Goal: Transaction & Acquisition: Complete application form

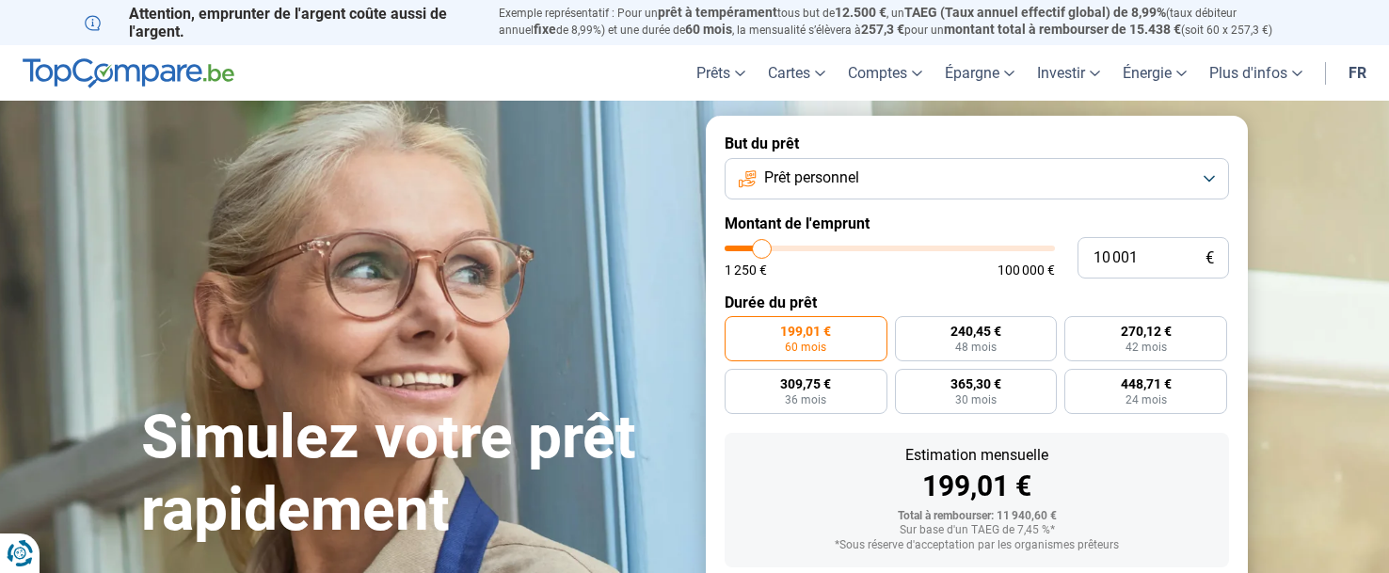
type input "12 500"
type input "12500"
type input "17 750"
type input "17750"
type input "22 500"
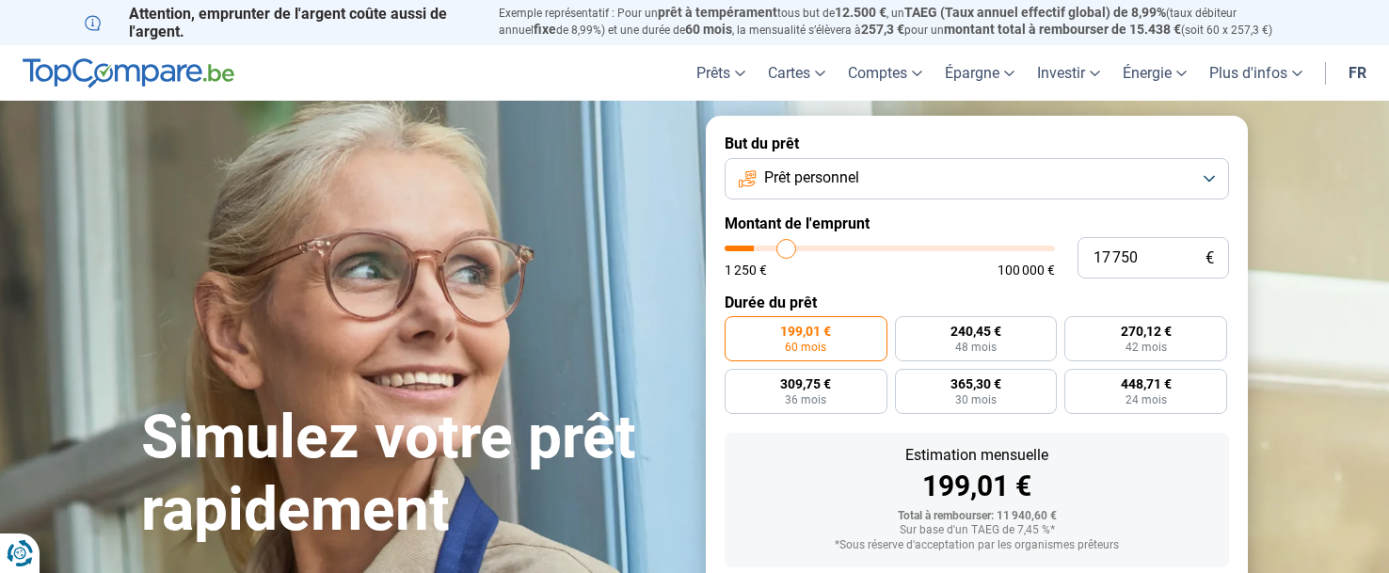
type input "22500"
type input "26 500"
type input "26500"
type input "29 500"
type input "29500"
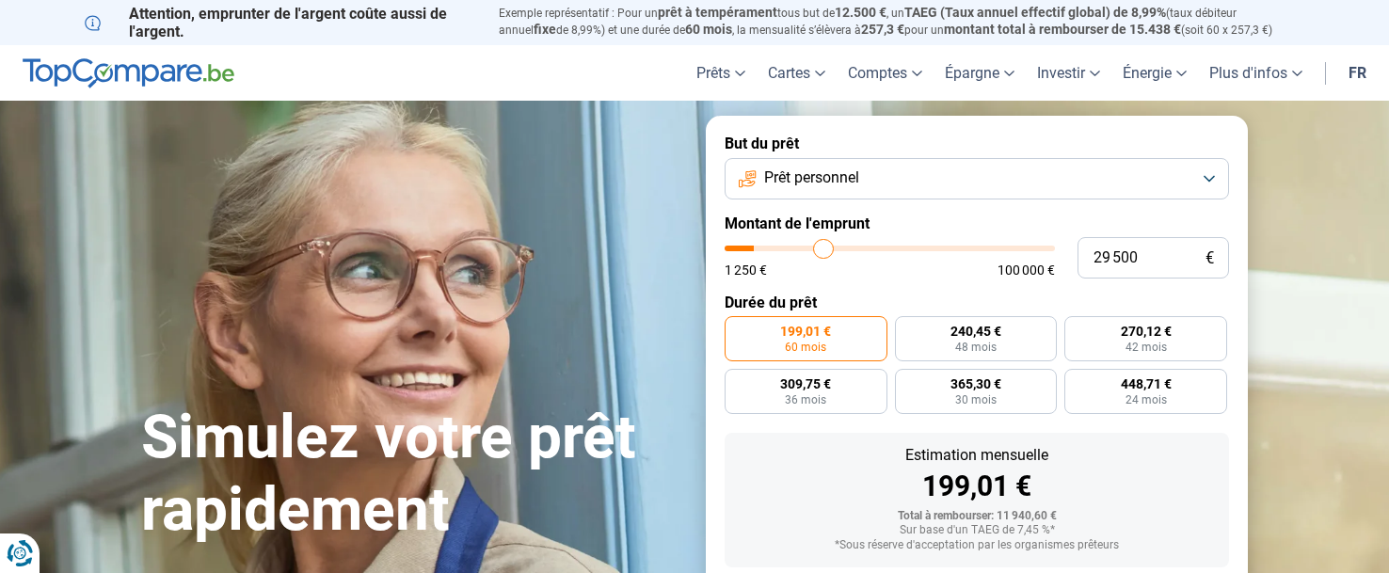
type input "30 250"
type input "30250"
type input "31 000"
type input "31000"
type input "31 250"
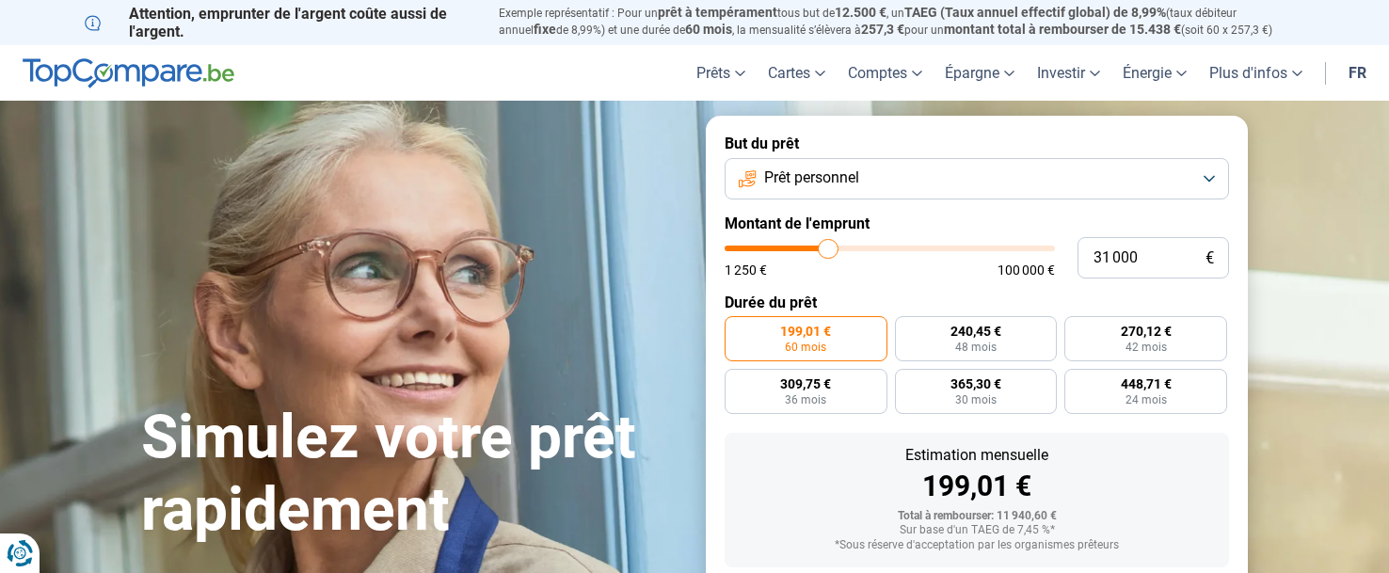
type input "31250"
type input "31 500"
type input "31500"
type input "31 000"
type input "31000"
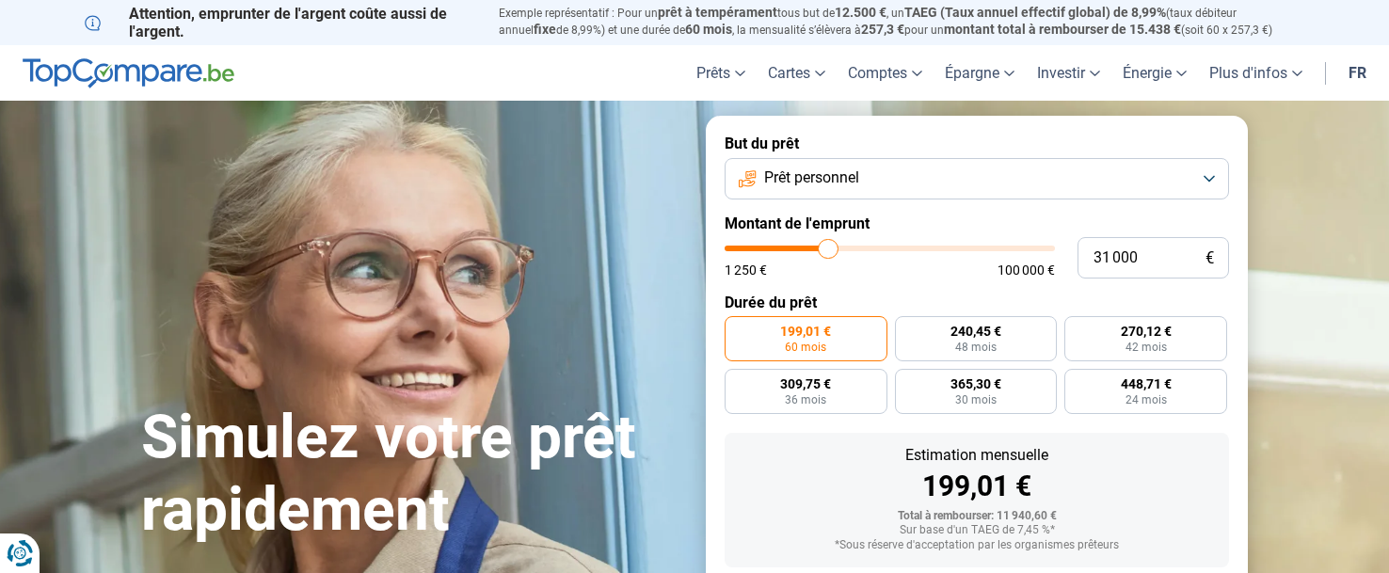
type input "30 500"
type input "30500"
type input "30 250"
type input "30250"
type input "29 750"
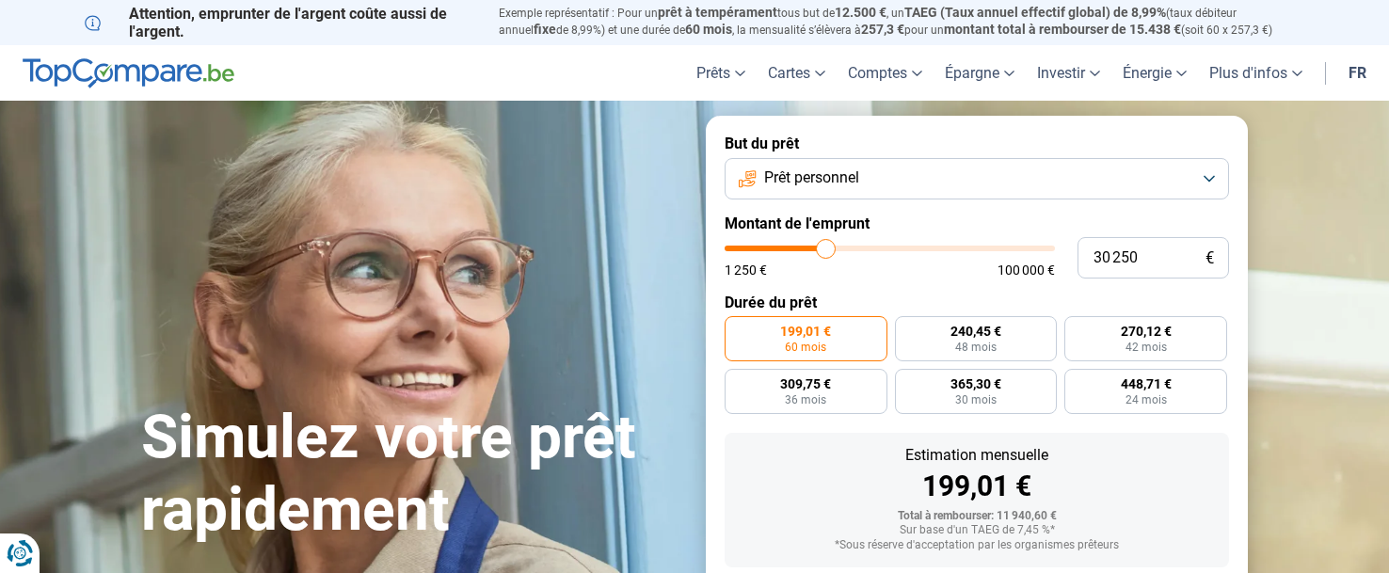
type input "29750"
type input "29 500"
type input "29500"
type input "29 000"
type input "29000"
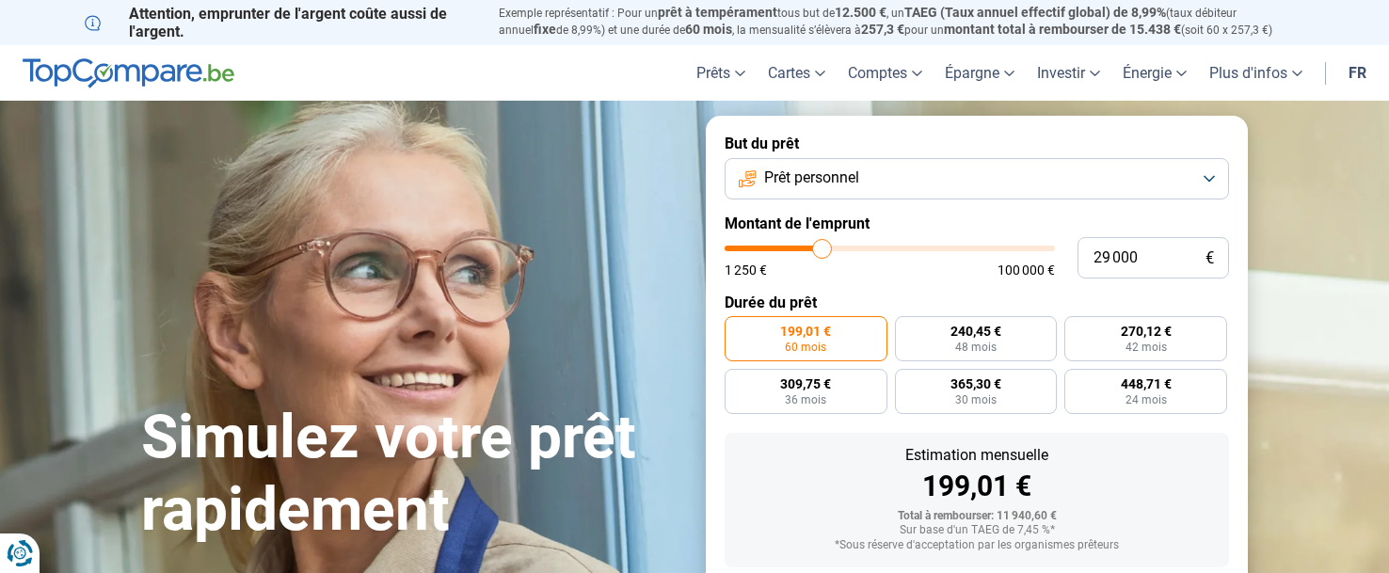
type input "28 500"
type input "28500"
type input "28 250"
type input "28250"
type input "28 000"
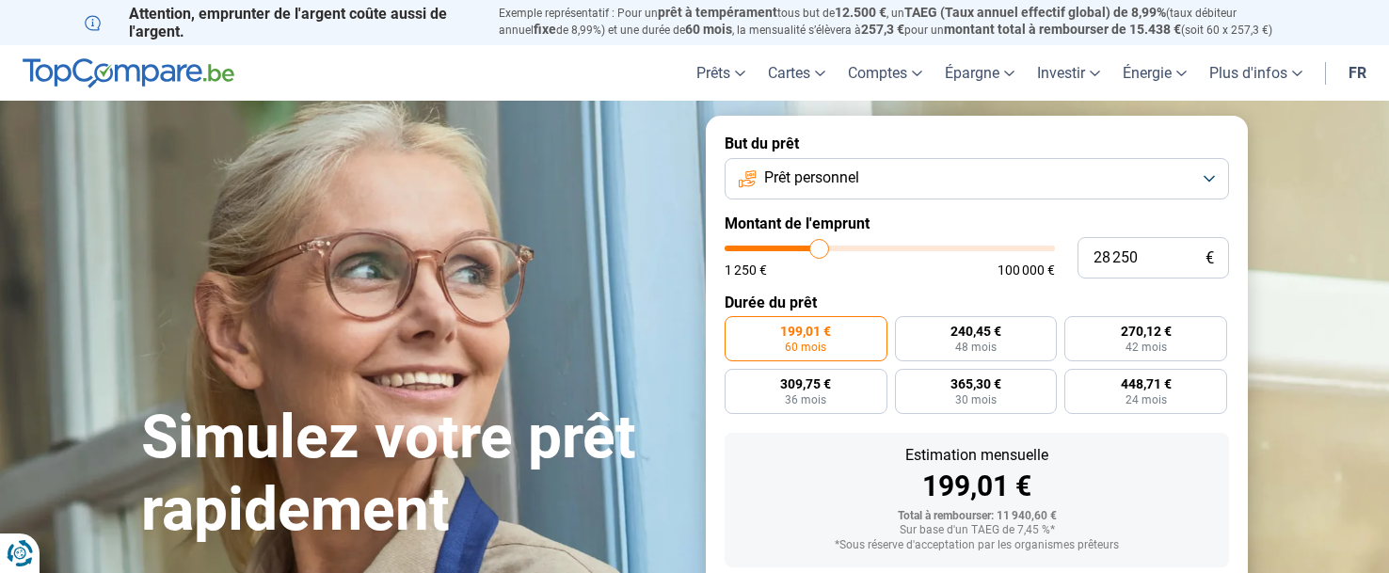
type input "28000"
type input "27 500"
type input "27500"
type input "27 250"
type input "27250"
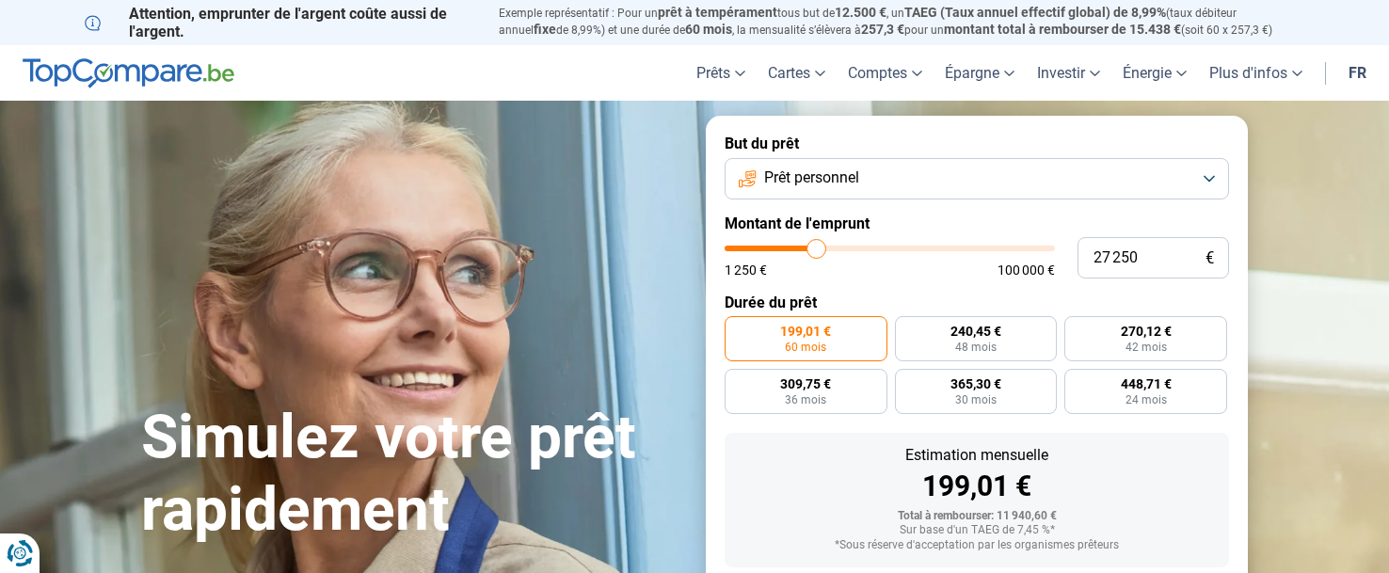
type input "27 000"
type input "27000"
type input "26 750"
type input "26750"
type input "26 500"
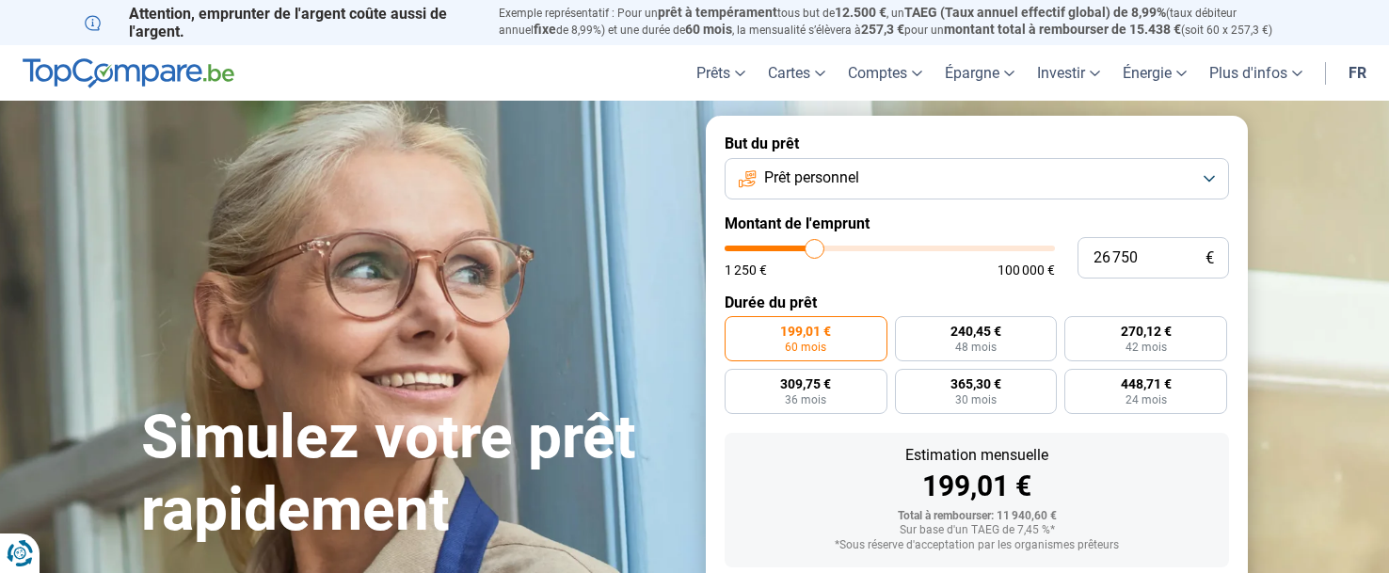
type input "26500"
type input "26 000"
type input "26000"
type input "25 750"
type input "25750"
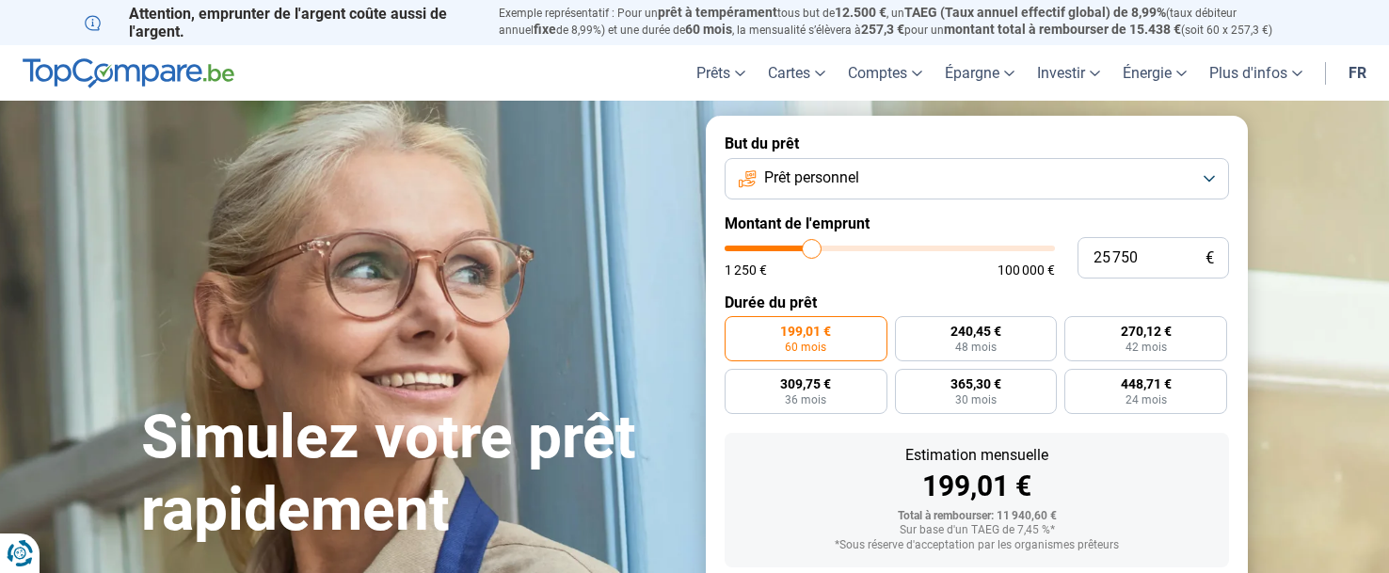
type input "25 500"
type input "25500"
type input "25 250"
type input "25250"
type input "25 000"
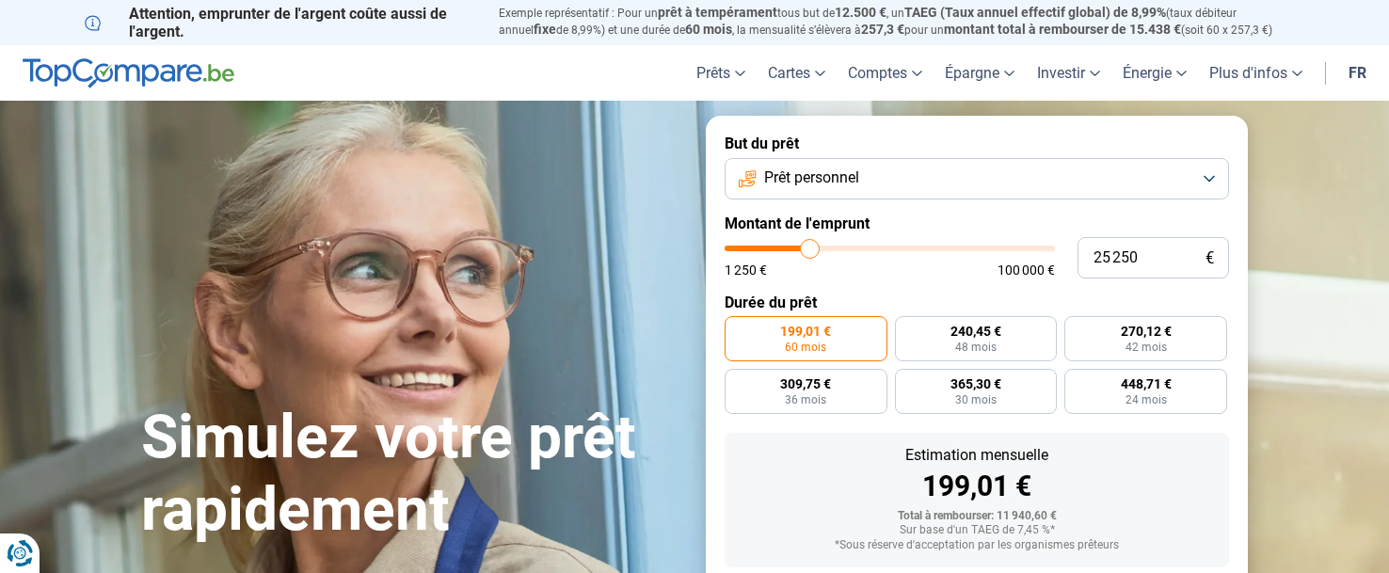
type input "25000"
type input "24 500"
type input "24500"
type input "24 250"
type input "24250"
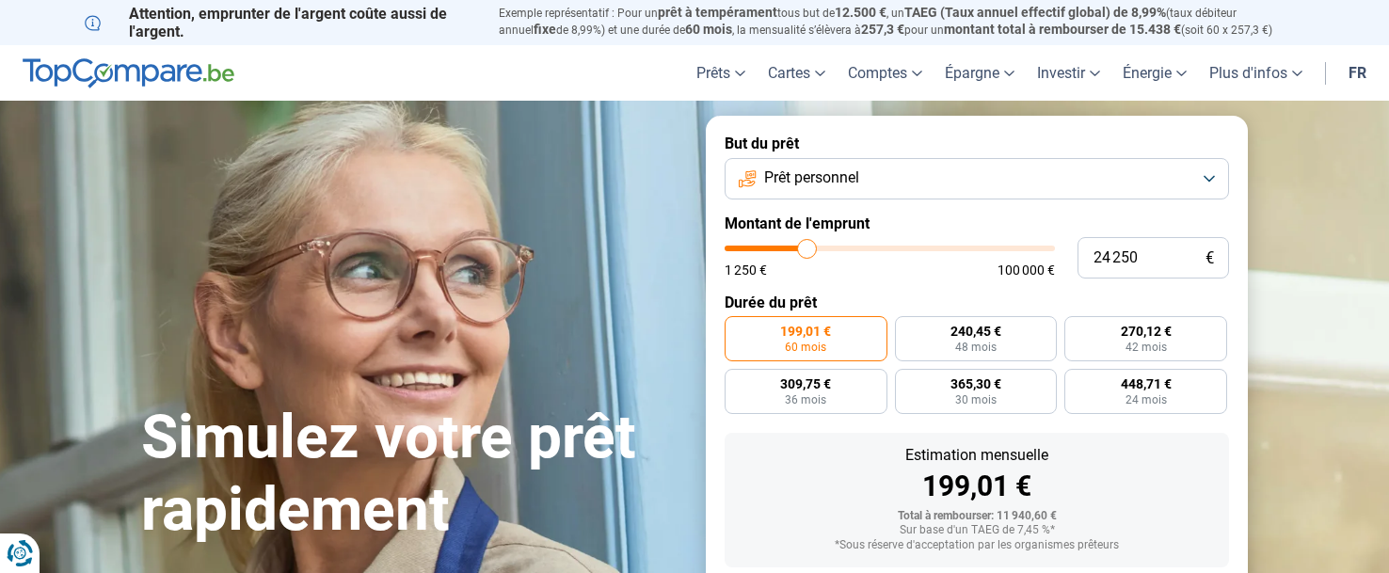
type input "24 000"
type input "24000"
type input "23 750"
type input "23750"
type input "23 500"
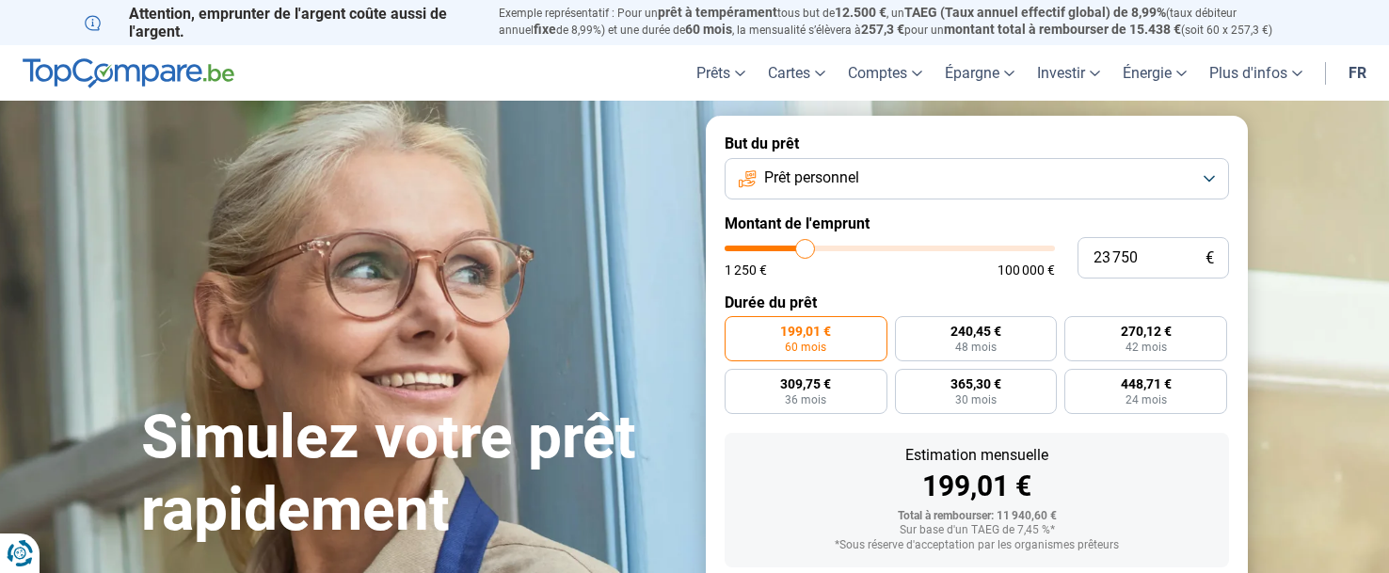
type input "23500"
type input "23 000"
type input "23000"
type input "22 750"
type input "22750"
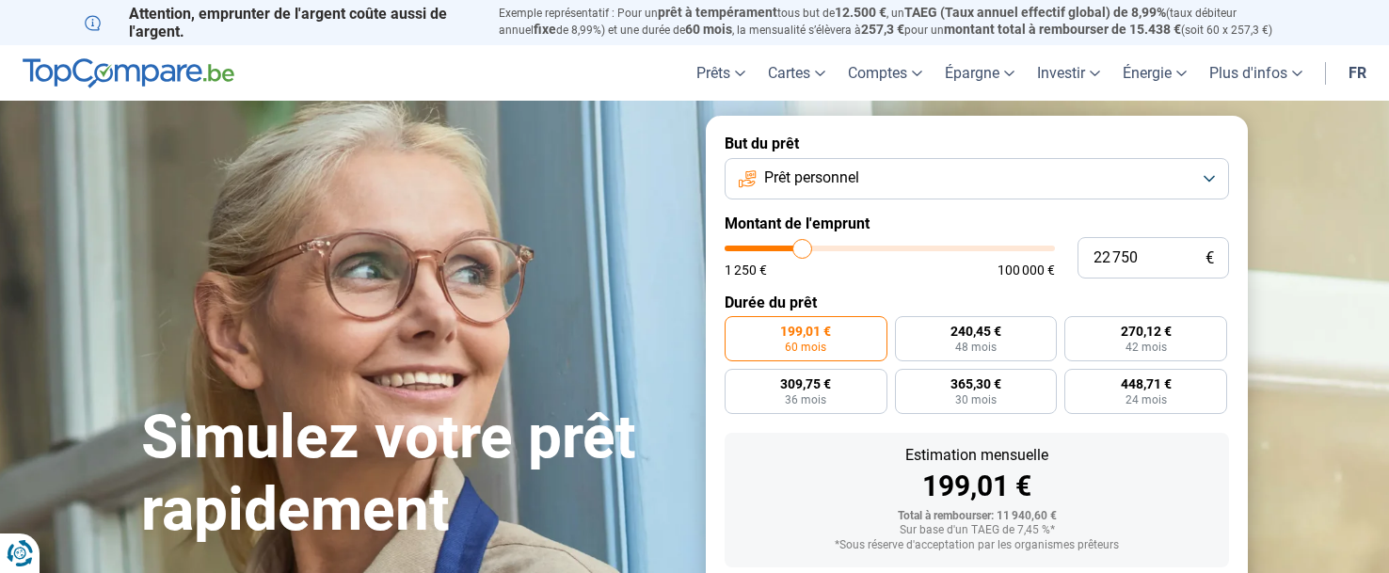
type input "22 500"
type input "22500"
type input "22 250"
type input "22250"
type input "22 000"
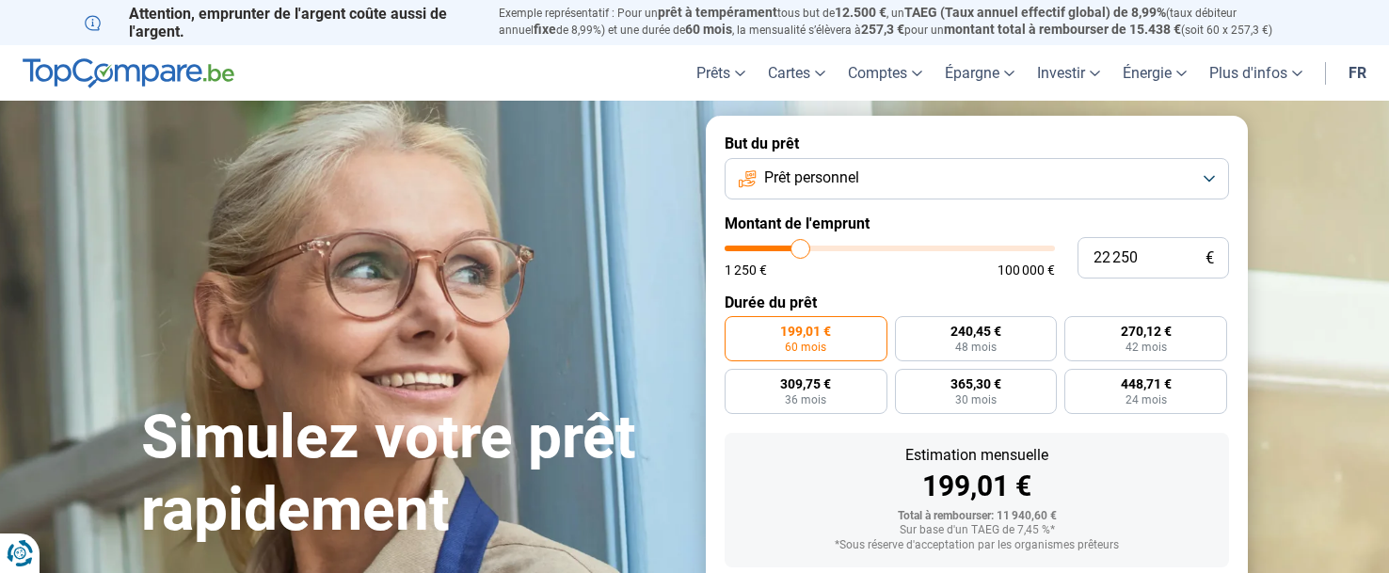
type input "22000"
type input "21 500"
type input "21500"
type input "21 250"
type input "21250"
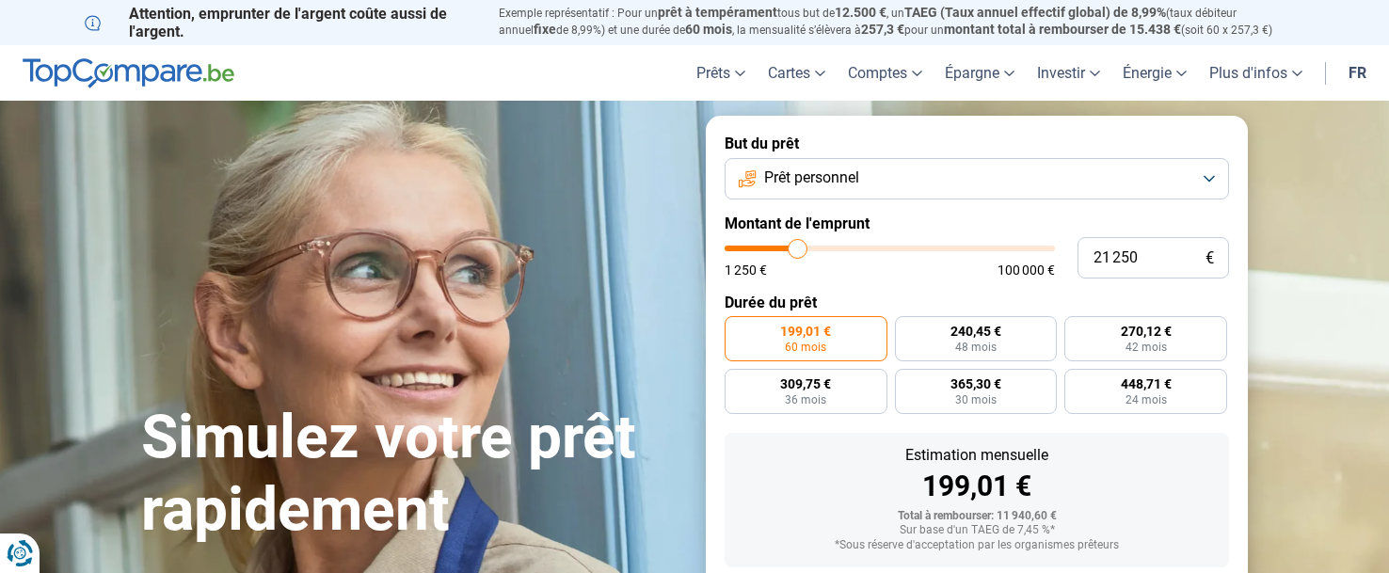
type input "21 000"
type input "21000"
type input "20 750"
type input "20750"
type input "20 500"
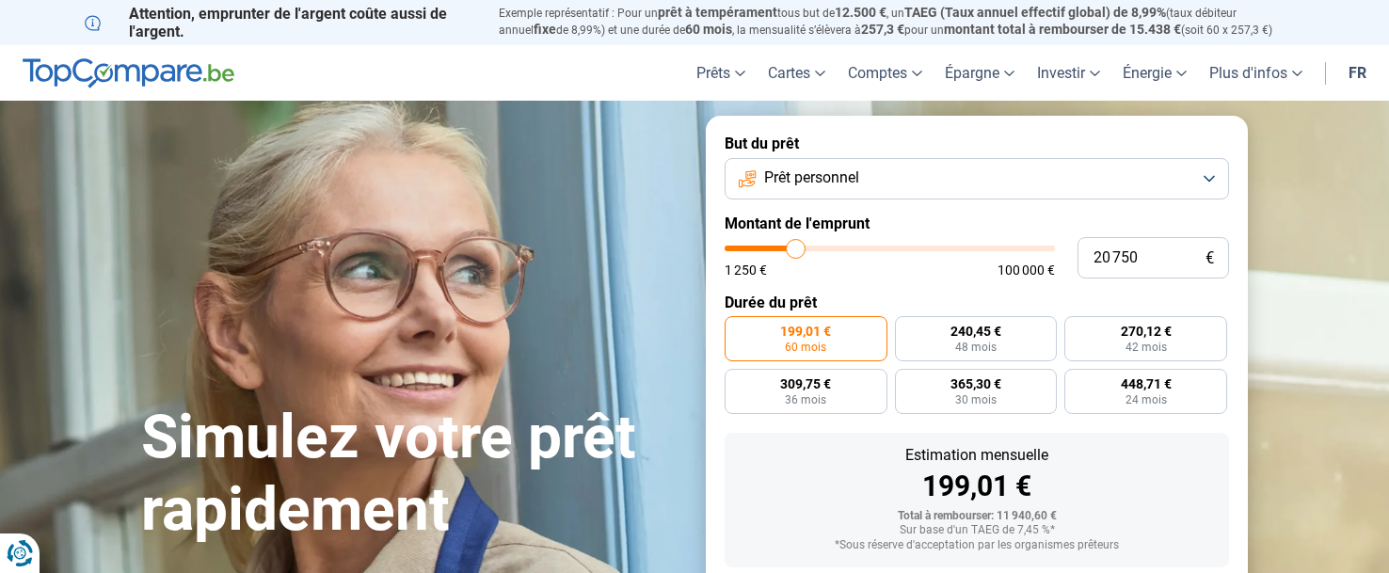
type input "20500"
type input "20 000"
type input "20000"
type input "20 500"
type input "20500"
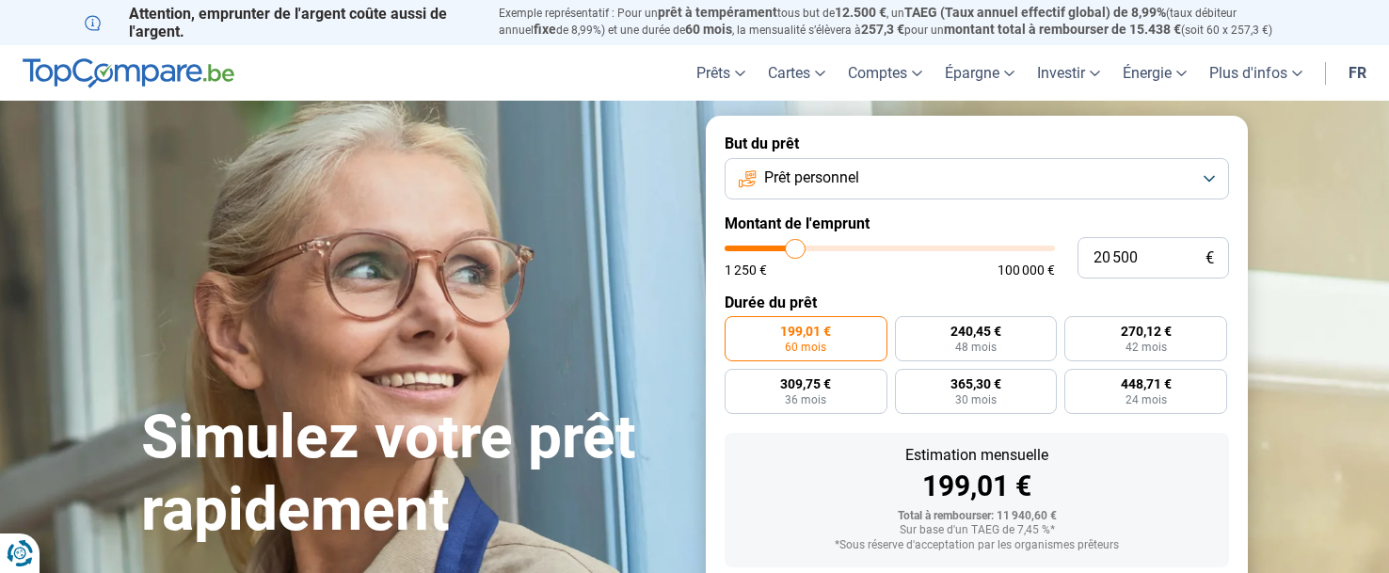
type input "20 750"
type input "20750"
type input "20 500"
type input "20500"
type input "20 000"
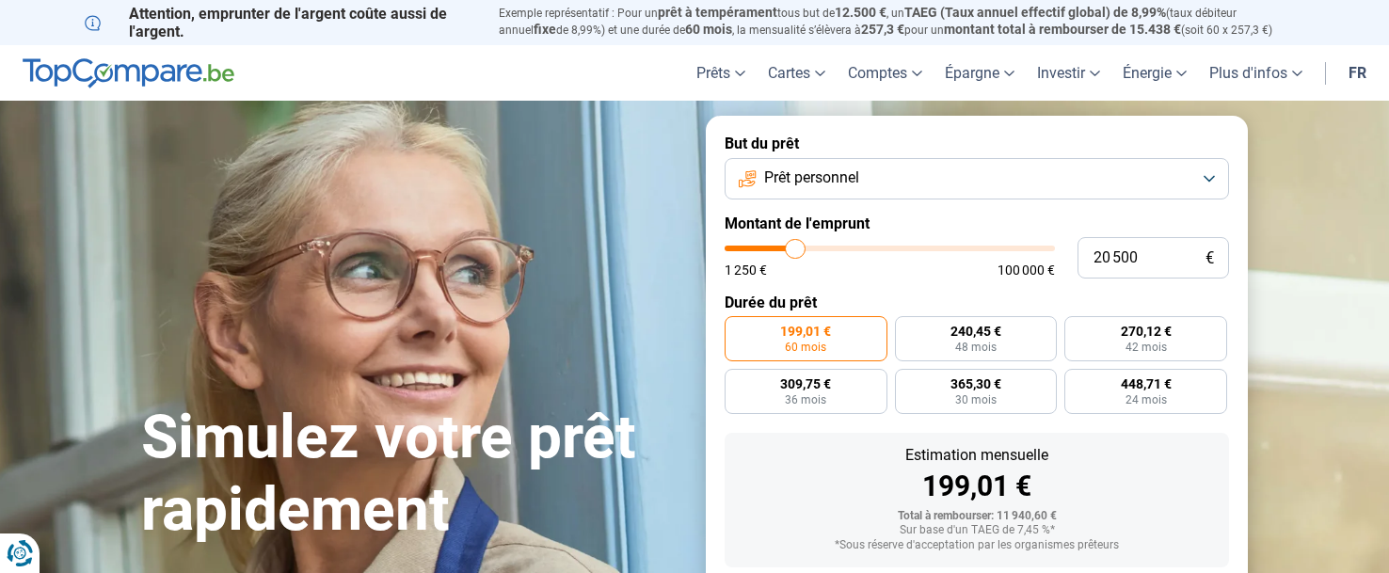
type input "20000"
type input "20 500"
type input "20500"
type input "20 750"
type input "20750"
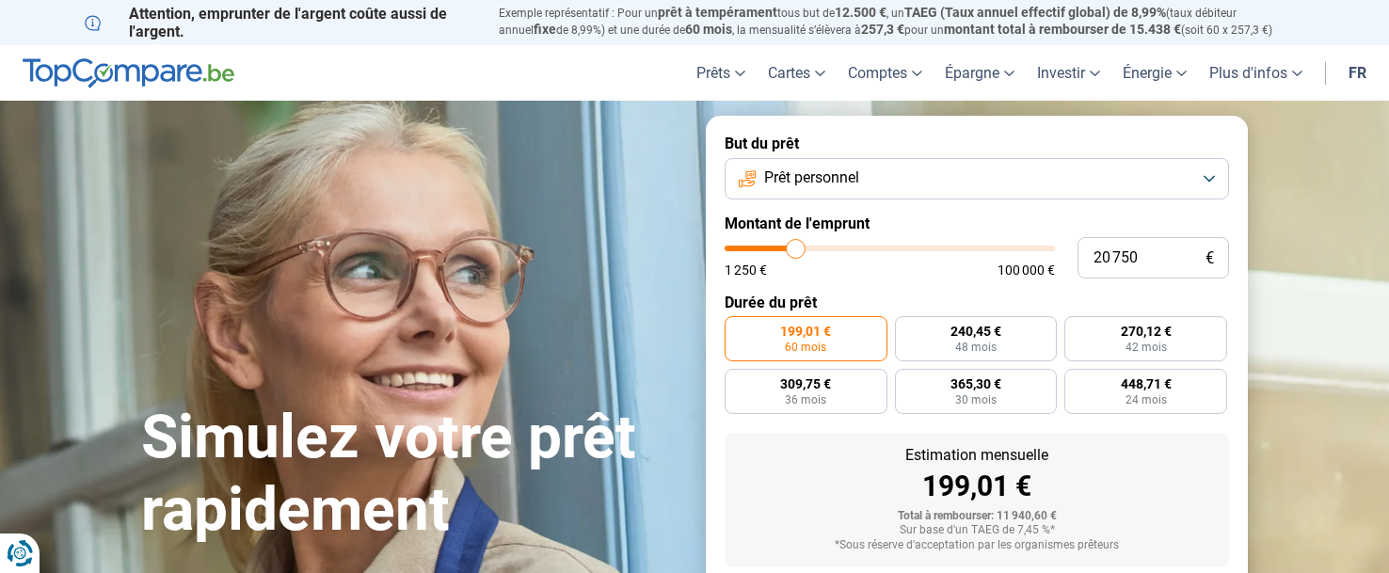
type input "20 500"
type input "20500"
type input "20 000"
type input "20000"
type input "20 500"
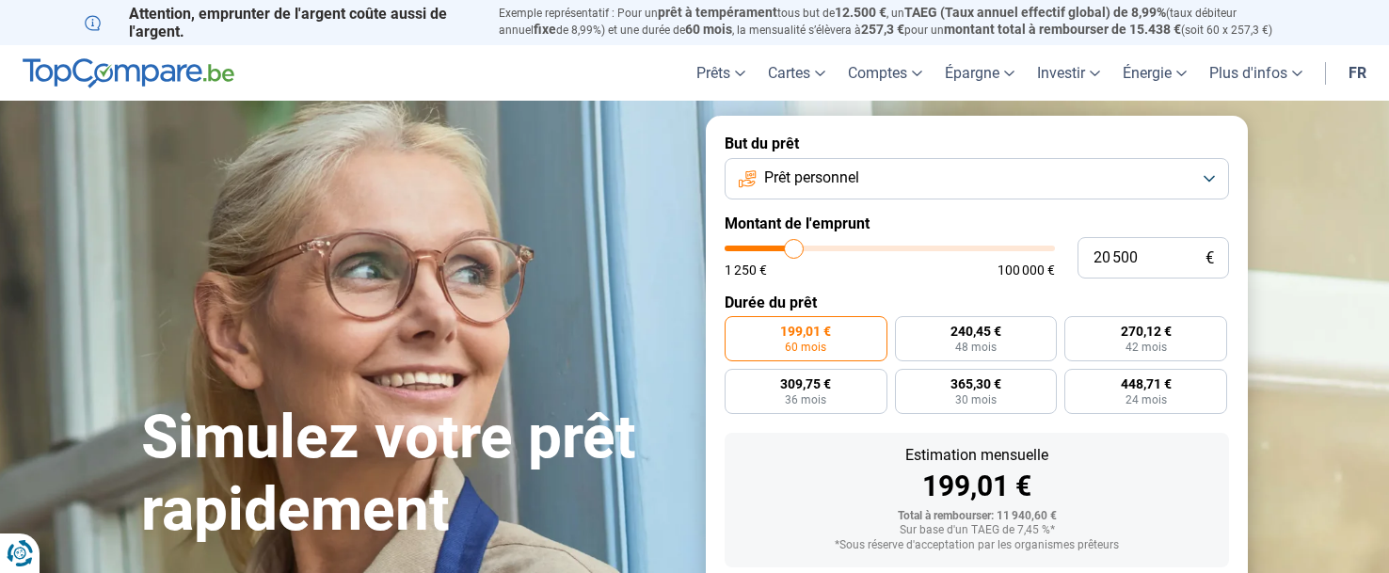
type input "20500"
type input "20 750"
type input "20750"
type input "20 500"
type input "20500"
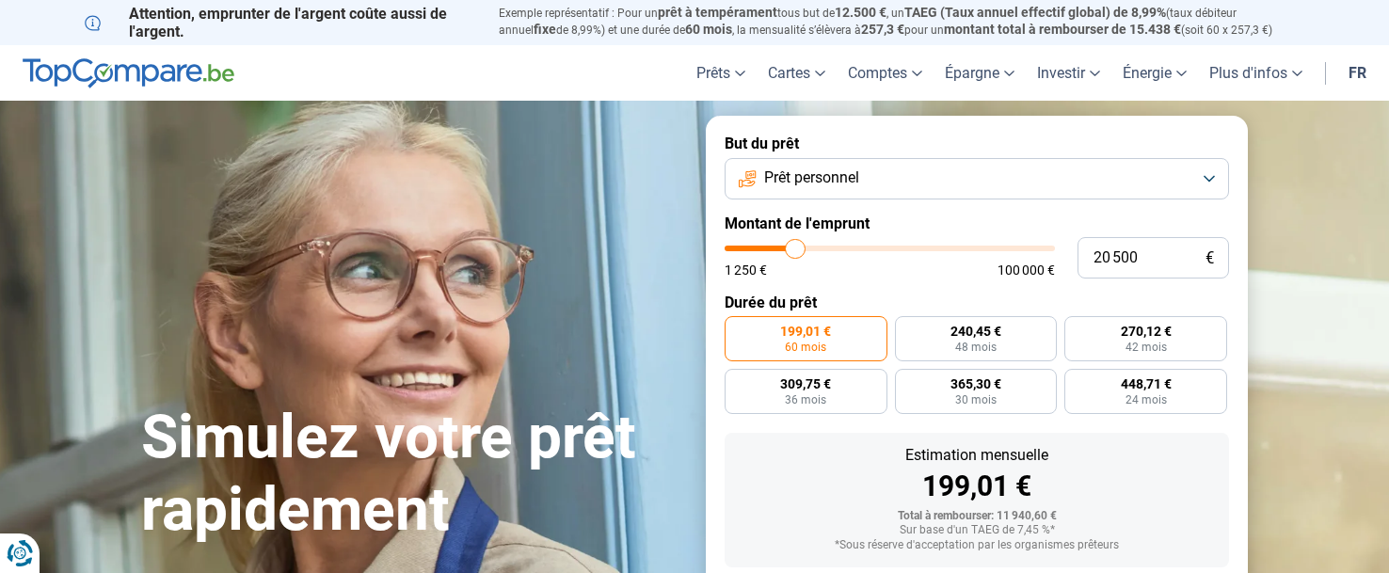
type input "20 000"
type input "20000"
type input "20 500"
drag, startPoint x: 761, startPoint y: 248, endPoint x: 795, endPoint y: 275, distance: 43.7
type input "20500"
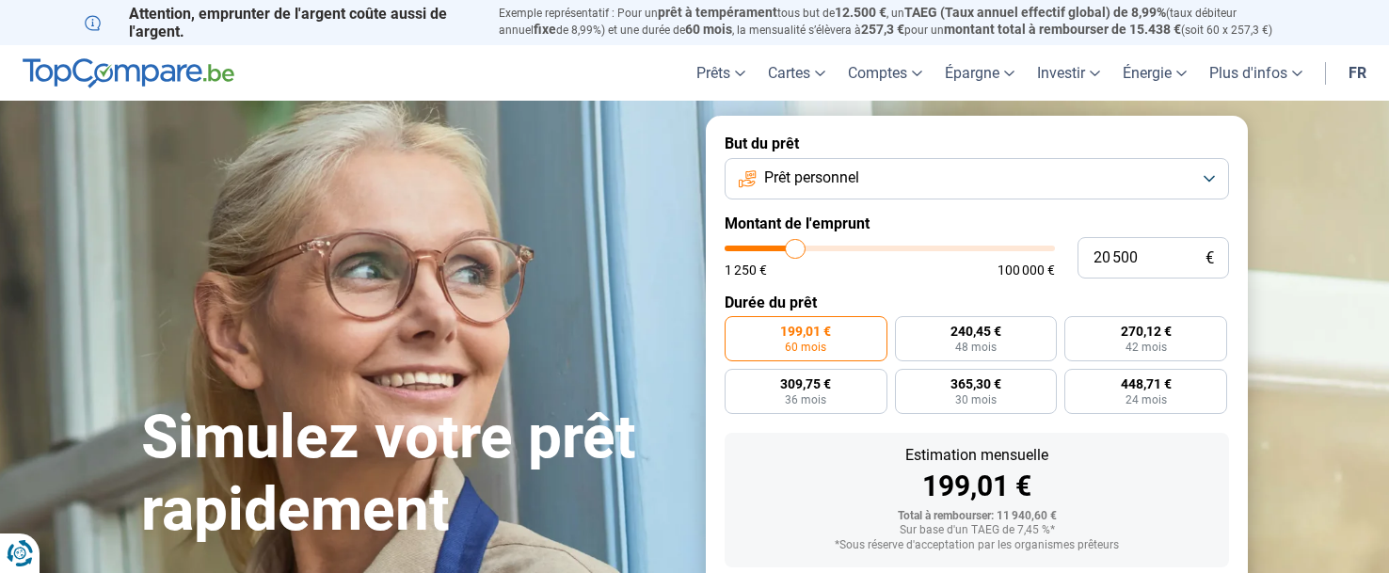
click at [795, 251] on input "range" at bounding box center [890, 249] width 330 height 6
radio input "false"
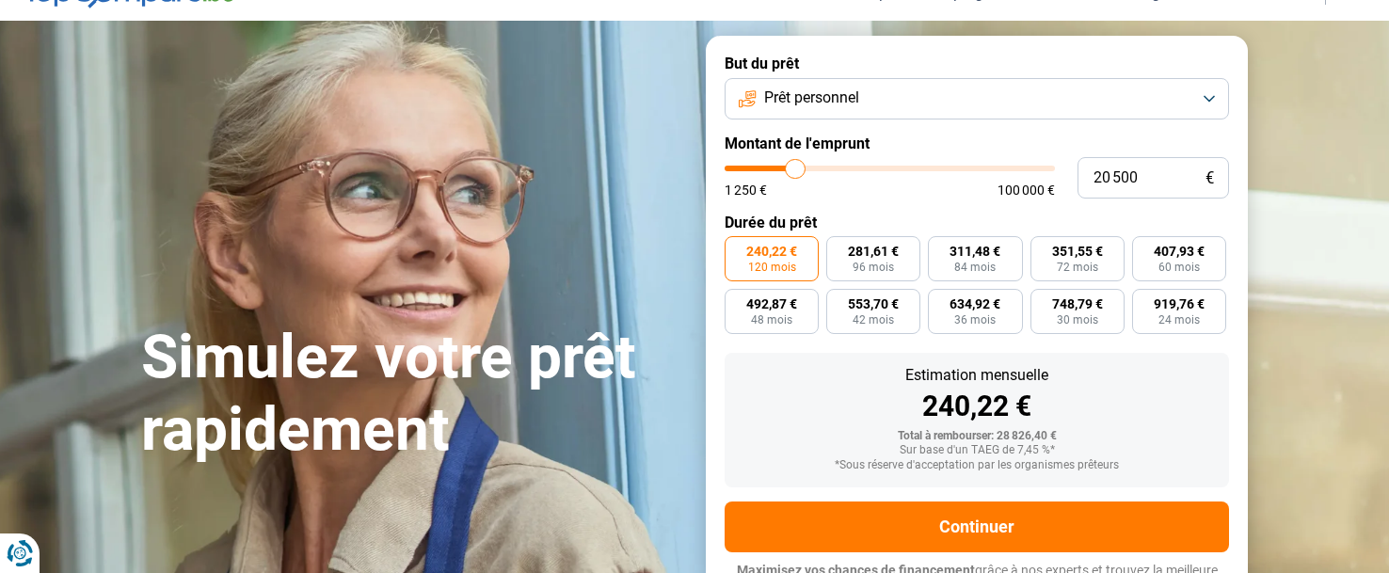
scroll to position [106, 0]
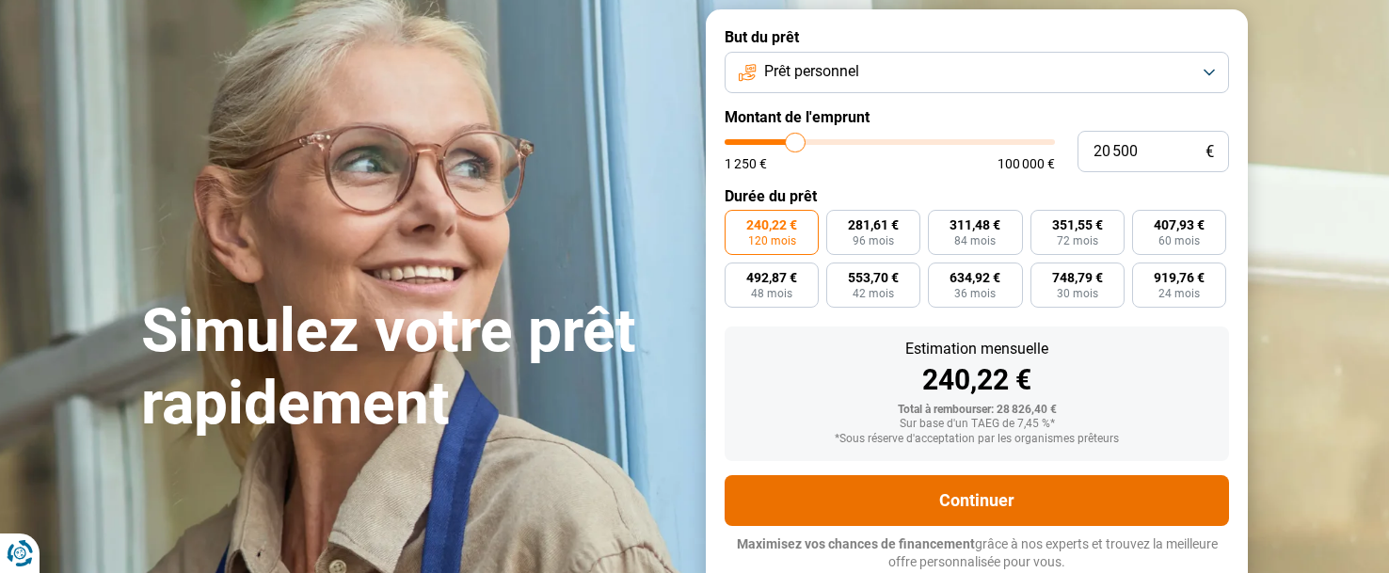
click at [986, 500] on button "Continuer" at bounding box center [977, 500] width 505 height 51
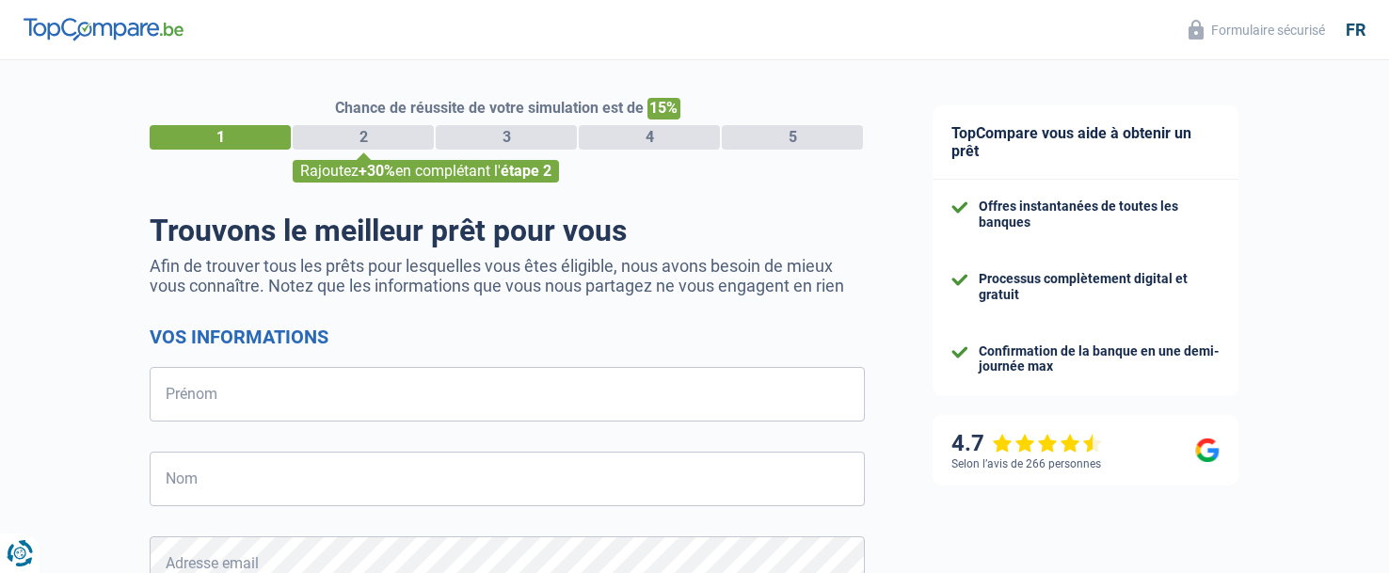
select select "32"
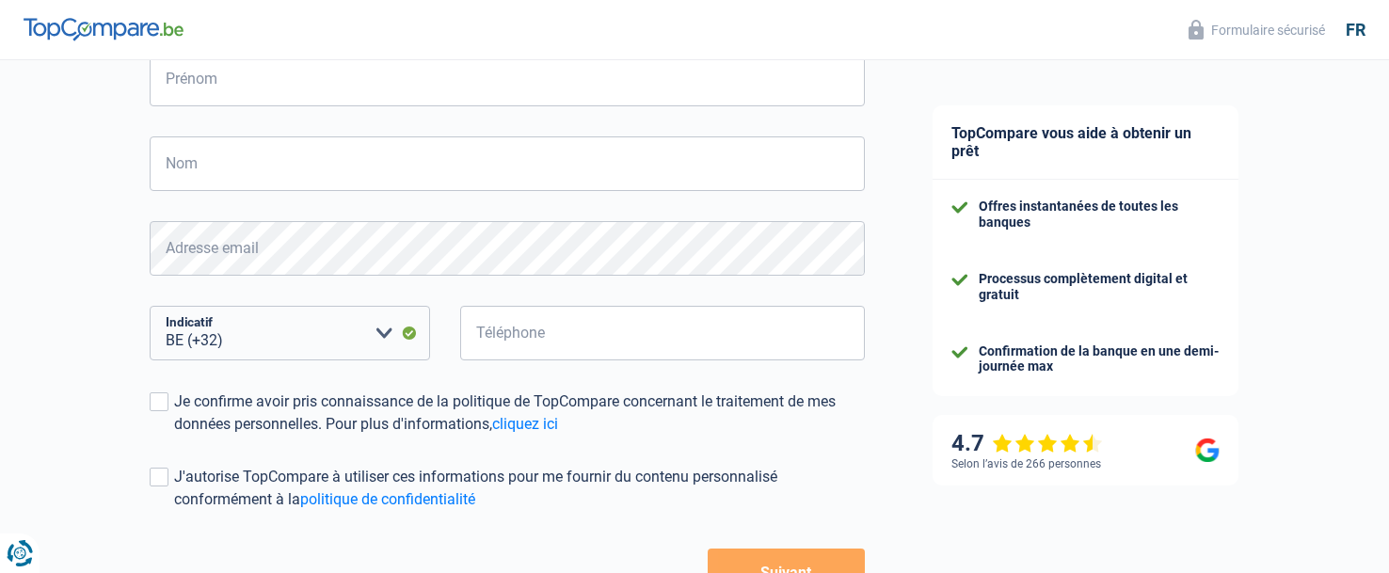
scroll to position [261, 0]
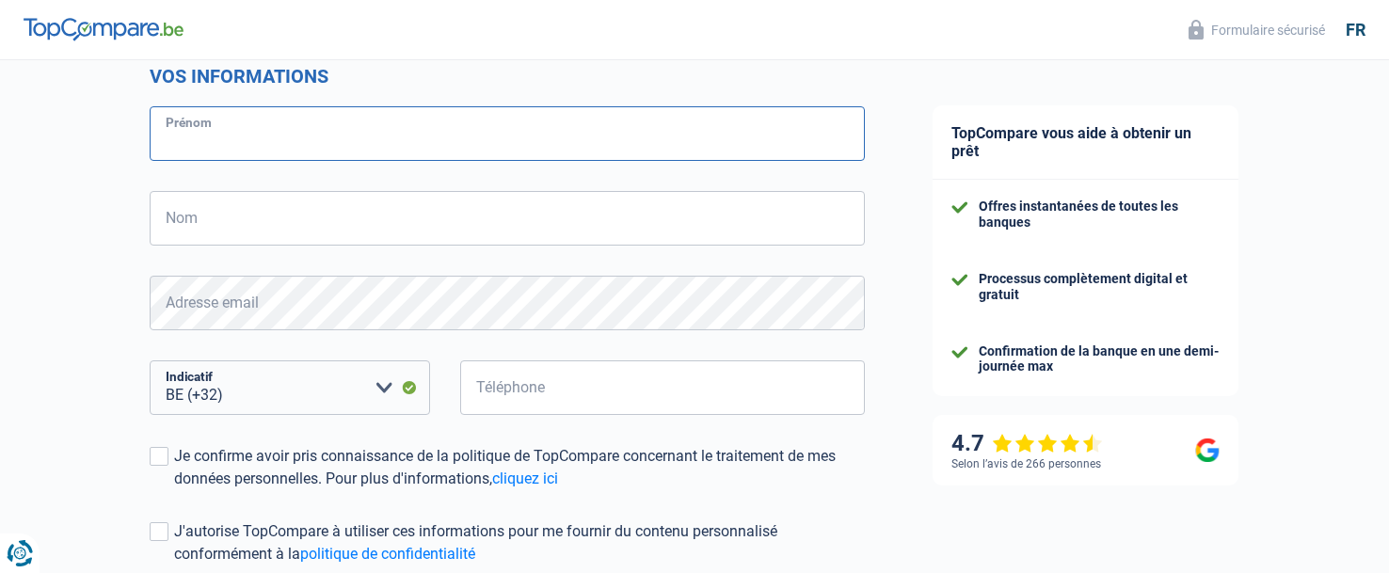
click at [233, 135] on input "Prénom" at bounding box center [507, 133] width 715 height 55
type input "Anthony"
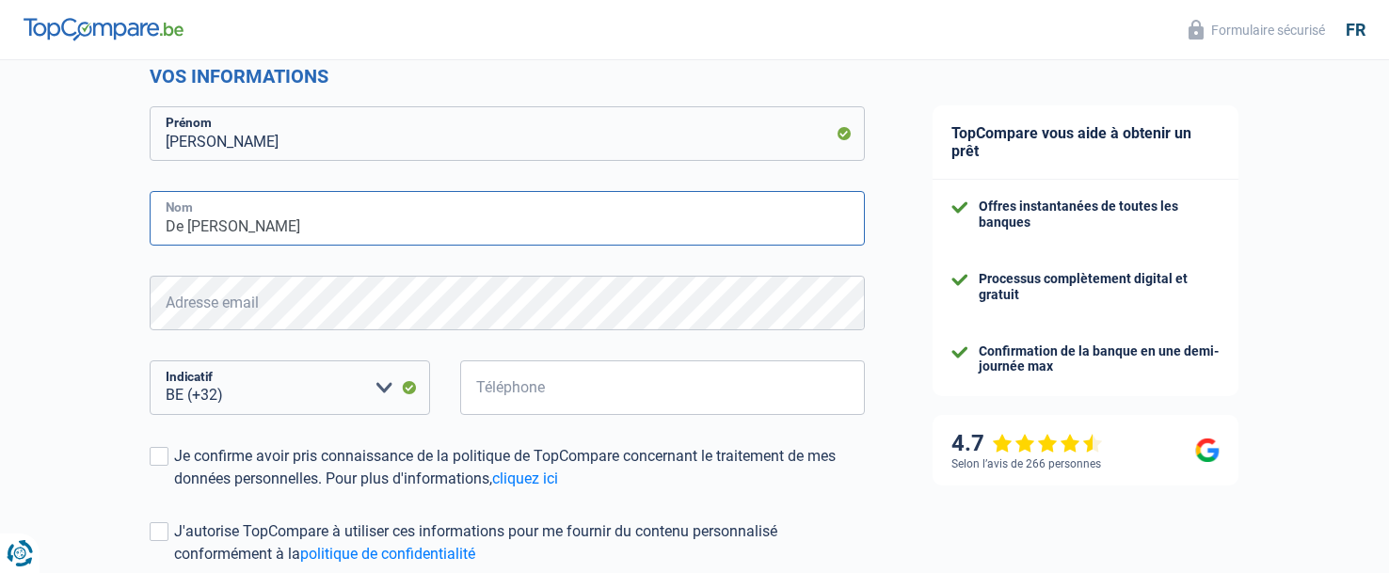
type input "De MARIA"
click at [537, 389] on input "Téléphone" at bounding box center [662, 387] width 405 height 55
type input "4"
type input "0"
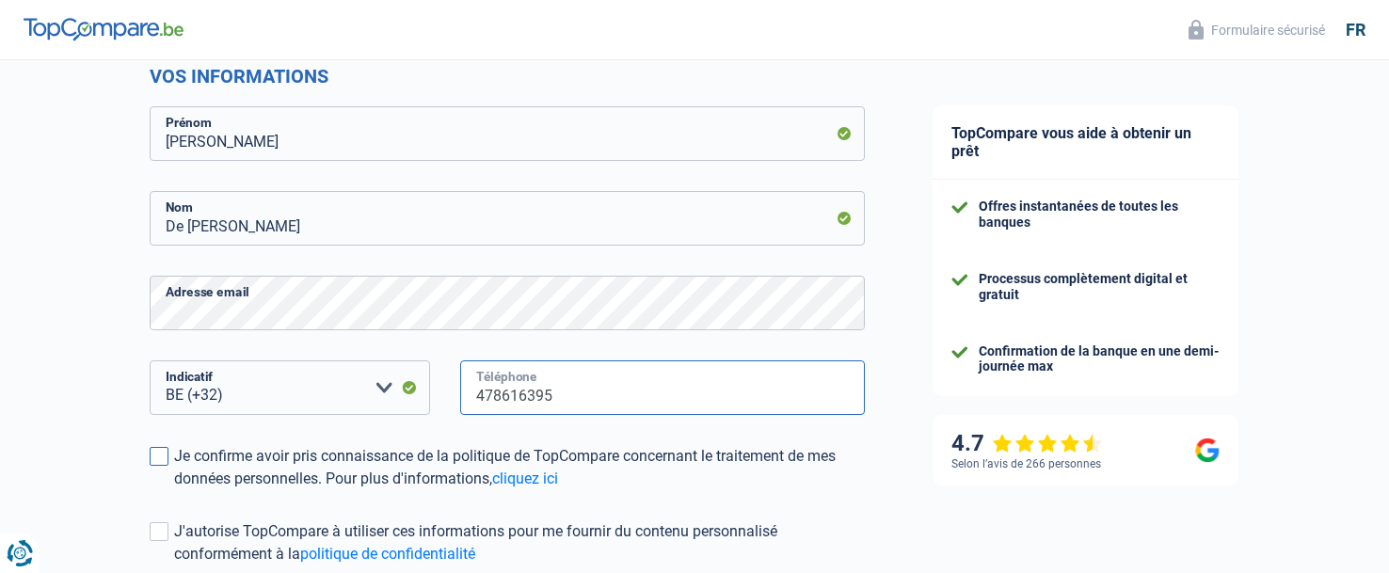
type input "478616395"
click at [160, 457] on span at bounding box center [159, 456] width 19 height 19
click at [174, 490] on input "Je confirme avoir pris connaissance de la politique de TopCompare concernant le…" at bounding box center [174, 490] width 0 height 0
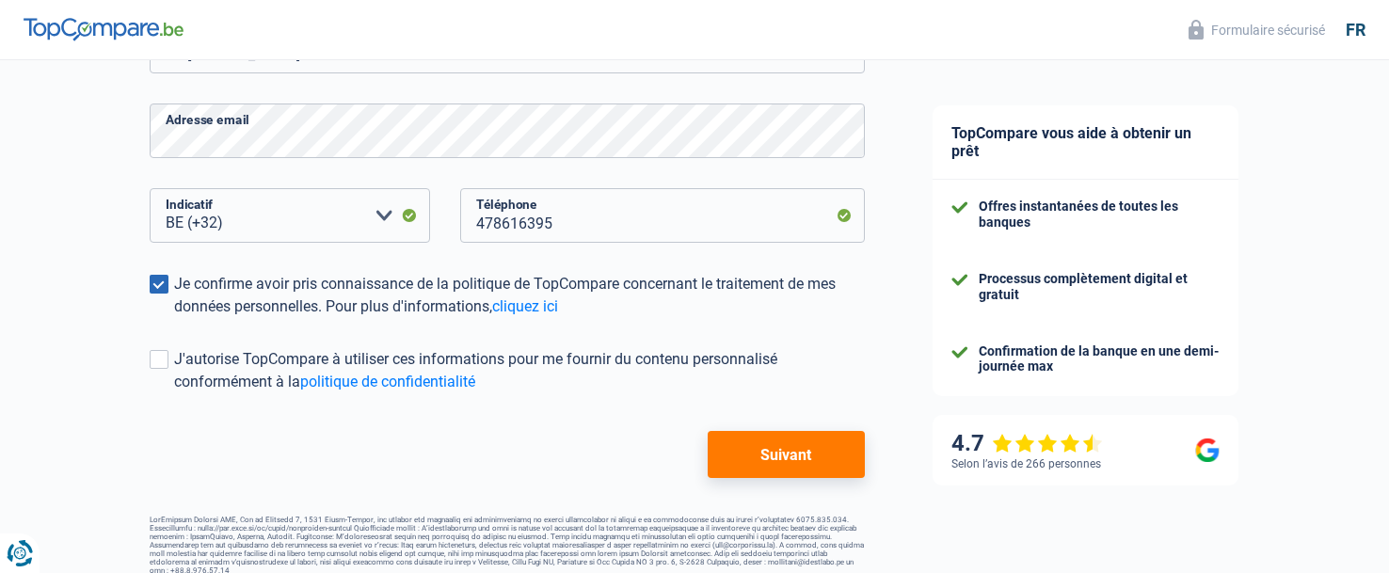
scroll to position [449, 0]
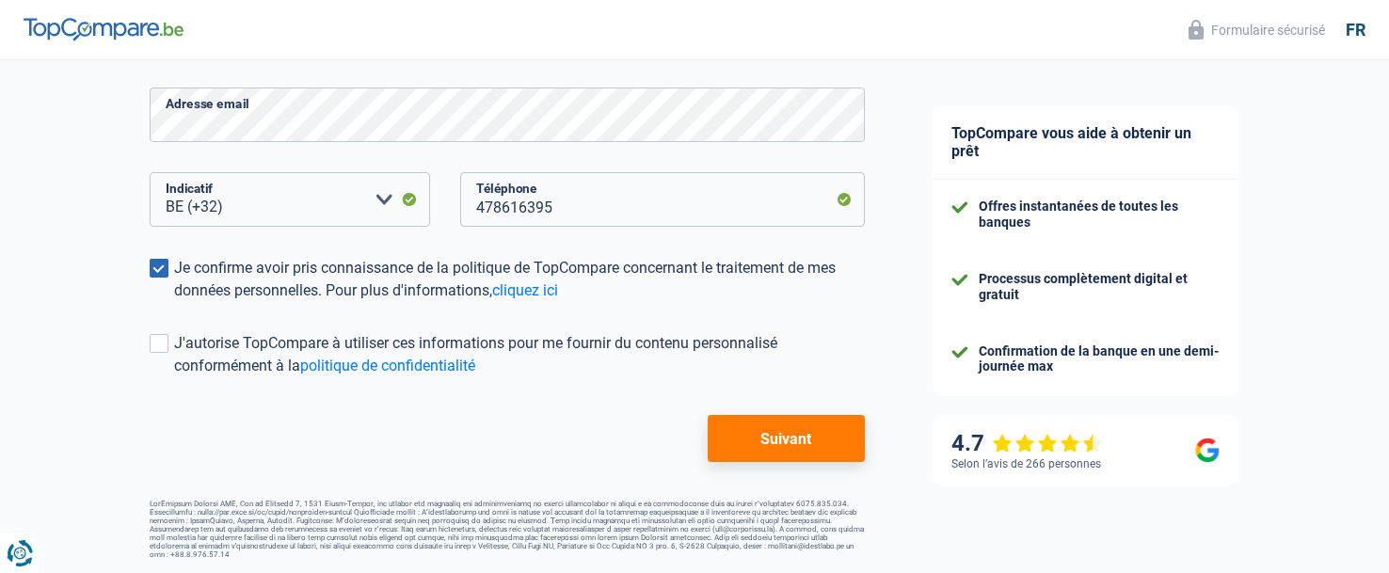
click at [737, 436] on button "Suivant" at bounding box center [786, 438] width 157 height 47
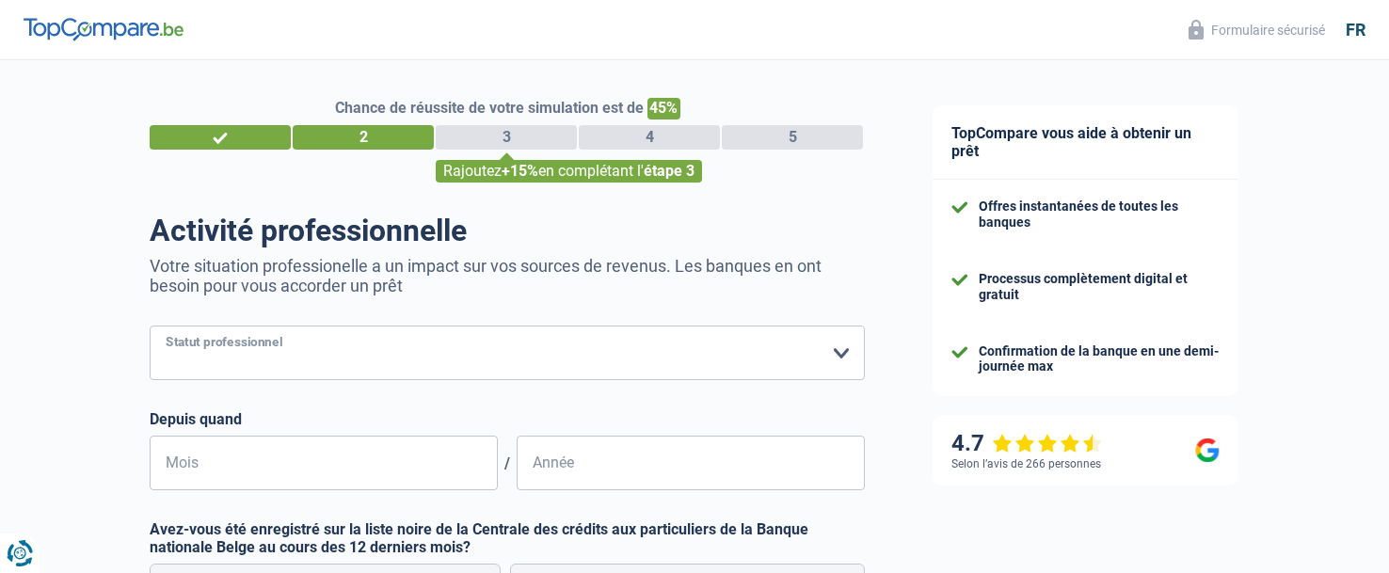
click at [399, 360] on select "Ouvrier Employé privé Employé public Invalide Indépendant Pensionné Chômeur Mut…" at bounding box center [507, 353] width 715 height 55
select select "privateEmployee"
click at [150, 328] on select "Ouvrier Employé privé Employé public Invalide Indépendant Pensionné Chômeur Mut…" at bounding box center [507, 353] width 715 height 55
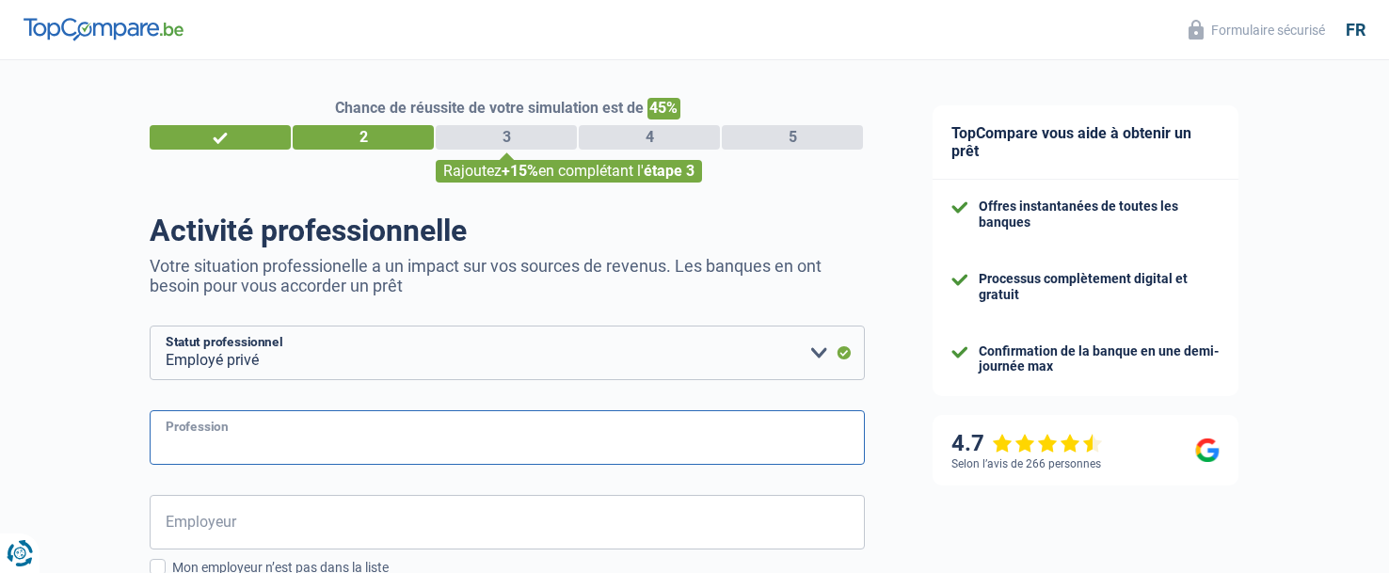
click at [441, 435] on input "Profession" at bounding box center [507, 437] width 715 height 55
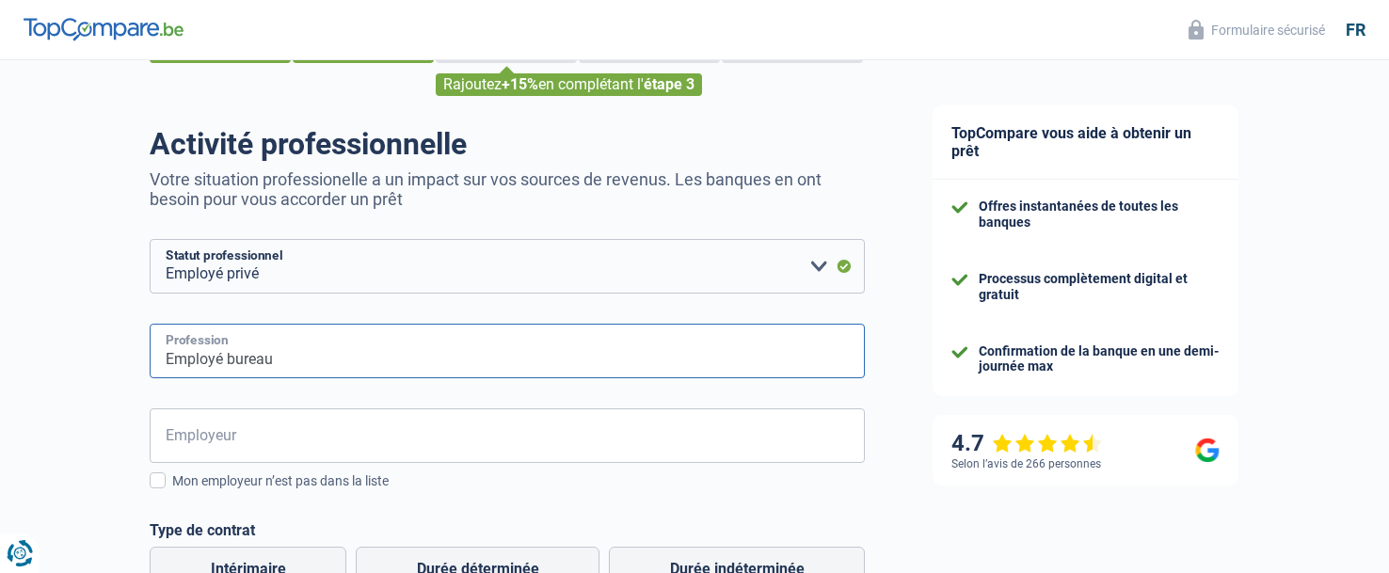
scroll to position [188, 0]
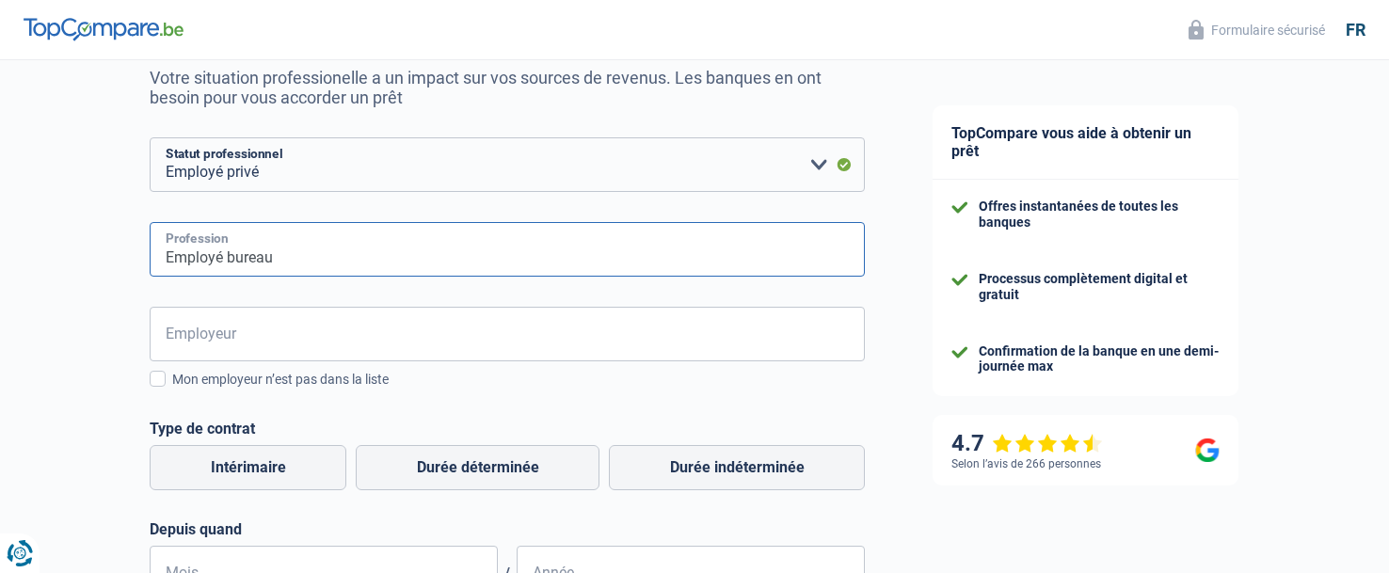
type input "Employé bureau"
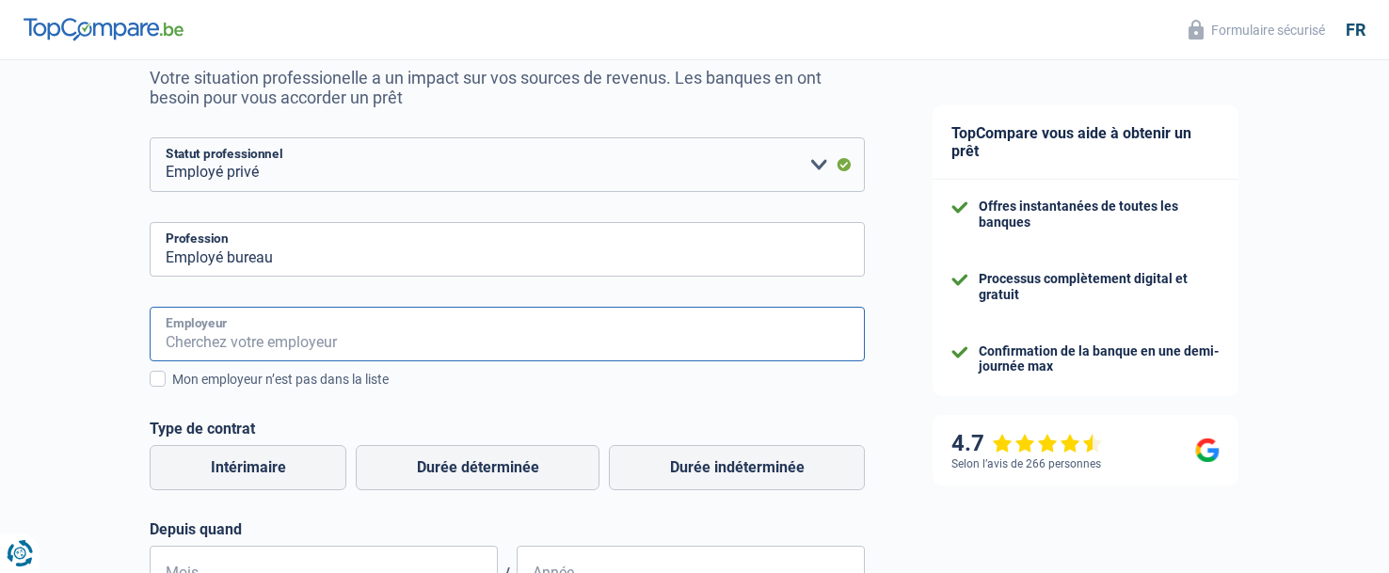
click at [266, 340] on input "Employeur" at bounding box center [507, 334] width 715 height 55
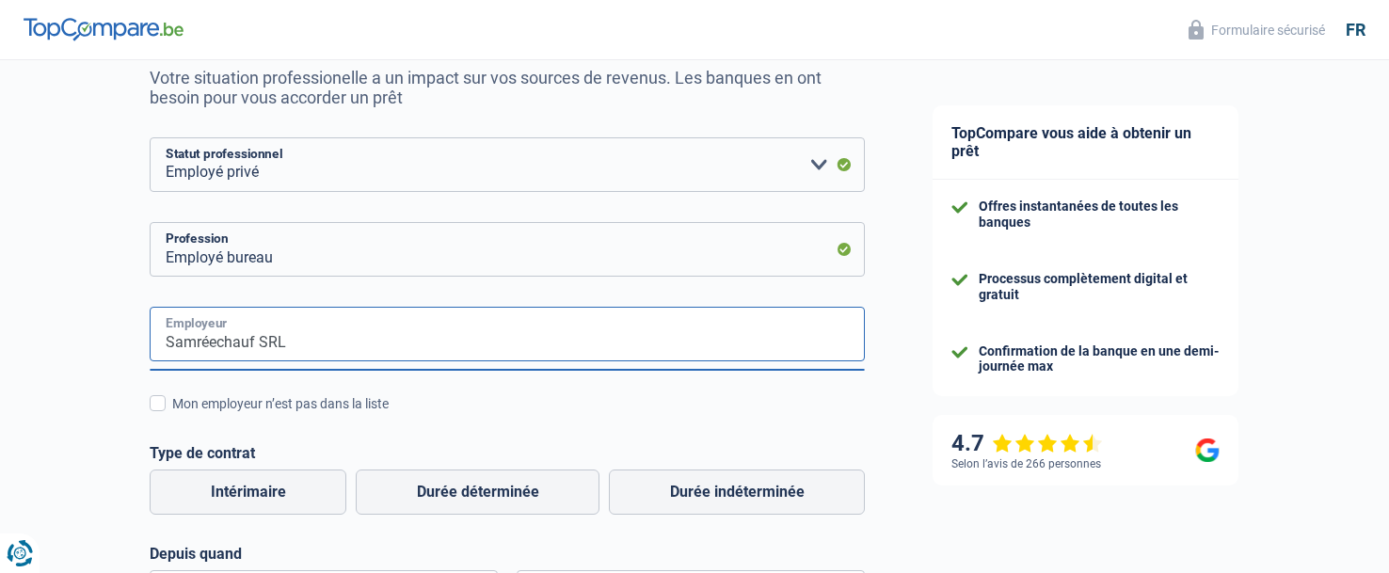
click at [341, 338] on input "Samréechauf SRL" at bounding box center [507, 334] width 715 height 55
type input "Samréechauf SRL"
click at [155, 402] on span at bounding box center [158, 403] width 16 height 16
click at [172, 414] on input "Mon employeur n’est pas dans la liste" at bounding box center [172, 414] width 0 height 0
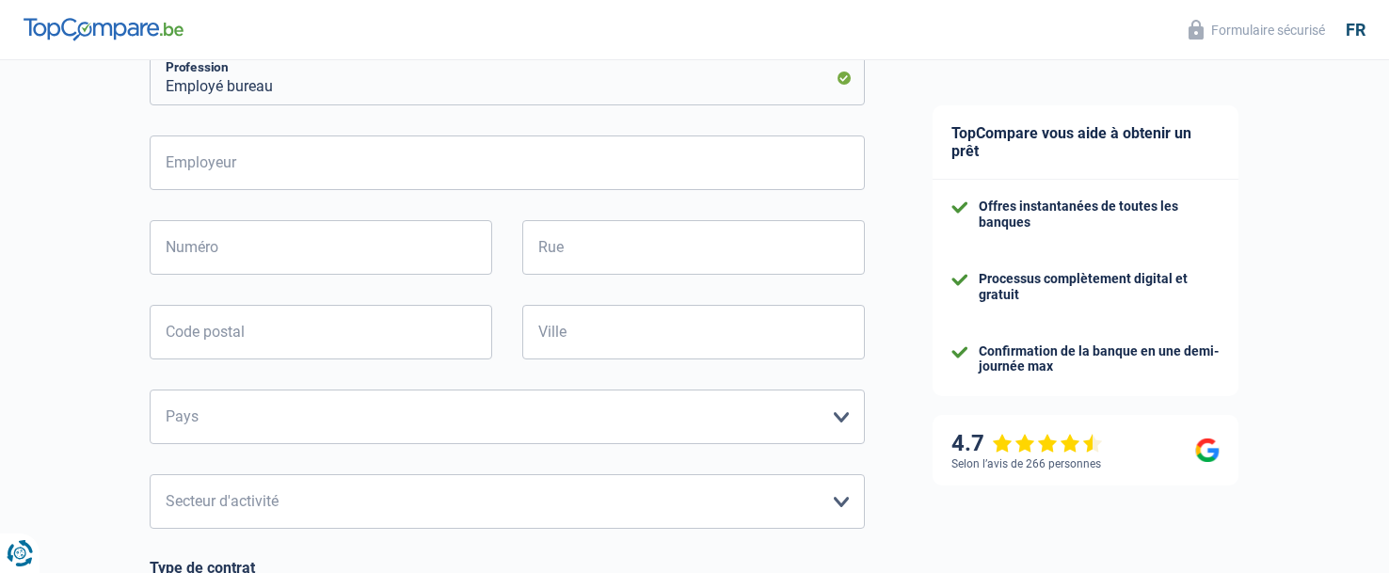
scroll to position [377, 0]
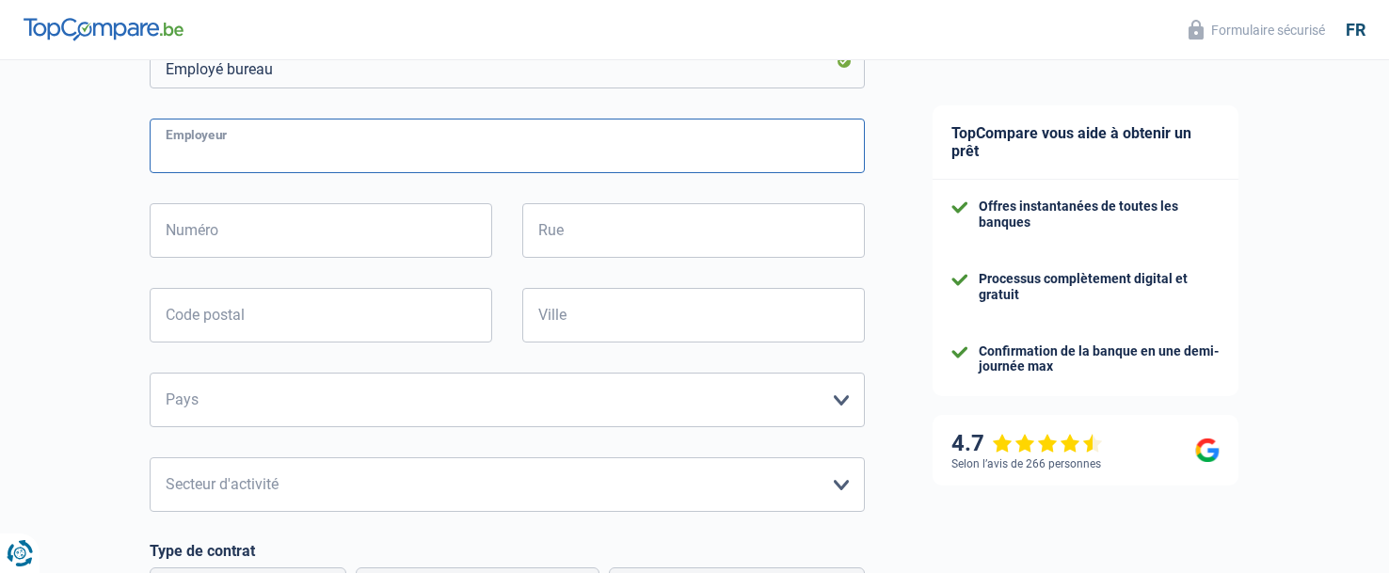
click at [264, 154] on input "Employeur" at bounding box center [507, 146] width 715 height 55
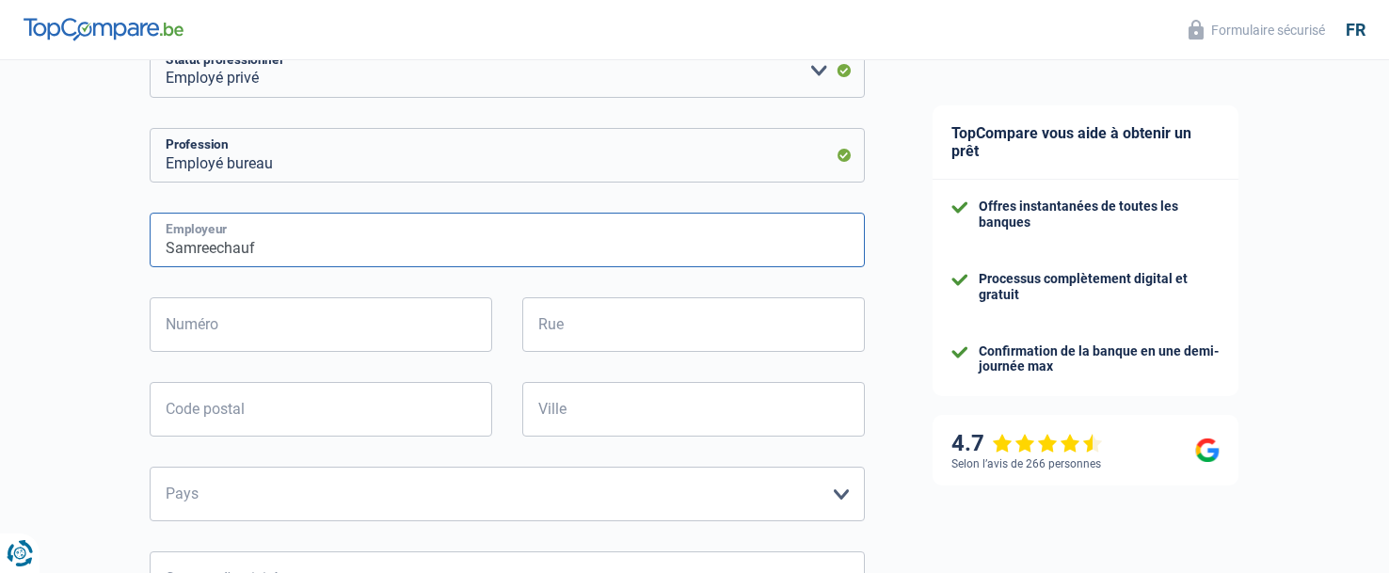
type input "Samreechauf"
click at [261, 344] on input "Numéro" at bounding box center [321, 324] width 343 height 55
type input "7B"
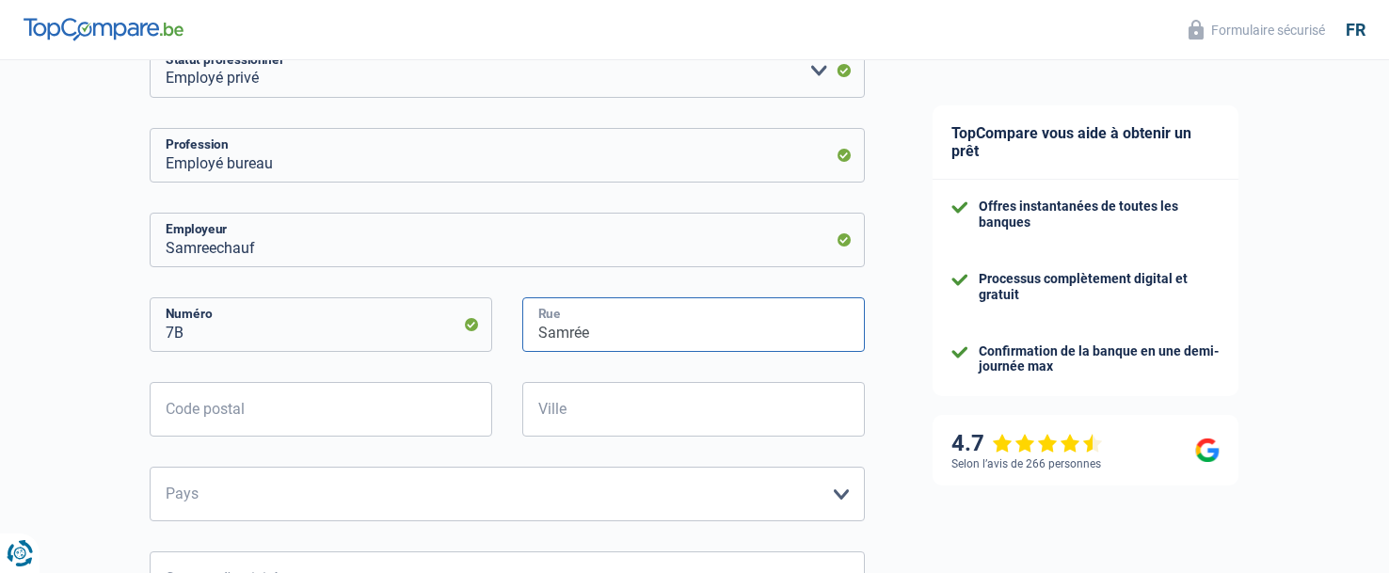
type input "Samrée"
type input "6982"
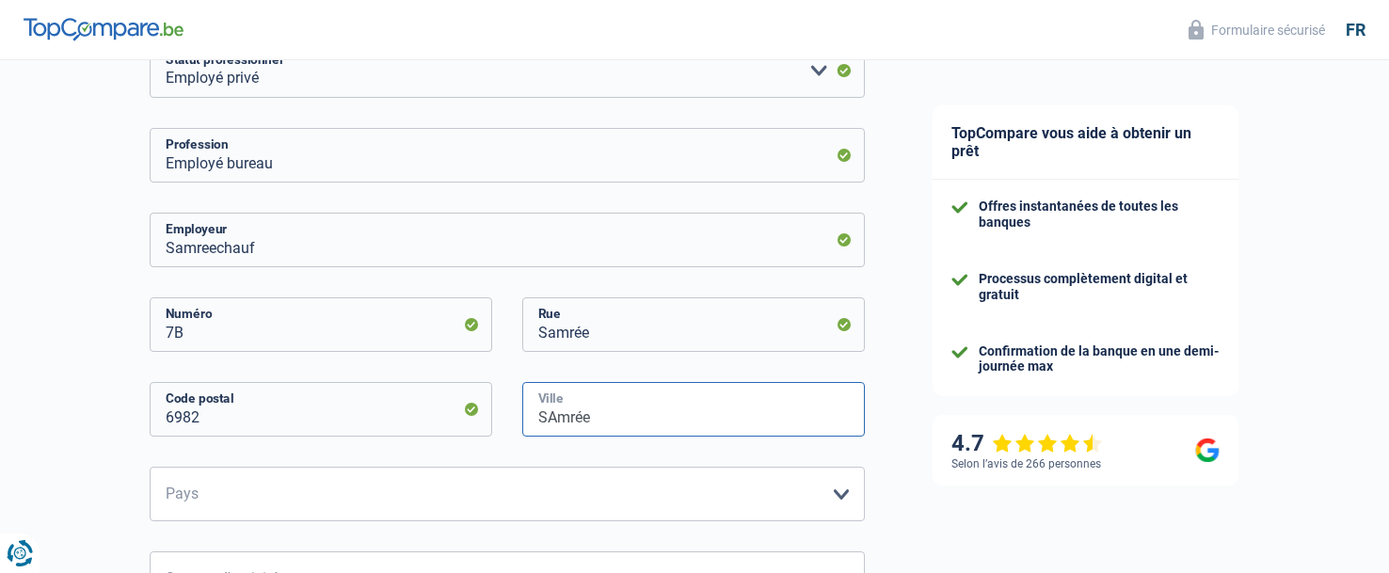
type input "SAmrée"
click at [216, 480] on select "Belgique France Allemagne Italie Luxembourg Pays-Bas Espagne Suisse Veuillez sé…" at bounding box center [507, 494] width 715 height 55
select select "BE"
click at [150, 469] on select "Belgique France Allemagne Italie Luxembourg Pays-Bas Espagne Suisse Veuillez sé…" at bounding box center [507, 494] width 715 height 55
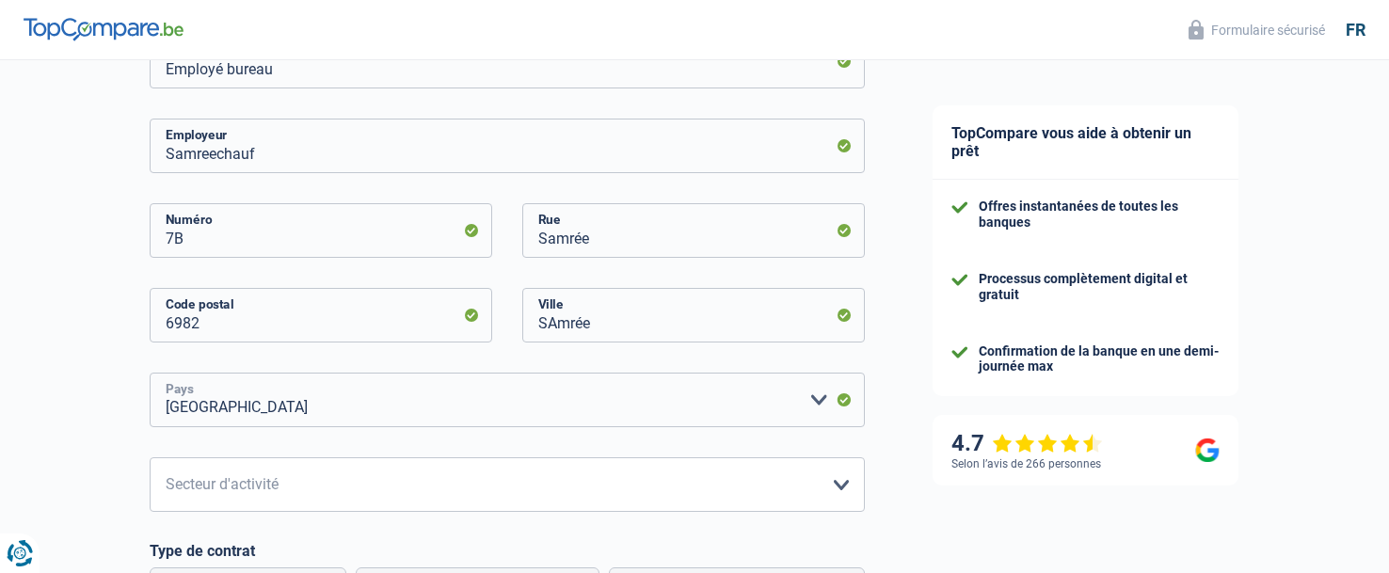
scroll to position [565, 0]
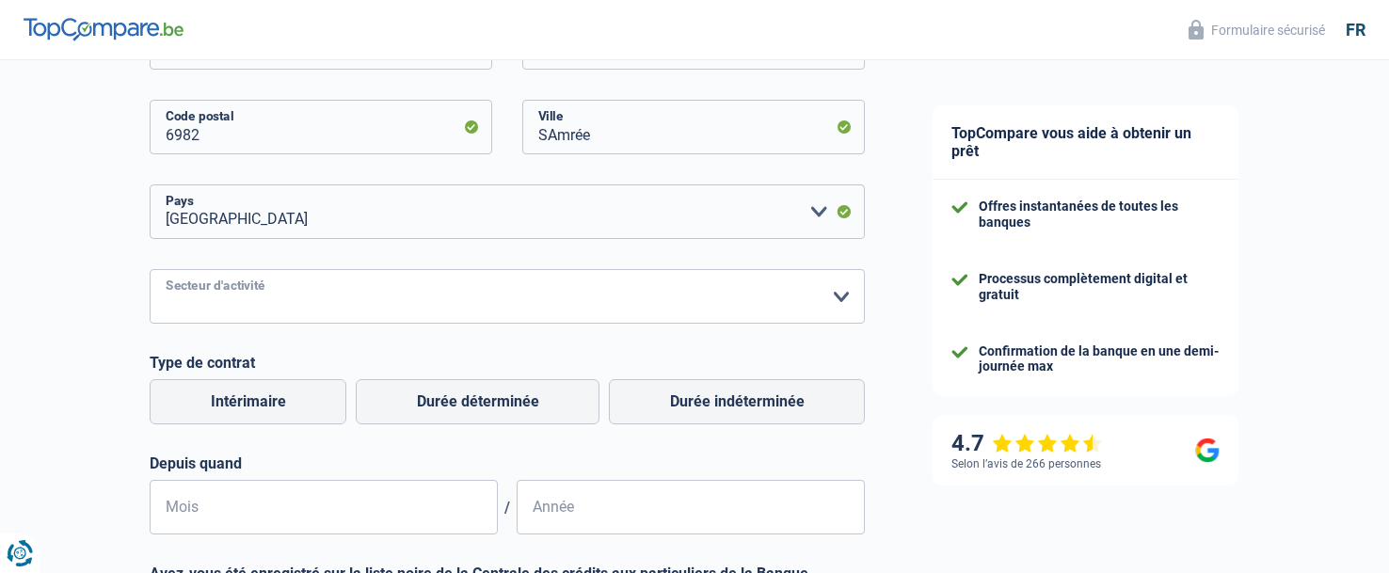
click at [281, 296] on select "Agriculture/Pêche Industrie Horeca Courier/Fitness/Taxi Construction Banques/As…" at bounding box center [507, 296] width 715 height 55
select select "construction"
click at [150, 271] on select "Agriculture/Pêche Industrie Horeca Courier/Fitness/Taxi Construction Banques/As…" at bounding box center [507, 296] width 715 height 55
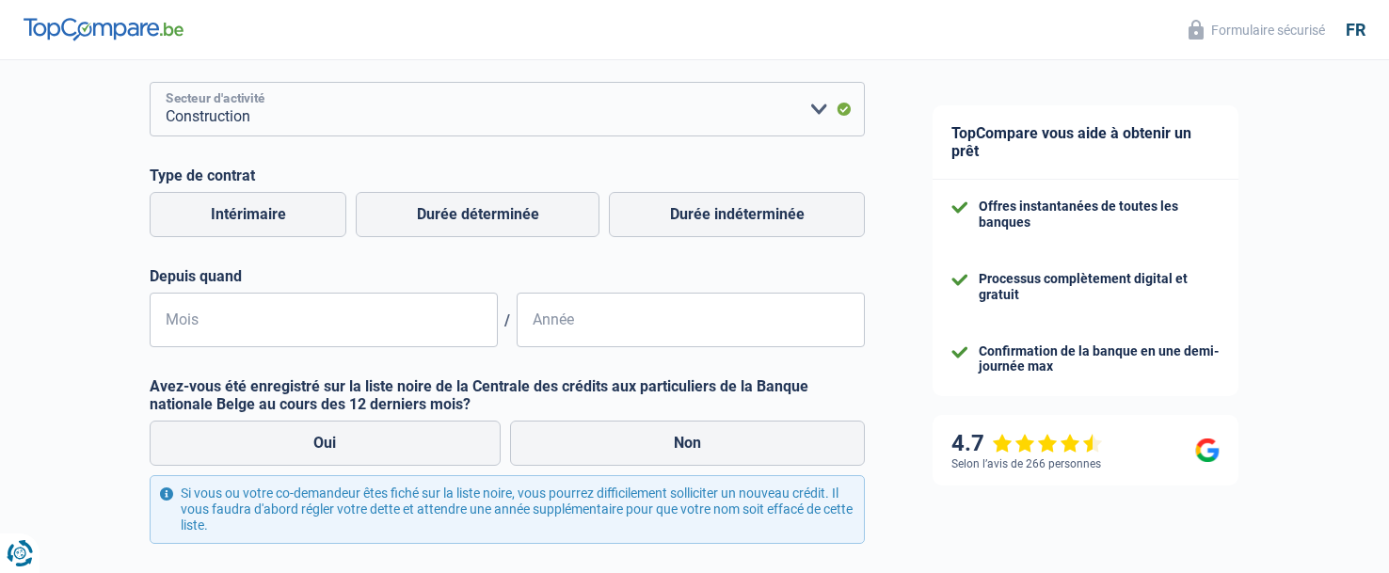
scroll to position [753, 0]
click at [766, 210] on label "Durée indéterminée" at bounding box center [737, 213] width 256 height 45
click at [766, 210] on input "Durée indéterminée" at bounding box center [737, 213] width 256 height 45
radio input "true"
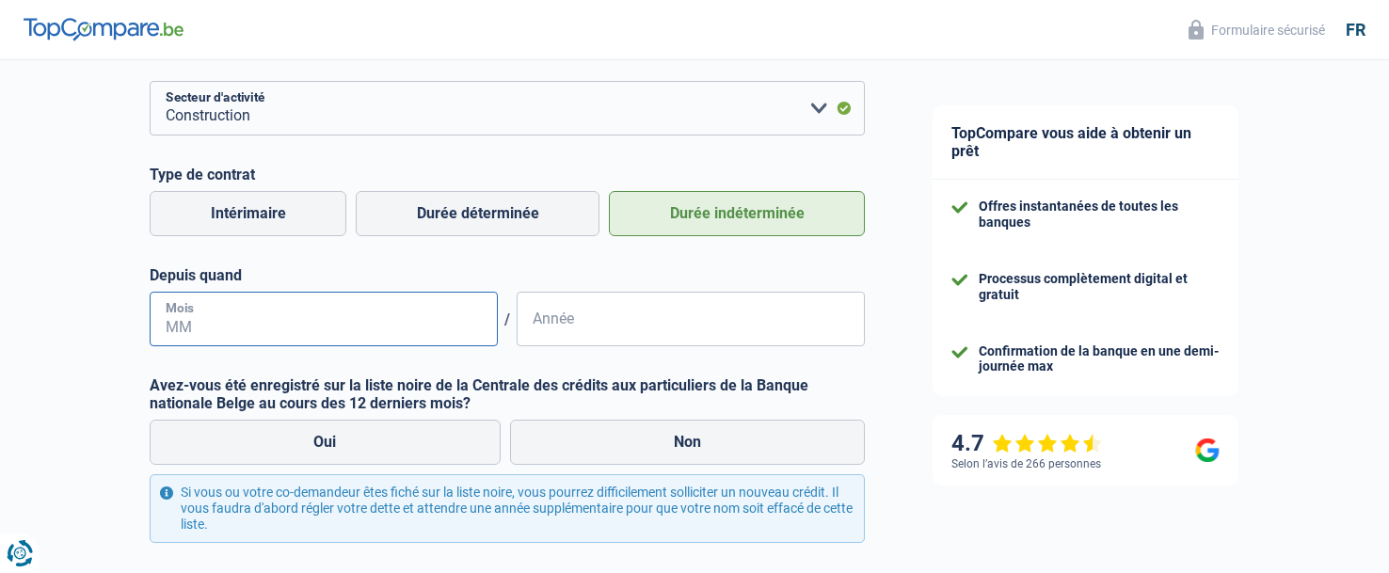
click at [272, 331] on input "Mois" at bounding box center [324, 319] width 348 height 55
type input "04"
type input "2022"
click at [98, 318] on div "Chance de réussite de votre simulation est de 45% 1 2 3 4 5 Rajoutez +15% en co…" at bounding box center [449, 16] width 899 height 1433
click at [680, 452] on label "Non" at bounding box center [688, 442] width 356 height 45
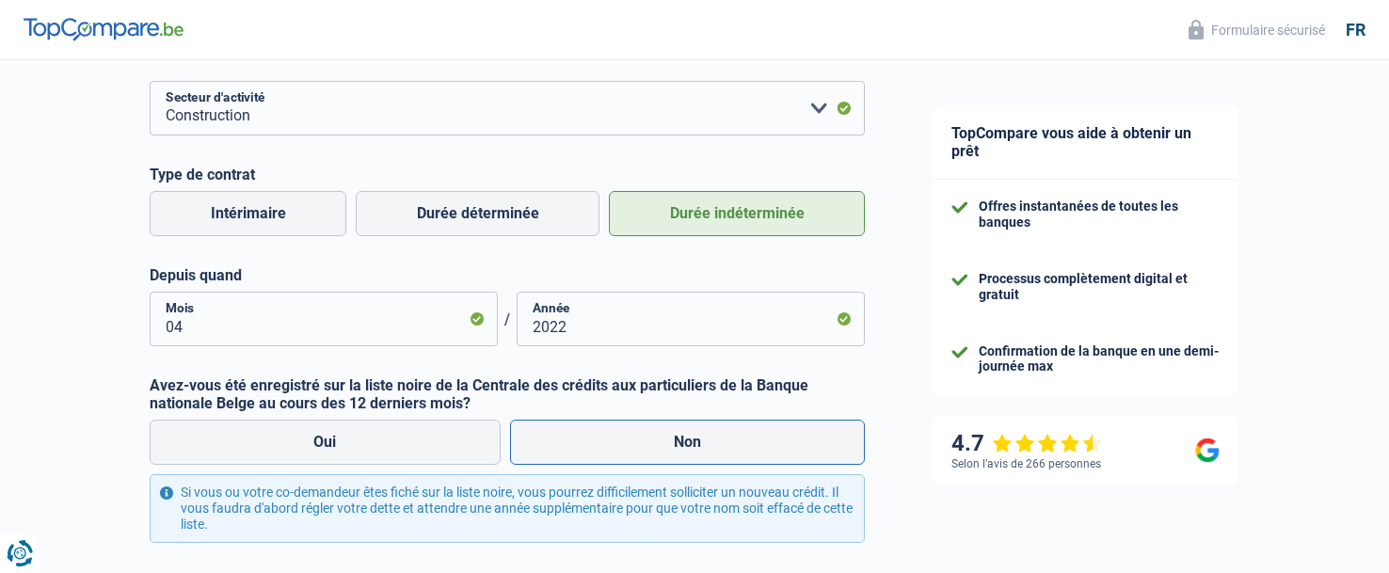
click at [680, 452] on input "Non" at bounding box center [688, 442] width 356 height 45
radio input "true"
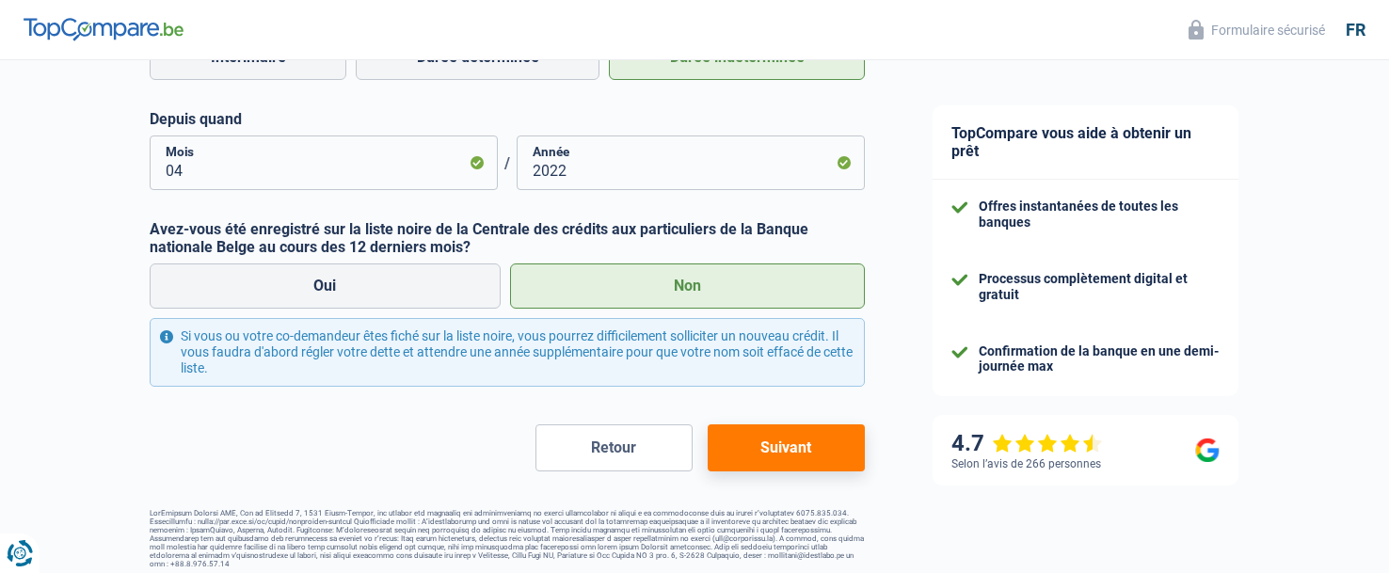
scroll to position [919, 0]
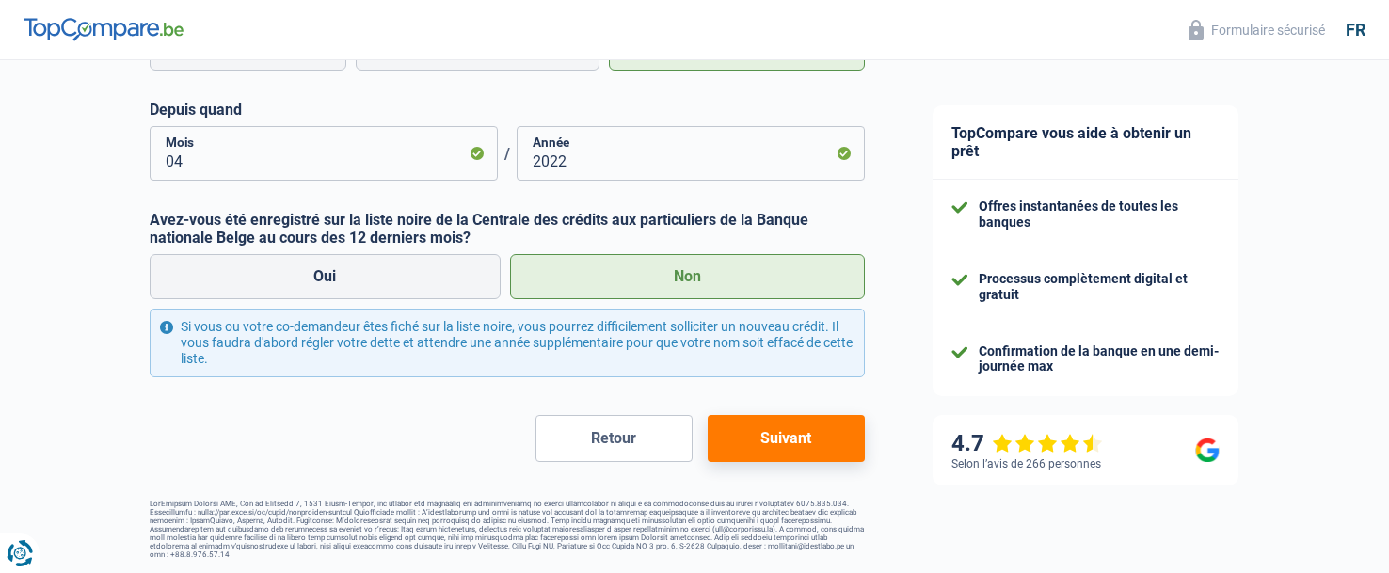
click at [786, 438] on button "Suivant" at bounding box center [786, 438] width 157 height 47
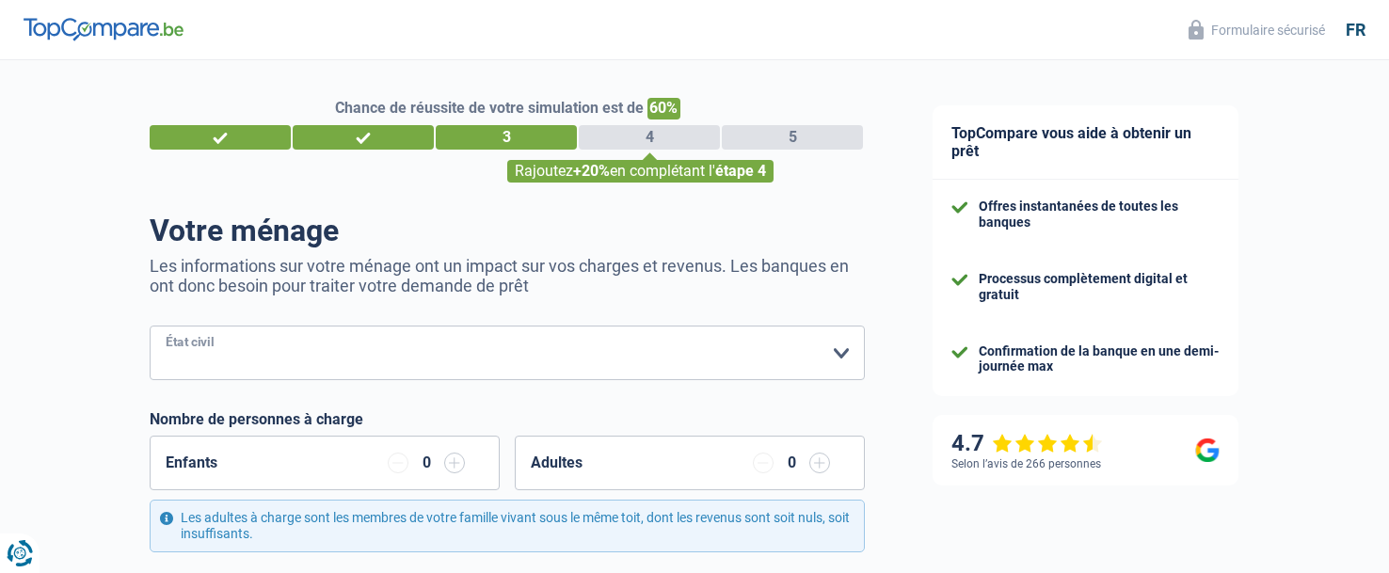
click at [584, 365] on select "Célibataire Marié(e) Cohabitant(e) légal(e) Divorcé(e) Veuf(ve) Séparé (de fait…" at bounding box center [507, 353] width 715 height 55
select select "cohabitation"
click at [150, 328] on select "Célibataire Marié(e) Cohabitant(e) légal(e) Divorcé(e) Veuf(ve) Séparé (de fait…" at bounding box center [507, 353] width 715 height 55
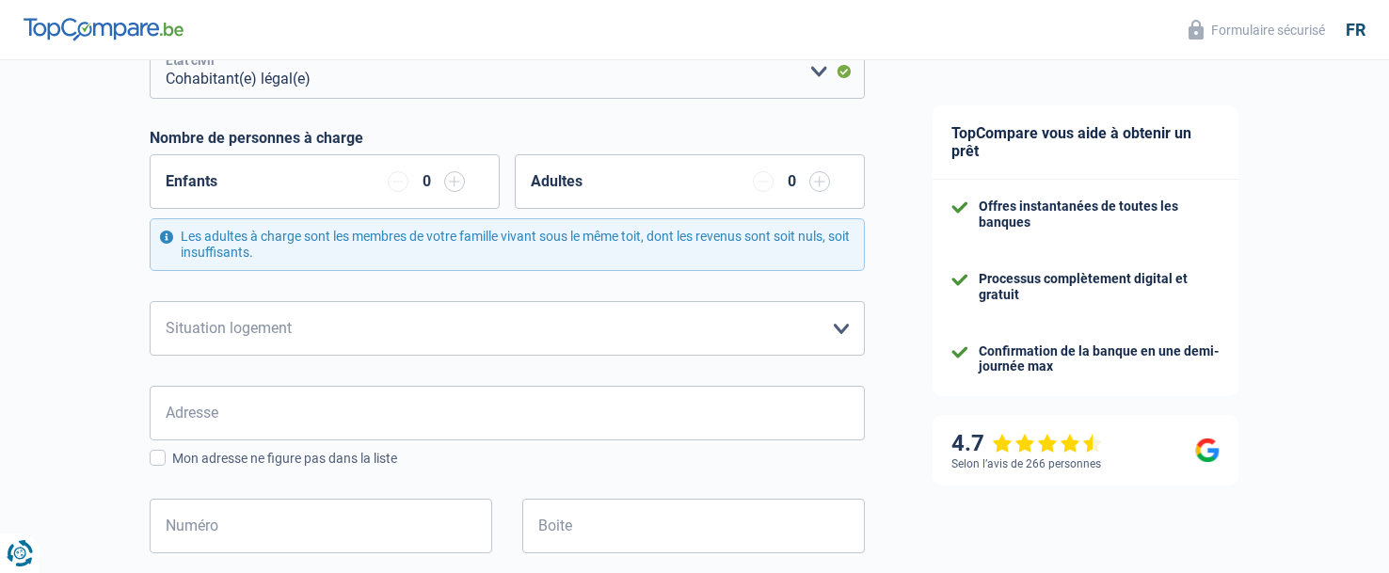
scroll to position [282, 0]
click at [321, 330] on select "Locataire Propriétaire avec prêt hypothécaire Propriétaire sans prêt hypothécai…" at bounding box center [507, 327] width 715 height 55
select select "liveWithParents"
click at [150, 301] on select "Locataire Propriétaire avec prêt hypothécaire Propriétaire sans prêt hypothécai…" at bounding box center [507, 327] width 715 height 55
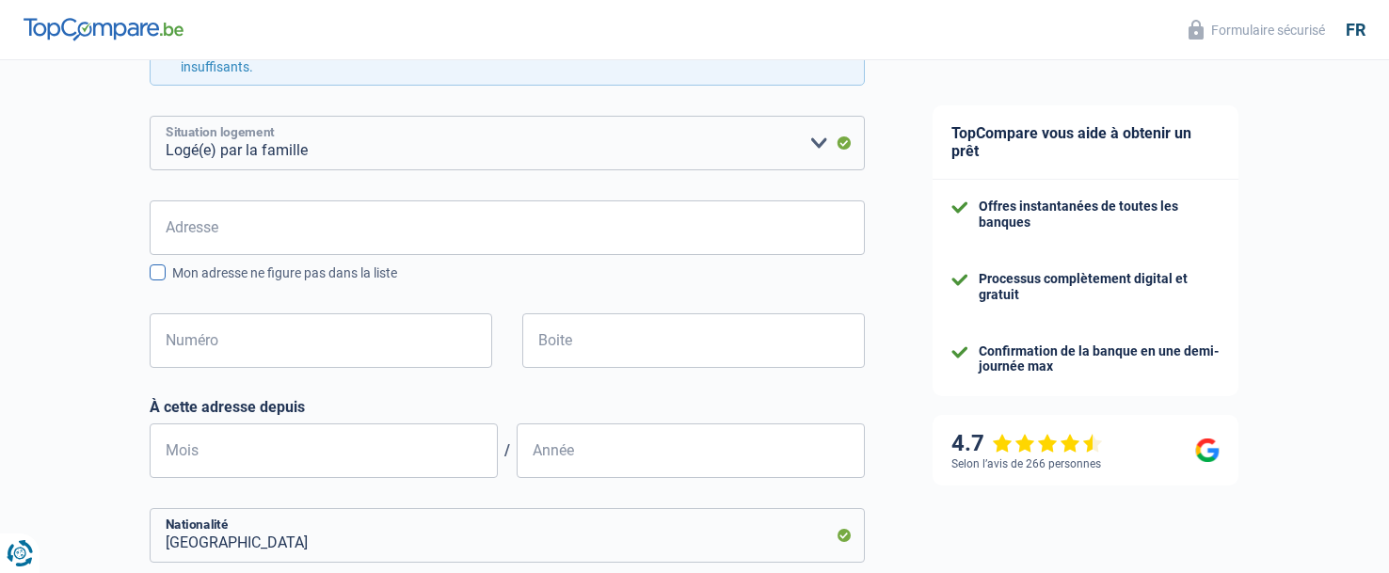
scroll to position [471, 0]
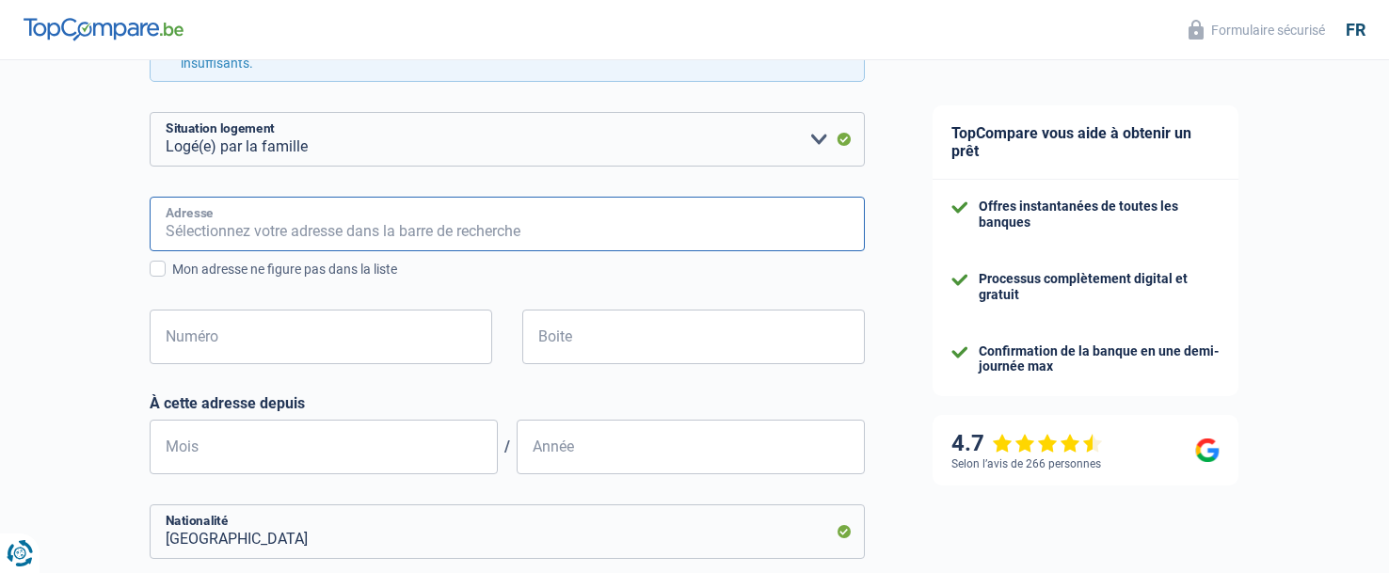
click at [239, 207] on input "Adresse" at bounding box center [507, 224] width 715 height 55
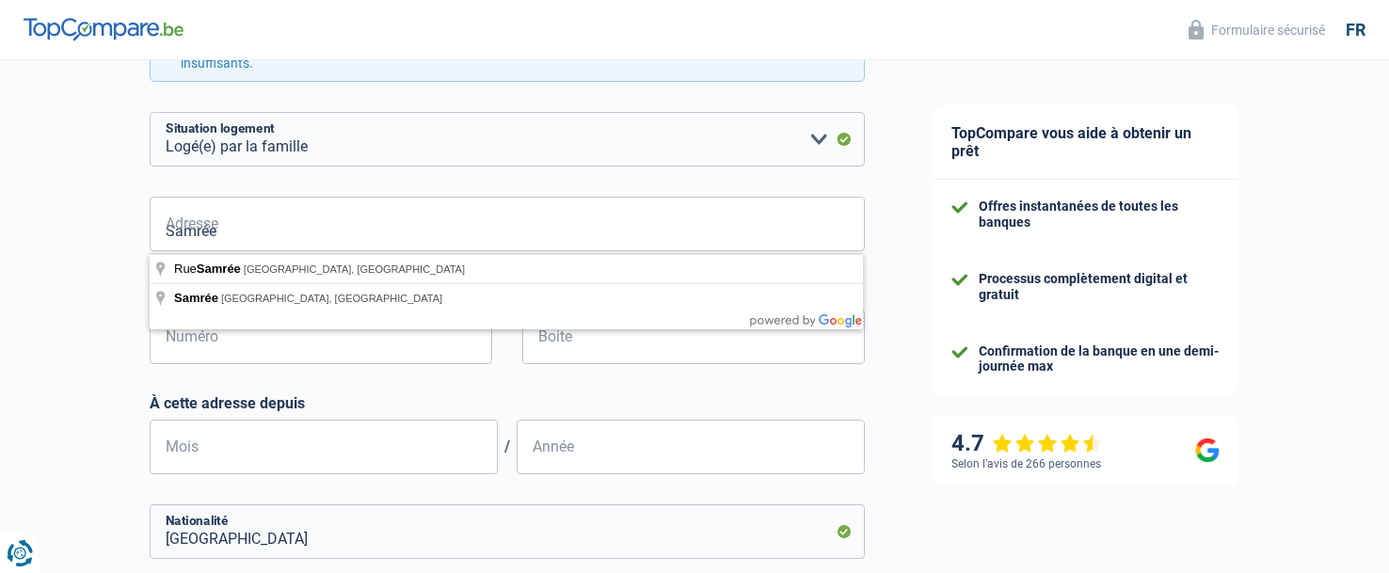
type input "Samrée, La Roche-en-Ardenne, Belgique"
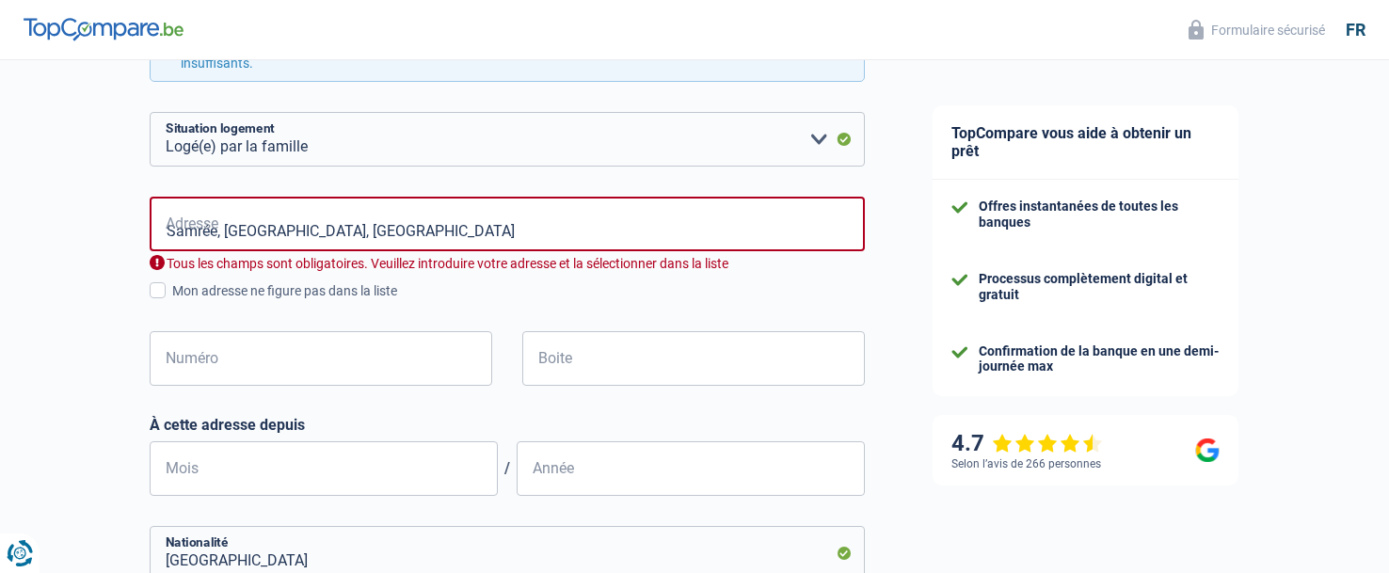
select select "BE"
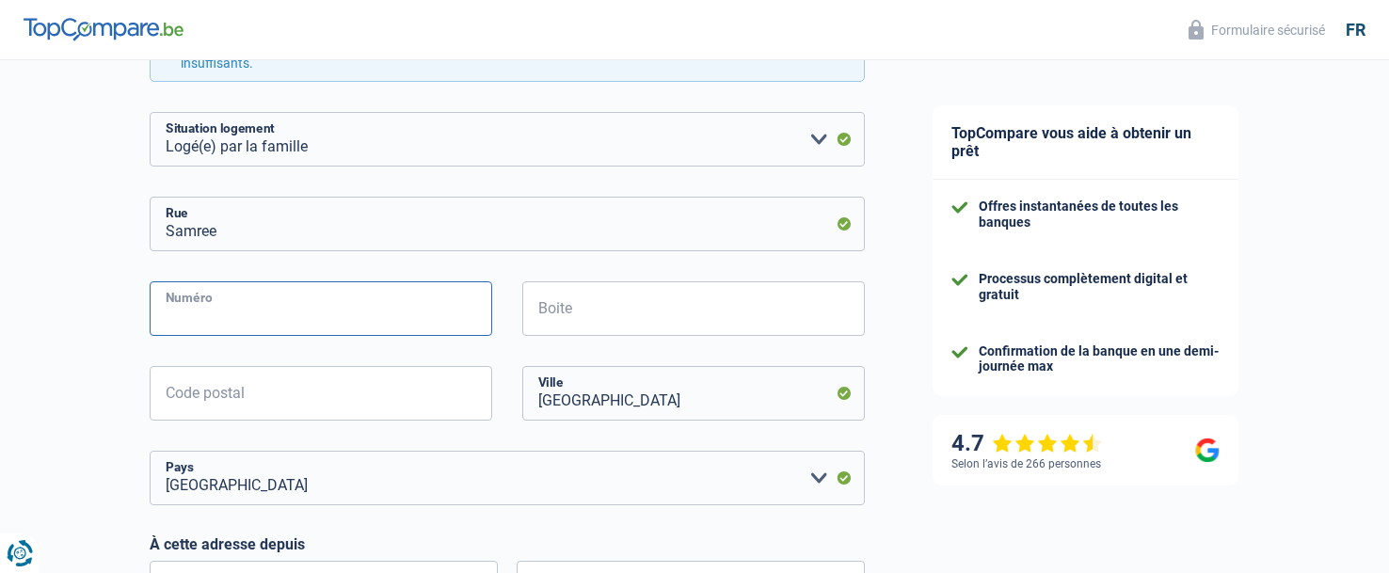
click at [238, 304] on input "Numéro" at bounding box center [321, 308] width 343 height 55
type input "20c"
type input "6982"
drag, startPoint x: 617, startPoint y: 404, endPoint x: 482, endPoint y: 403, distance: 135.5
click at [479, 405] on div "6982 Code postal samrée Ville" at bounding box center [508, 408] width 744 height 85
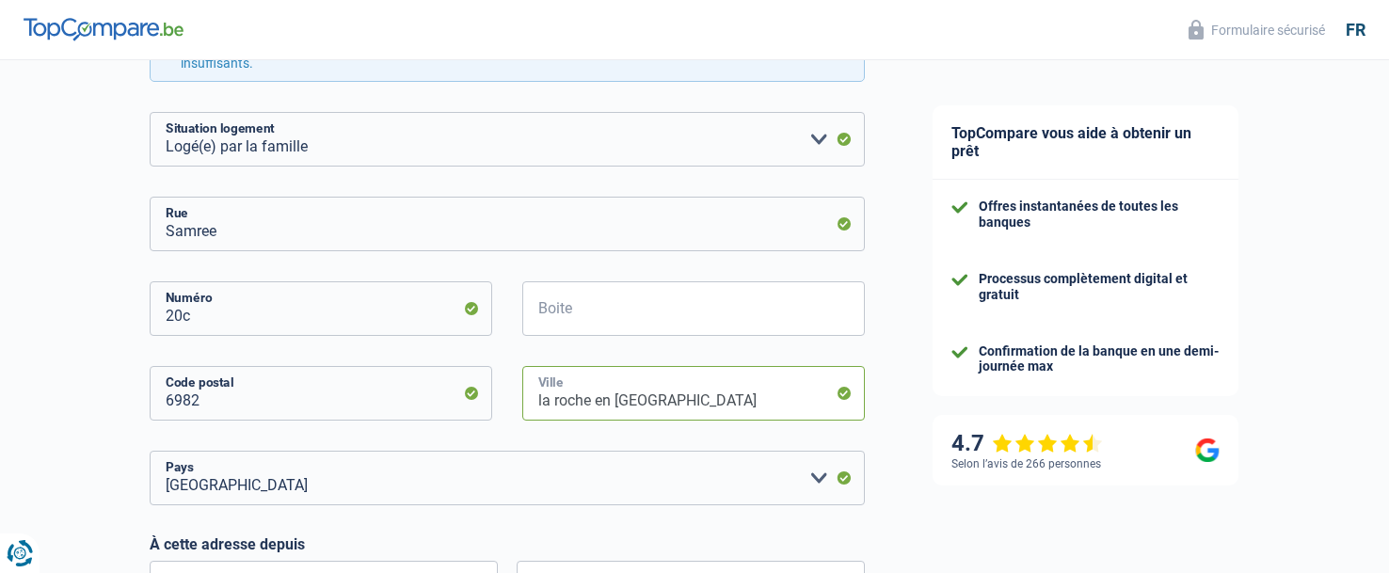
type input "la roche en ardenne"
click at [434, 489] on select "Belgique Luxembourg Veuillez sélectionner une option" at bounding box center [507, 478] width 715 height 55
click at [91, 372] on div "Chance de réussite de votre simulation est de 60% 1 2 3 4 5 Rajoutez +20% en co…" at bounding box center [449, 363] width 899 height 1562
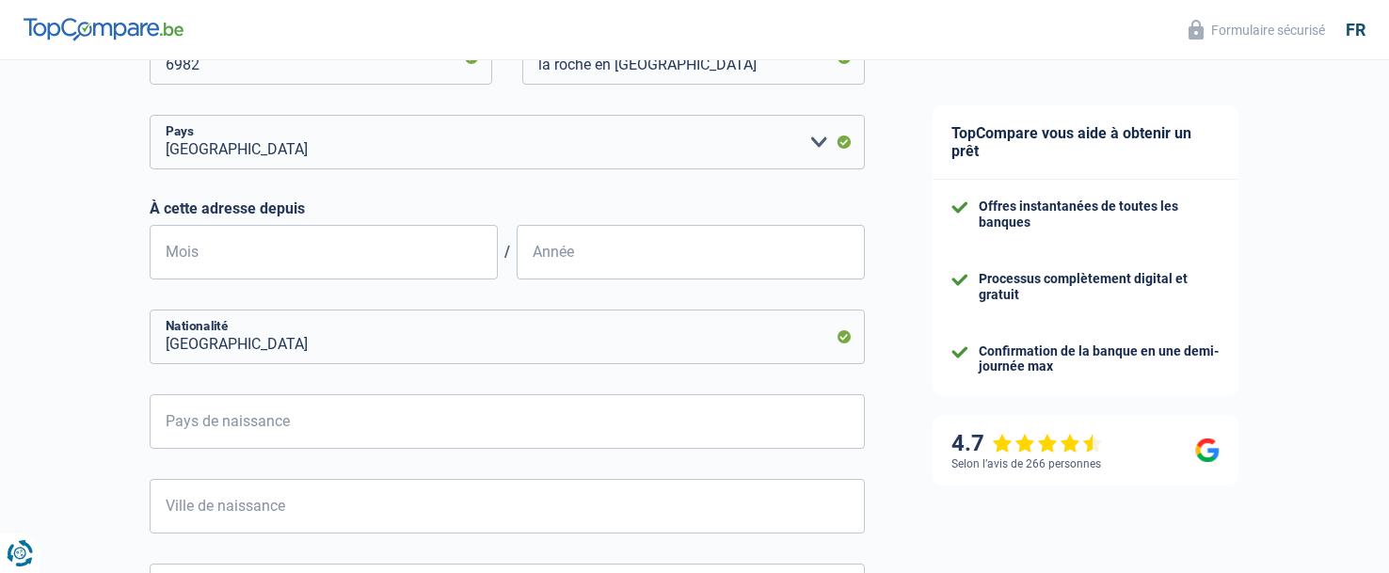
scroll to position [847, 0]
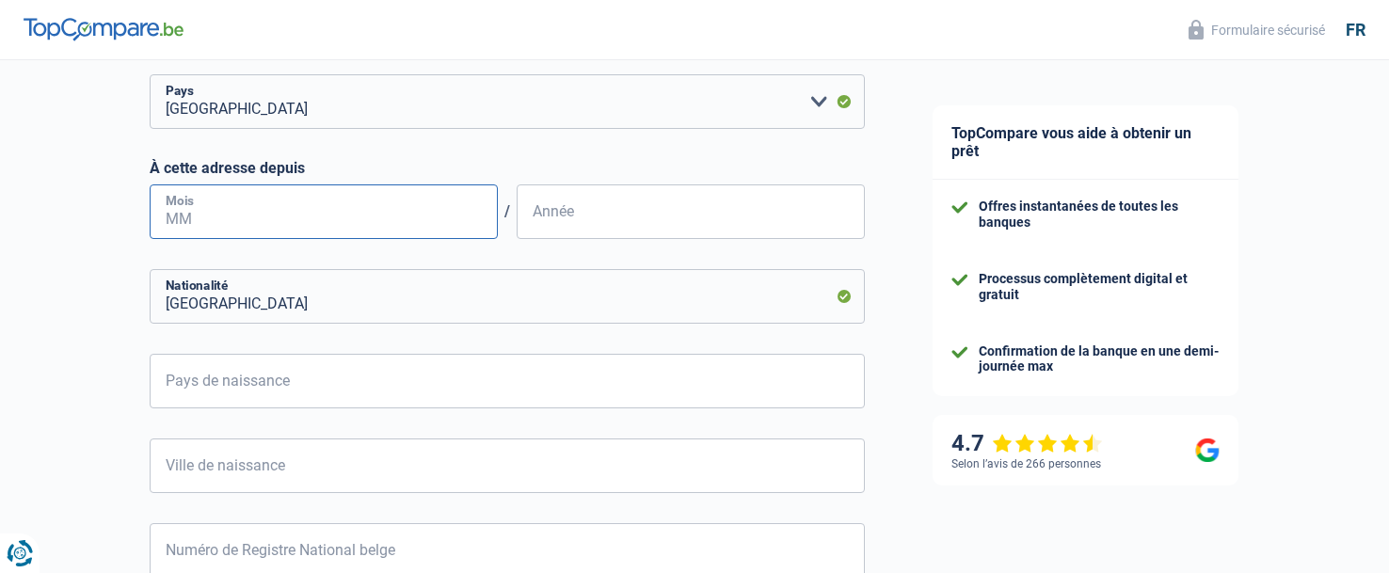
click at [243, 204] on input "Mois" at bounding box center [324, 211] width 348 height 55
type input "01"
type input "2020"
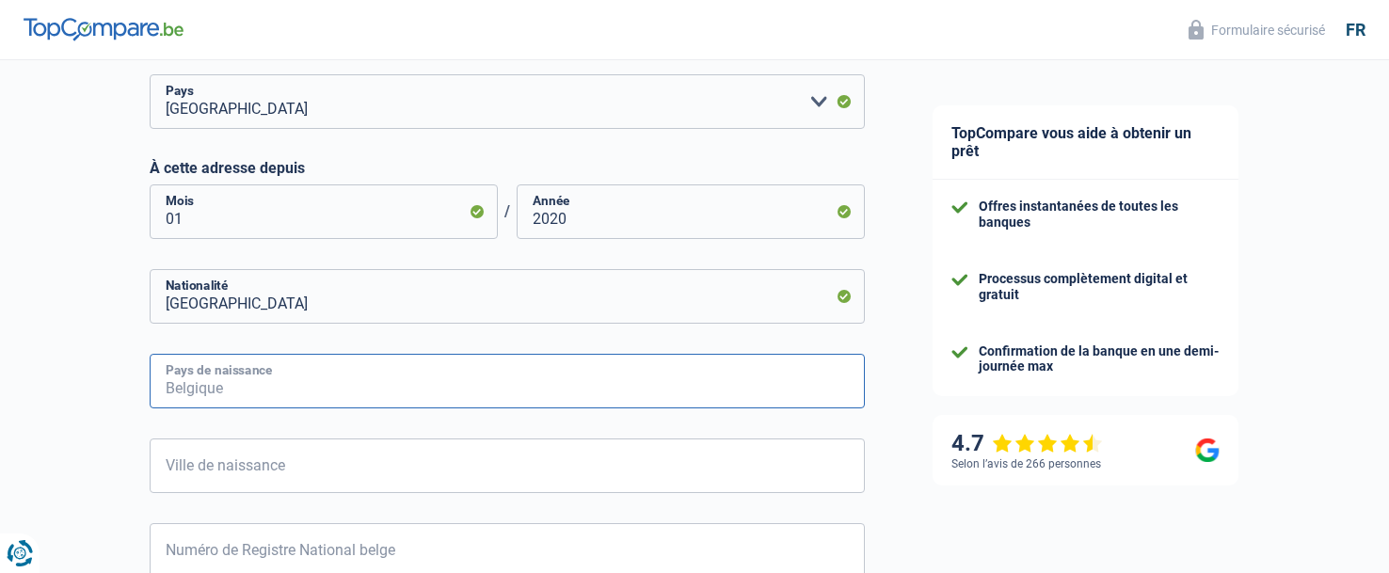
click at [252, 377] on input "Pays de naissance" at bounding box center [507, 381] width 715 height 55
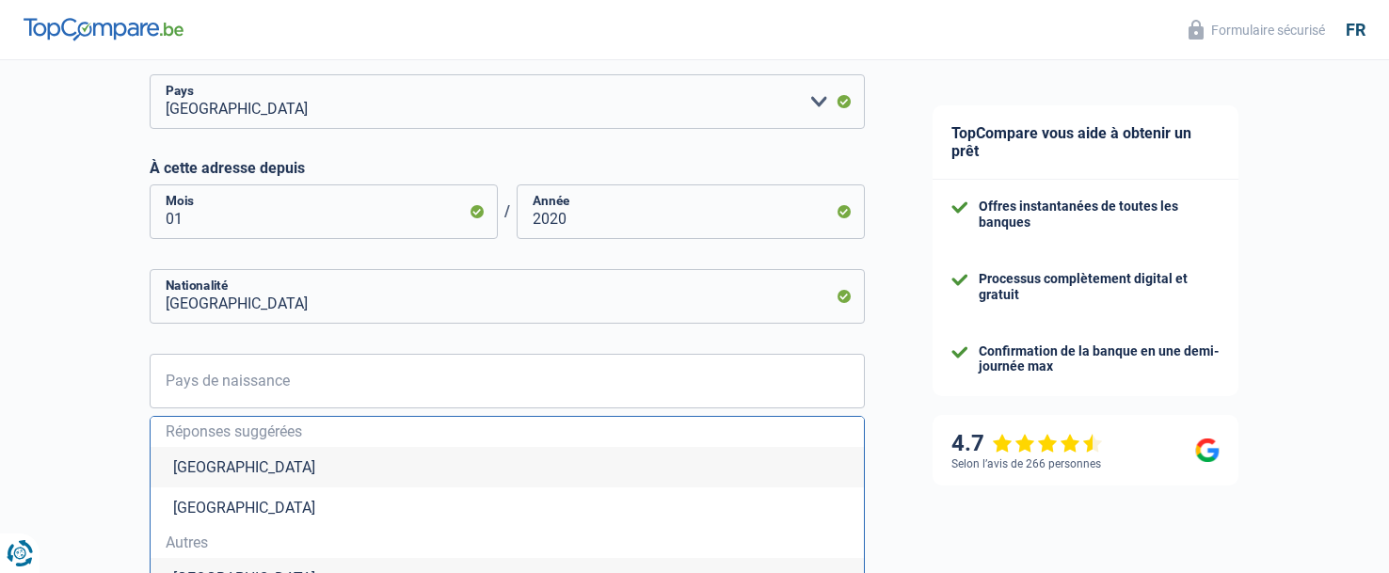
click at [204, 476] on li "Belgique" at bounding box center [507, 467] width 713 height 40
type input "Belgique"
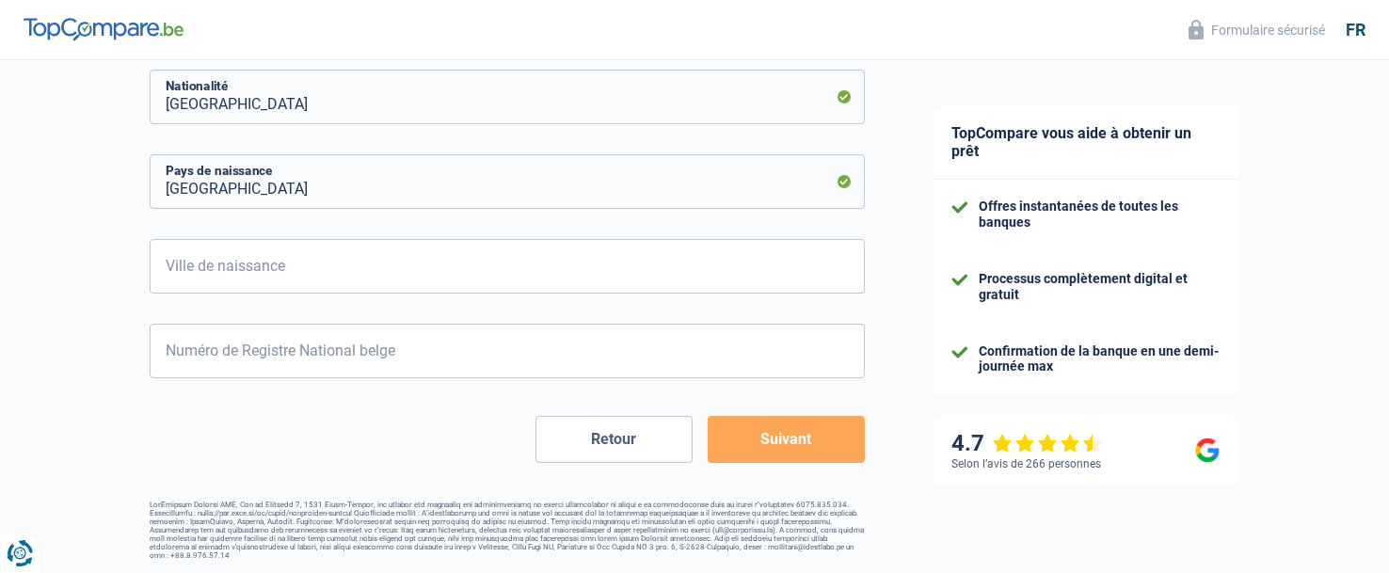
scroll to position [1048, 0]
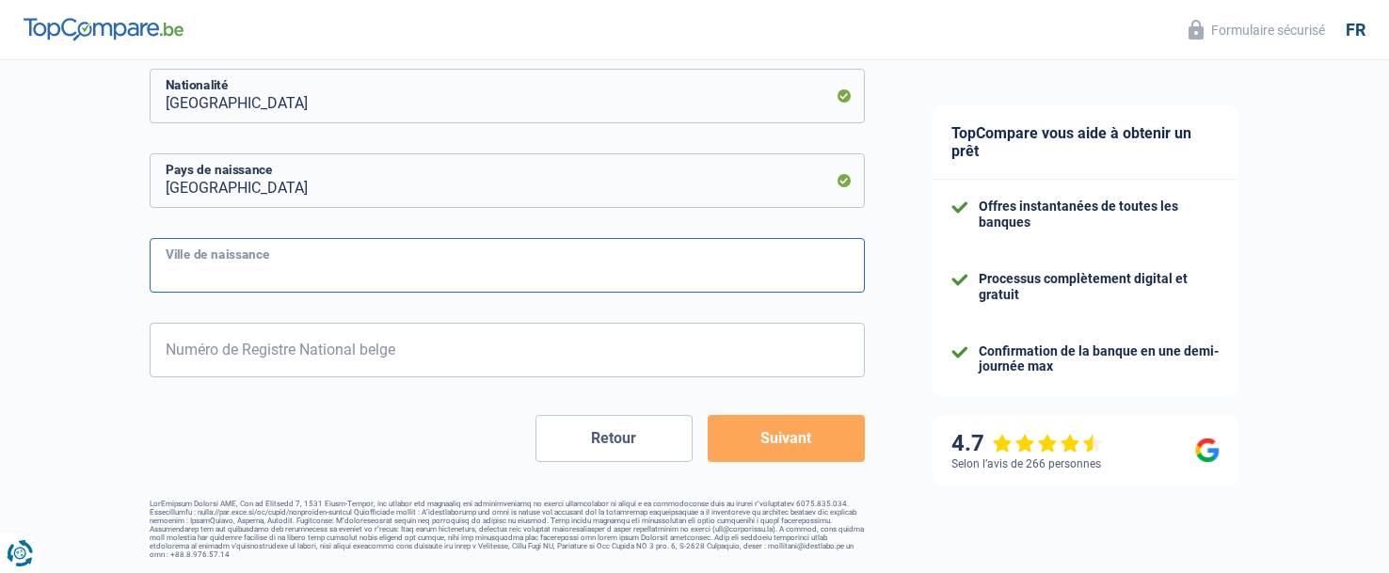
click at [268, 253] on input "Ville de naissance" at bounding box center [507, 265] width 715 height 55
type input "Mouscron"
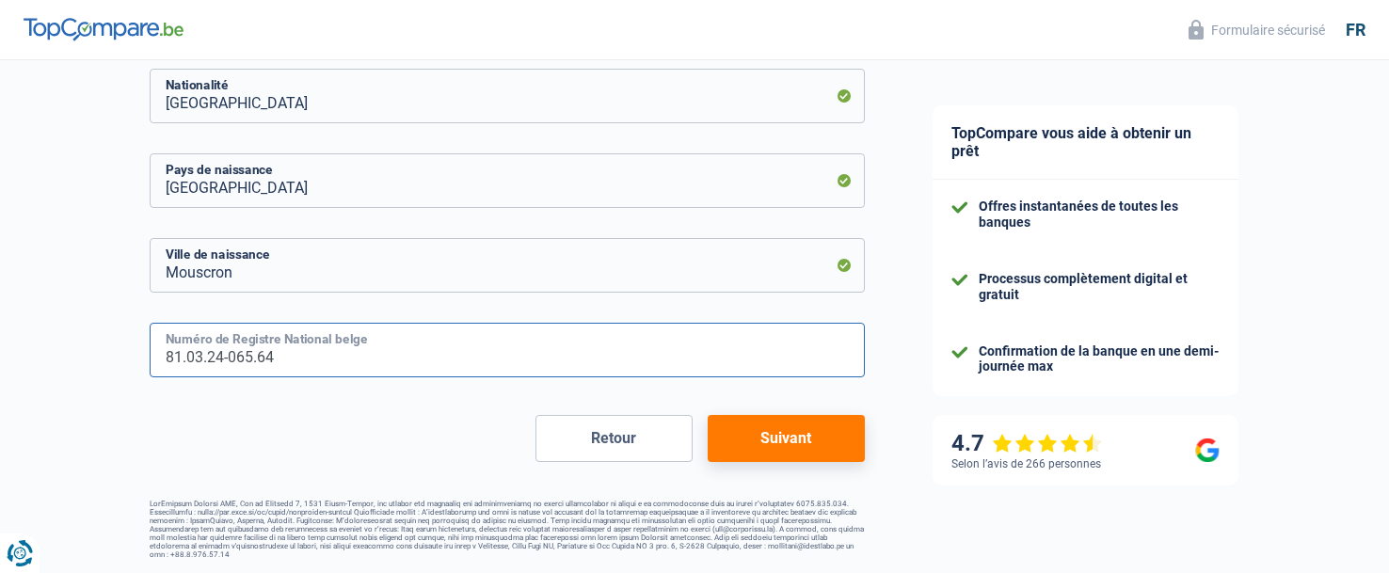
click at [249, 359] on input "81.03.24-065.64" at bounding box center [507, 350] width 715 height 55
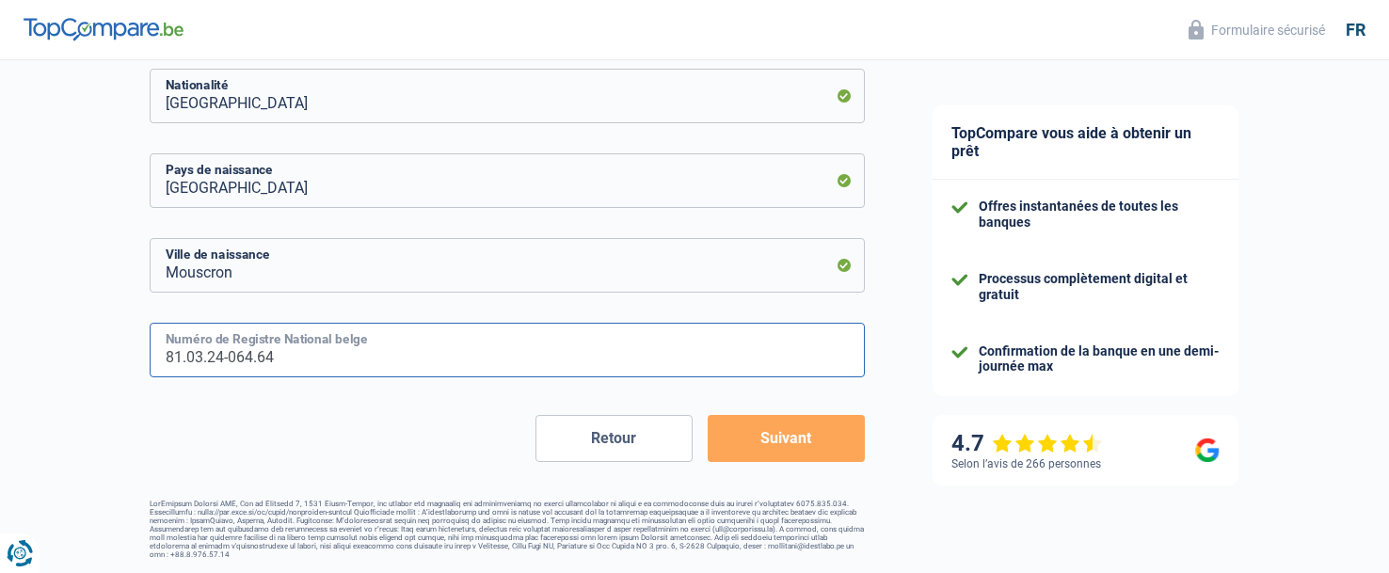
click at [280, 360] on input "81.03.24-064.64" at bounding box center [507, 350] width 715 height 55
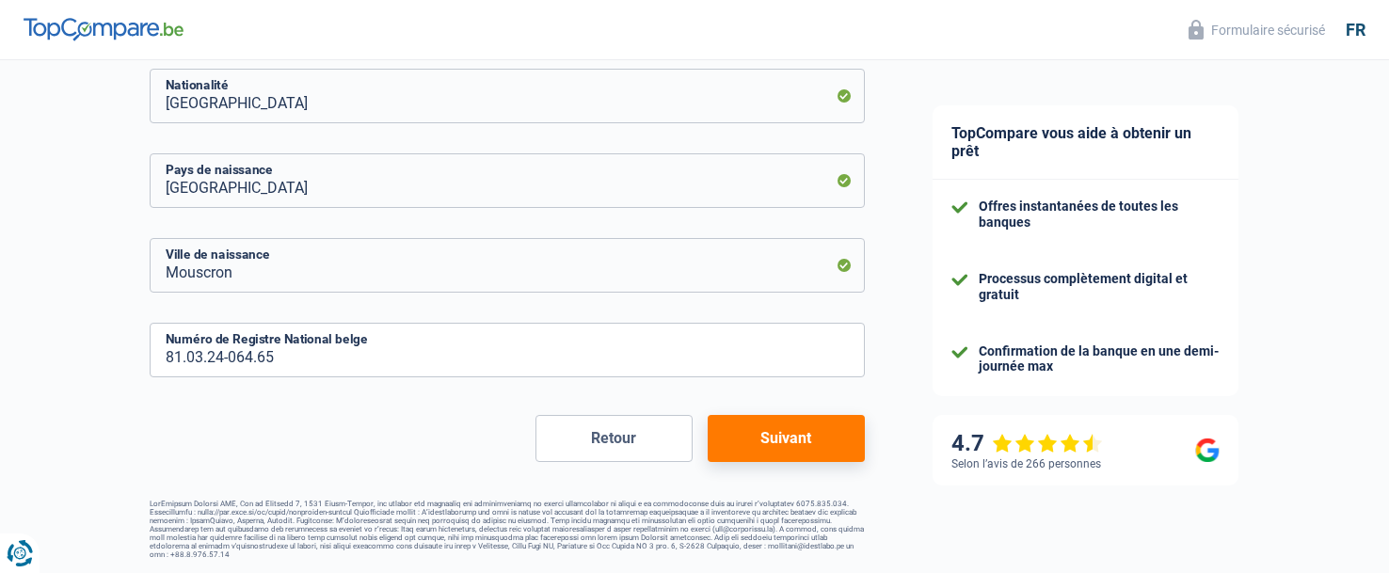
click at [307, 430] on div "Retour Suivant" at bounding box center [507, 438] width 715 height 47
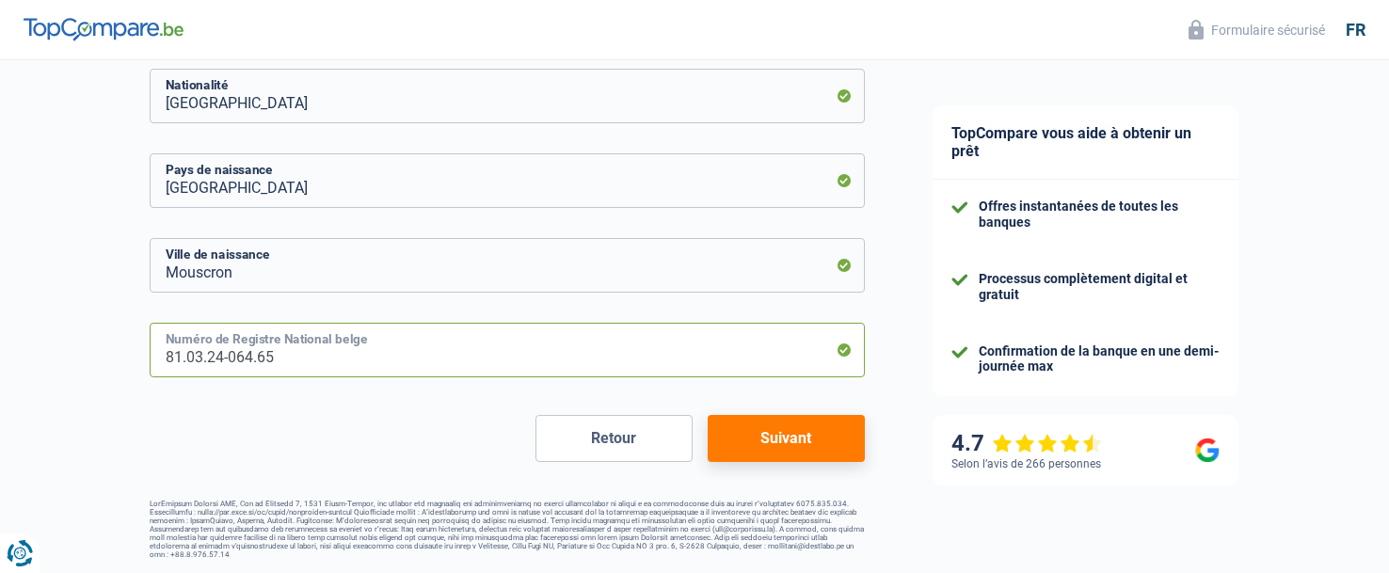
click at [253, 358] on input "81.03.24-064.65" at bounding box center [507, 350] width 715 height 55
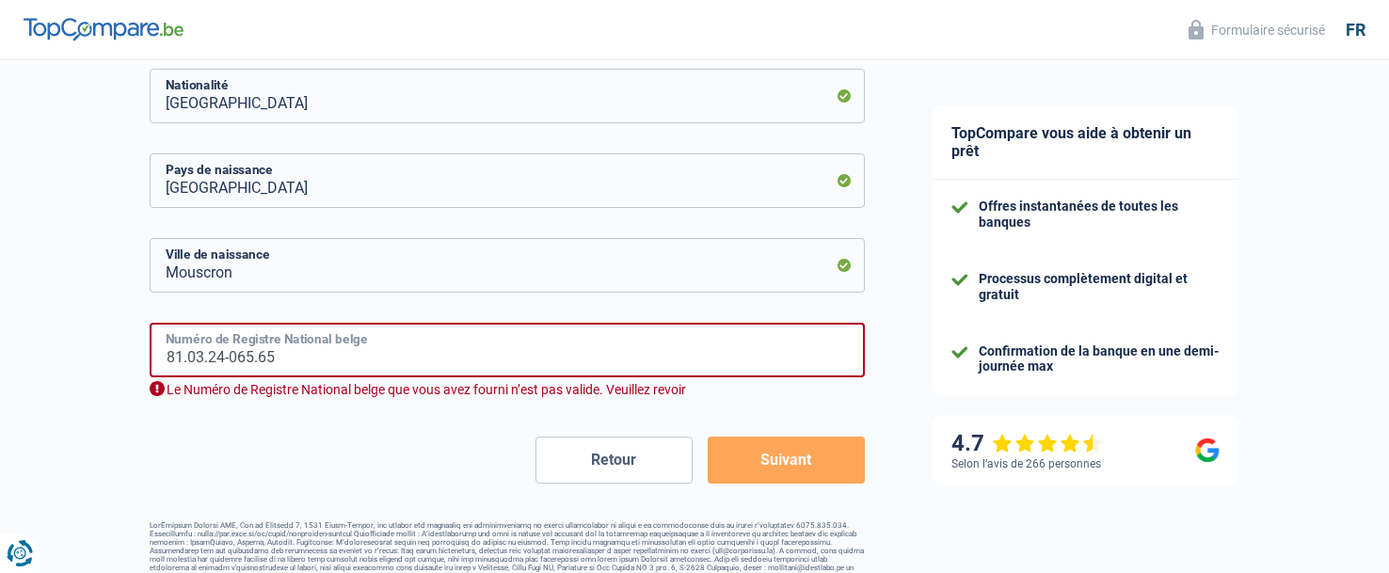
click at [283, 364] on input "81.03.24-065.65" at bounding box center [507, 350] width 715 height 55
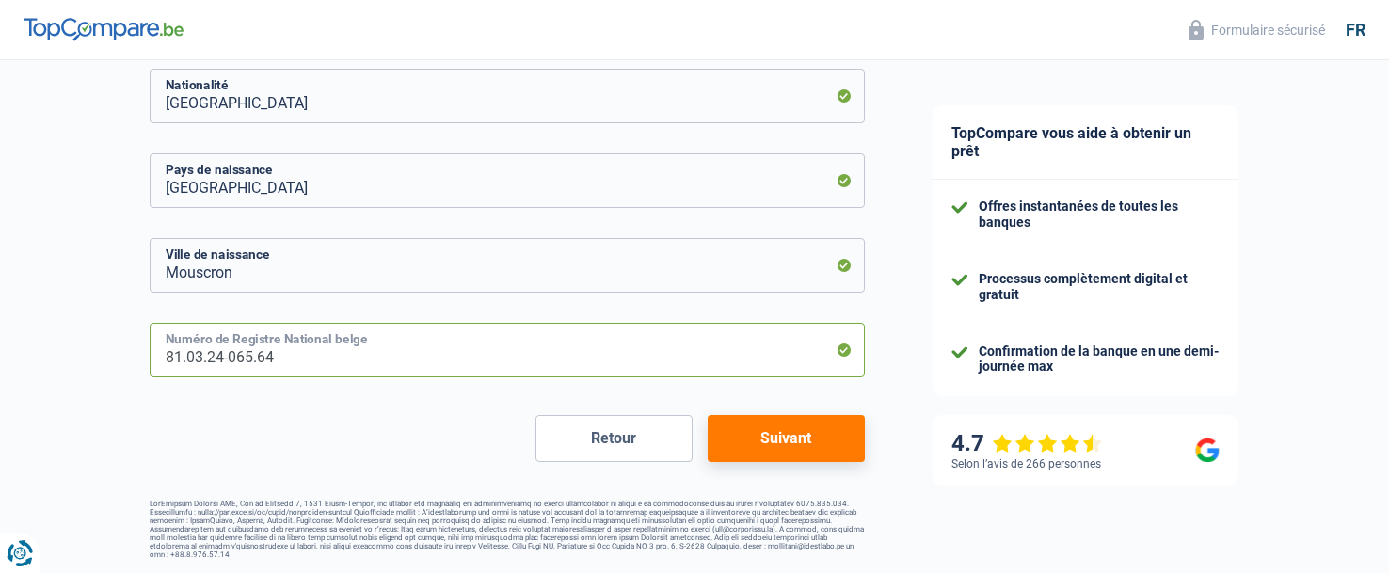
type input "81.03.24-065.64"
click at [750, 430] on button "Suivant" at bounding box center [786, 438] width 157 height 47
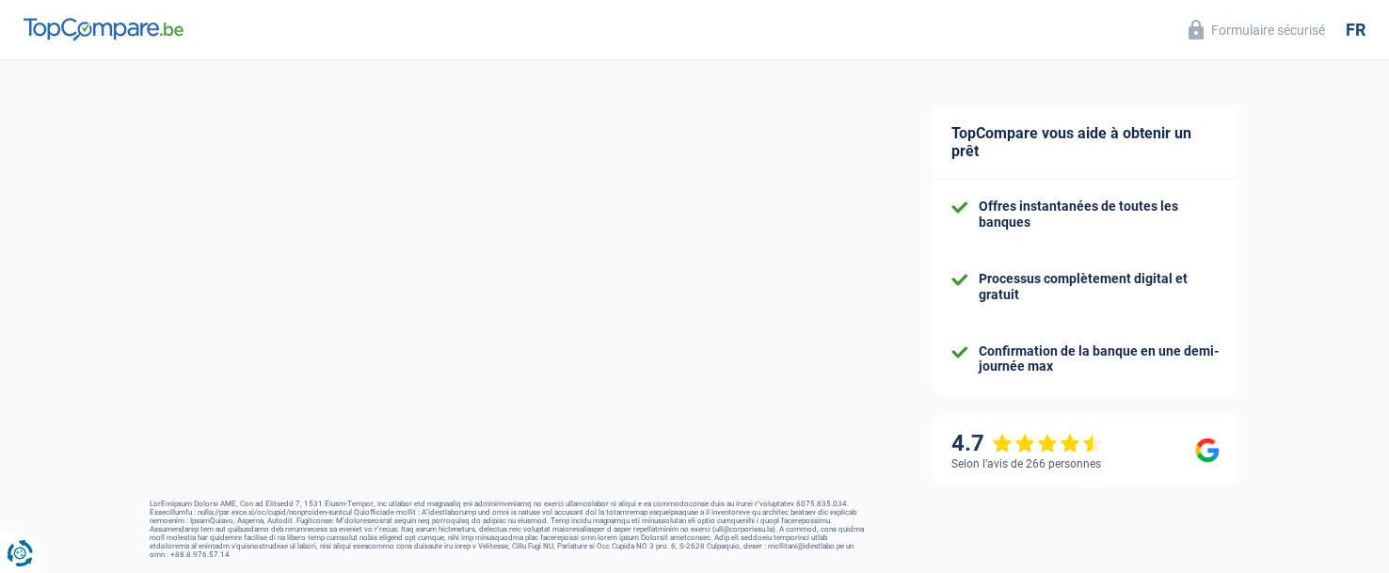
select select "netSalary"
select select "mealVouchers"
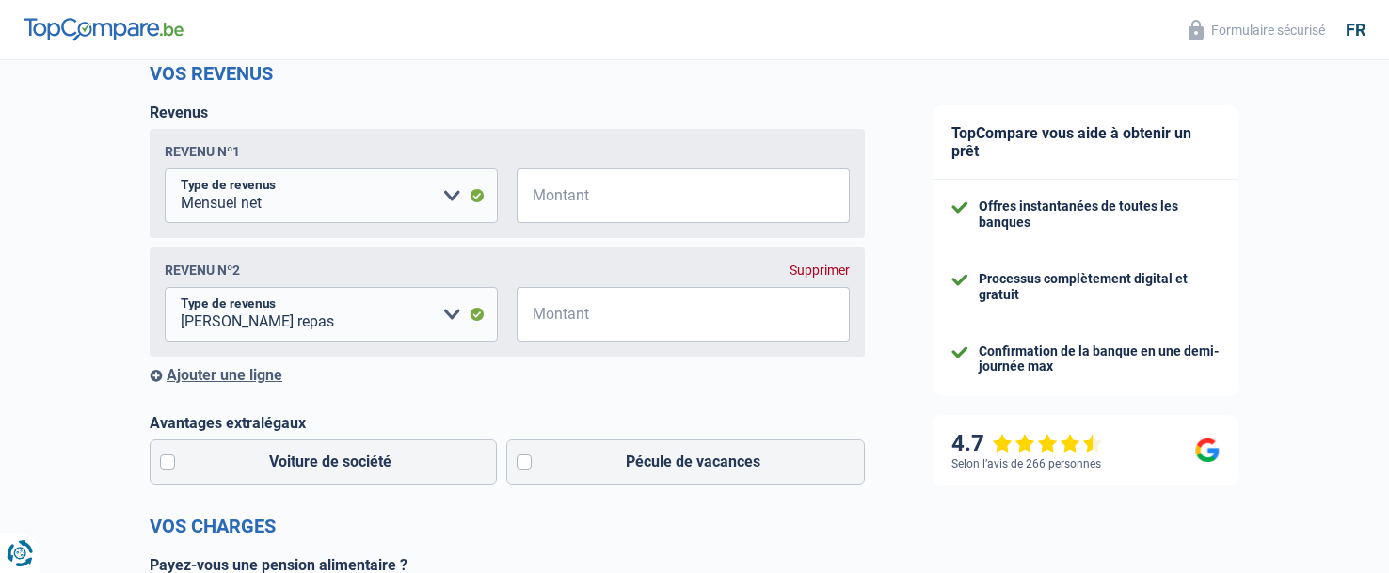
scroll to position [282, 0]
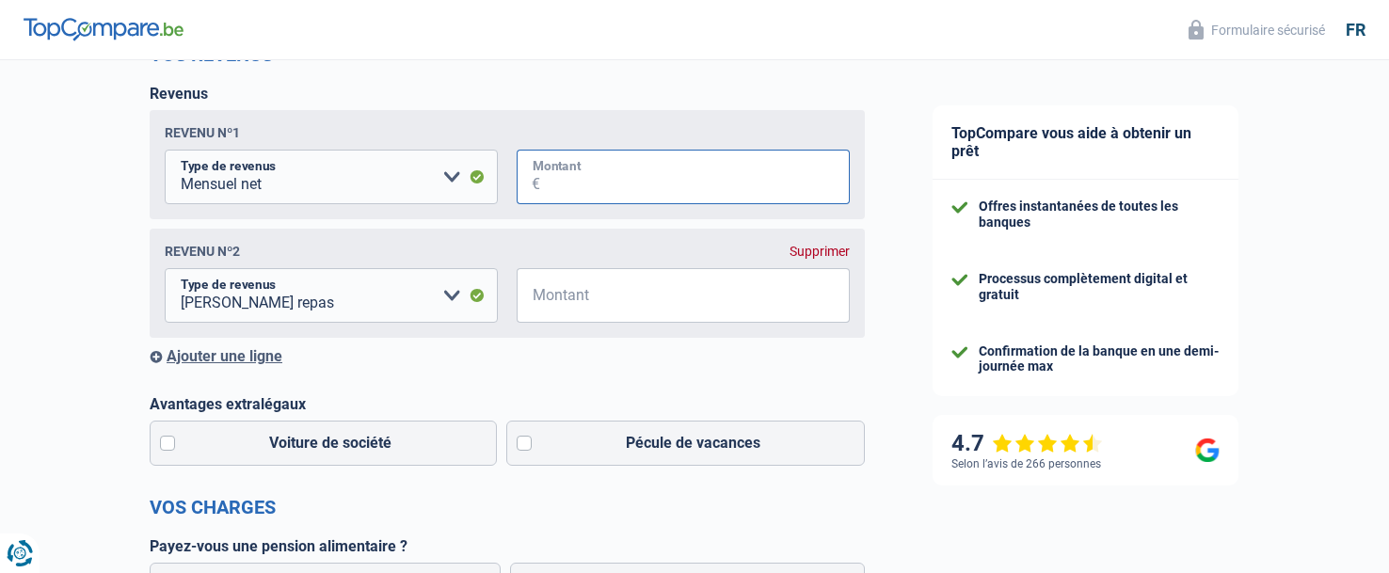
click at [639, 193] on input "Montant" at bounding box center [695, 177] width 310 height 55
type input "2.200"
click at [113, 226] on div "Chance de réussite de votre simulation est de 80% 1 2 3 4 5 Rajoutez +10% en co…" at bounding box center [449, 486] width 899 height 1432
click at [451, 299] on select "Allocation d'handicap Allocations chômage Allocations familiales Chèques repas …" at bounding box center [331, 295] width 333 height 55
click at [165, 272] on select "Allocation d'handicap Allocations chômage Allocations familiales Chèques repas …" at bounding box center [331, 295] width 333 height 55
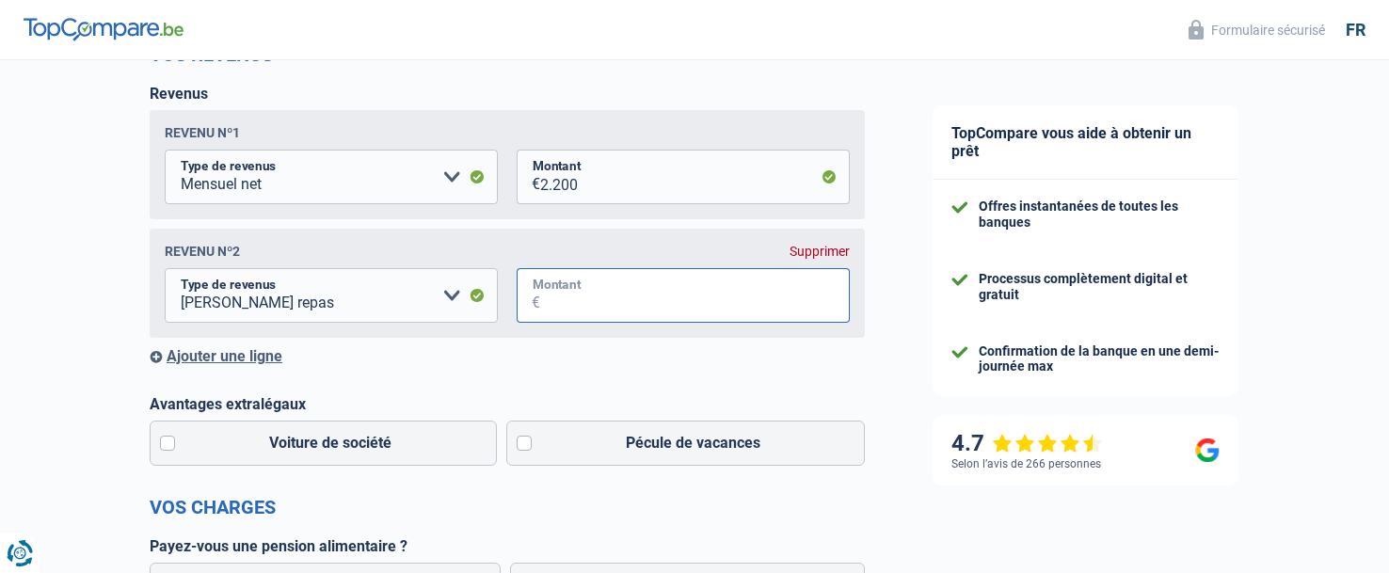
click at [567, 287] on input "Montant" at bounding box center [695, 295] width 310 height 55
click at [70, 217] on div "Chance de réussite de votre simulation est de 80% 1 2 3 4 5 Rajoutez +10% en co…" at bounding box center [449, 486] width 899 height 1432
drag, startPoint x: 588, startPoint y: 308, endPoint x: 527, endPoint y: 308, distance: 61.2
click at [527, 308] on div "8 € Montant" at bounding box center [683, 295] width 333 height 55
click at [577, 315] on input "8" at bounding box center [695, 295] width 310 height 55
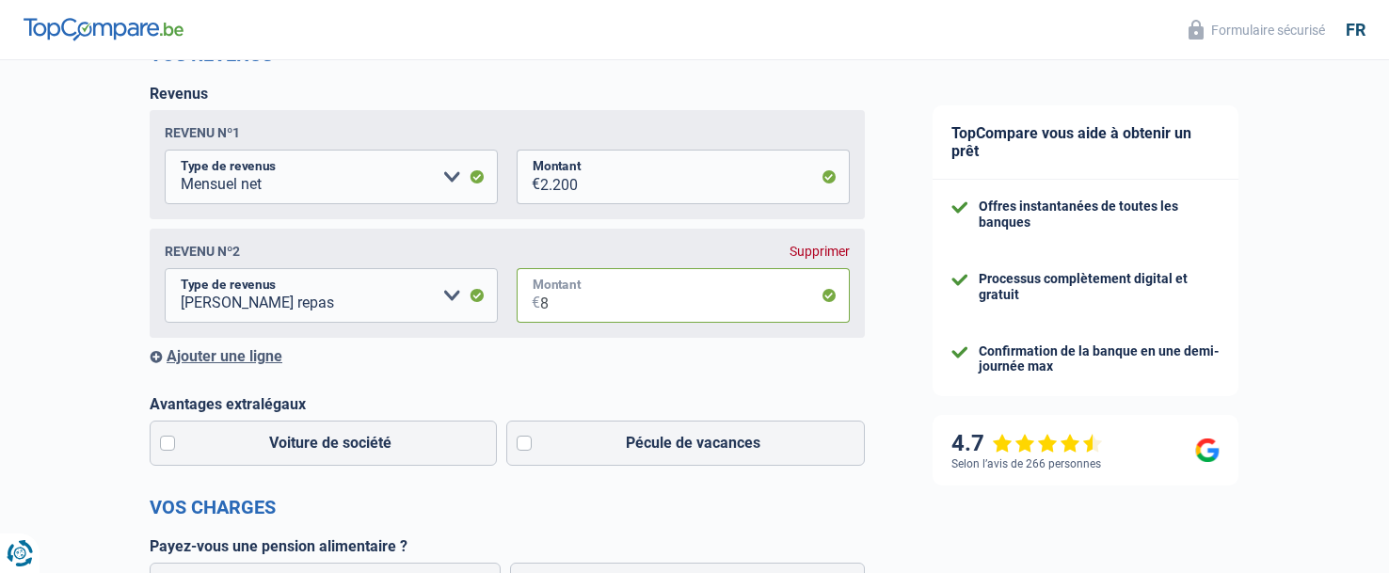
drag, startPoint x: 589, startPoint y: 307, endPoint x: 475, endPoint y: 315, distance: 114.2
click at [475, 315] on fieldset "Allocation d'handicap Allocations chômage Allocations familiales Chèques repas …" at bounding box center [507, 295] width 685 height 55
type input "168"
click at [71, 242] on div "Chance de réussite de votre simulation est de 80% 1 2 3 4 5 Rajoutez +10% en co…" at bounding box center [449, 486] width 899 height 1432
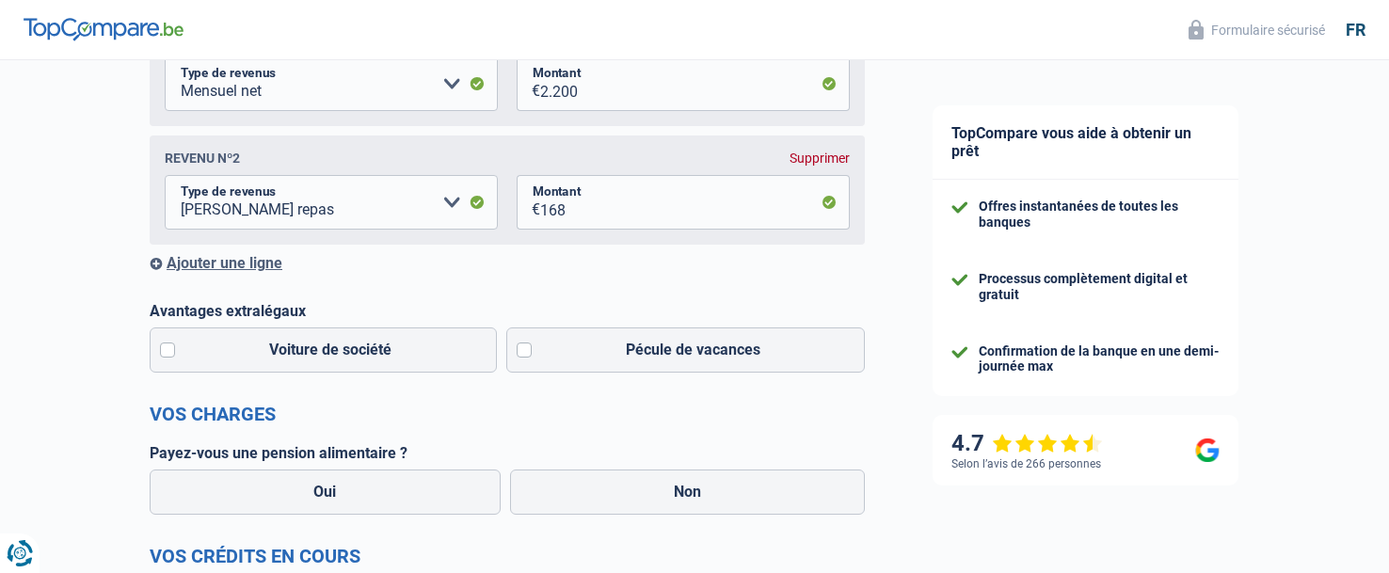
scroll to position [377, 0]
click at [525, 356] on label "Pécule de vacances" at bounding box center [686, 349] width 360 height 45
click at [525, 356] on input "Pécule de vacances" at bounding box center [686, 349] width 360 height 45
checkbox input "true"
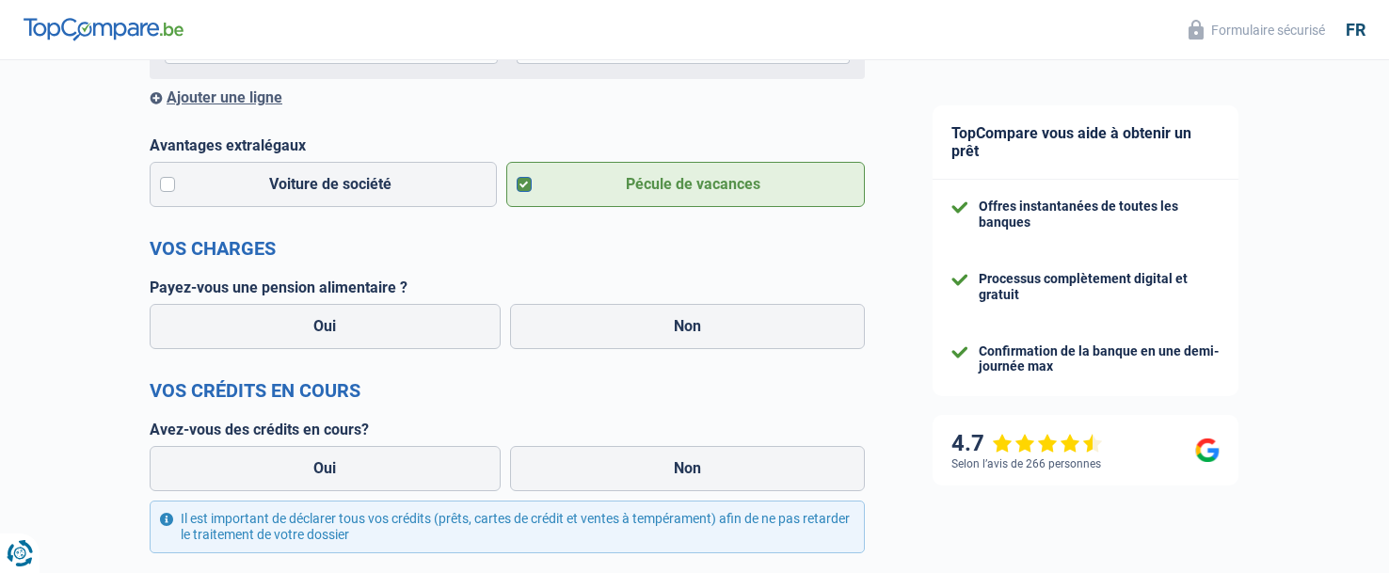
scroll to position [565, 0]
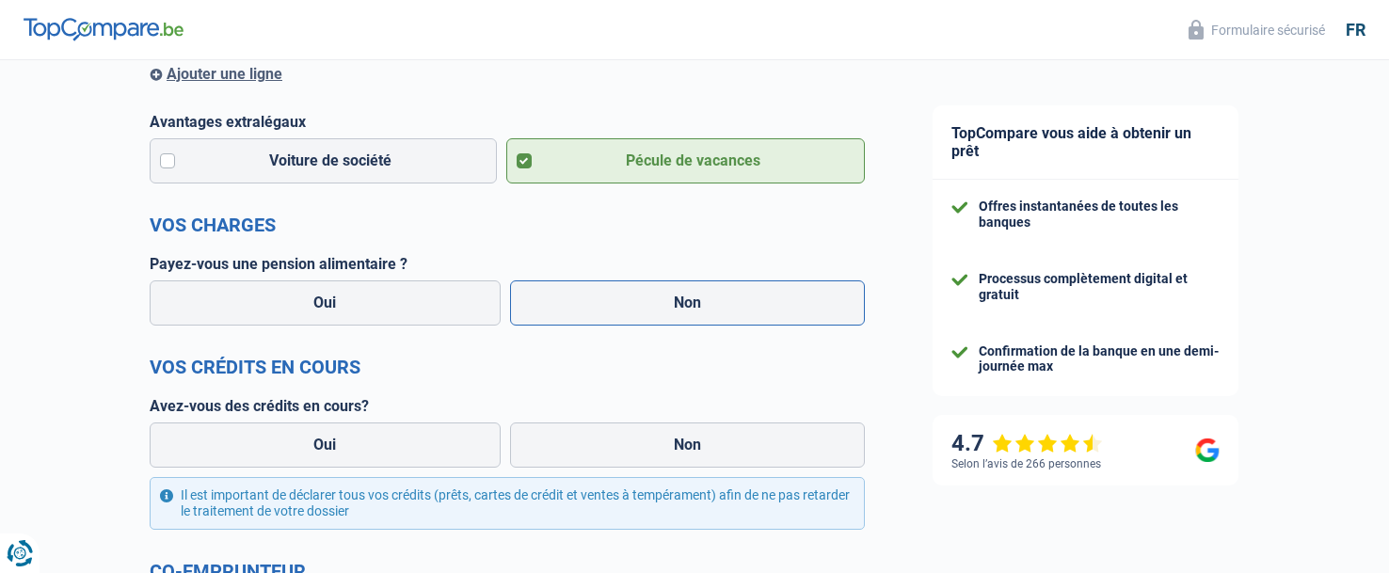
click at [752, 313] on label "Non" at bounding box center [688, 302] width 356 height 45
click at [752, 313] on input "Non" at bounding box center [688, 302] width 356 height 45
radio input "true"
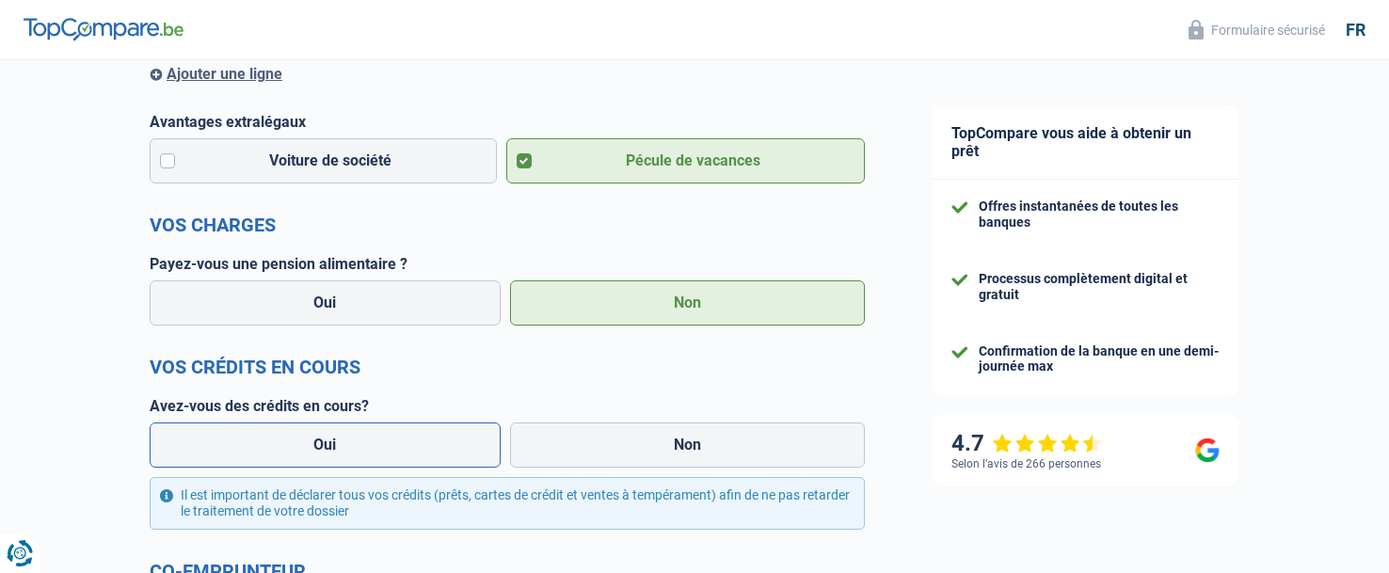
click at [374, 437] on label "Oui" at bounding box center [325, 445] width 351 height 45
click at [374, 437] on input "Oui" at bounding box center [325, 445] width 351 height 45
radio input "true"
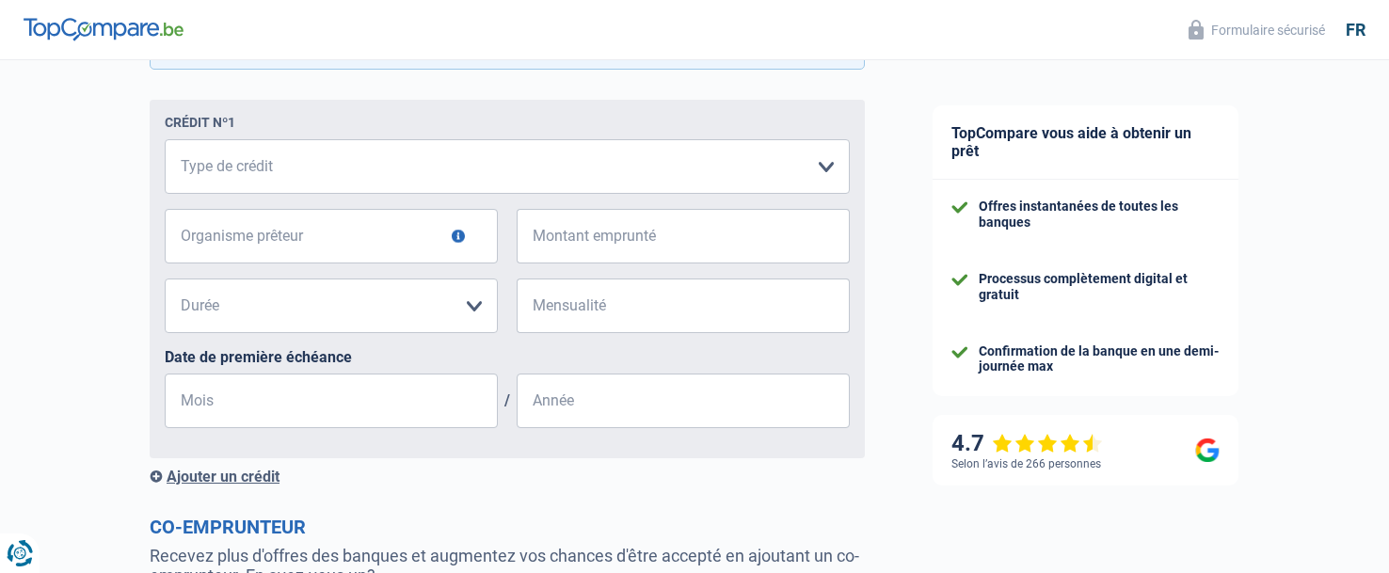
scroll to position [1035, 0]
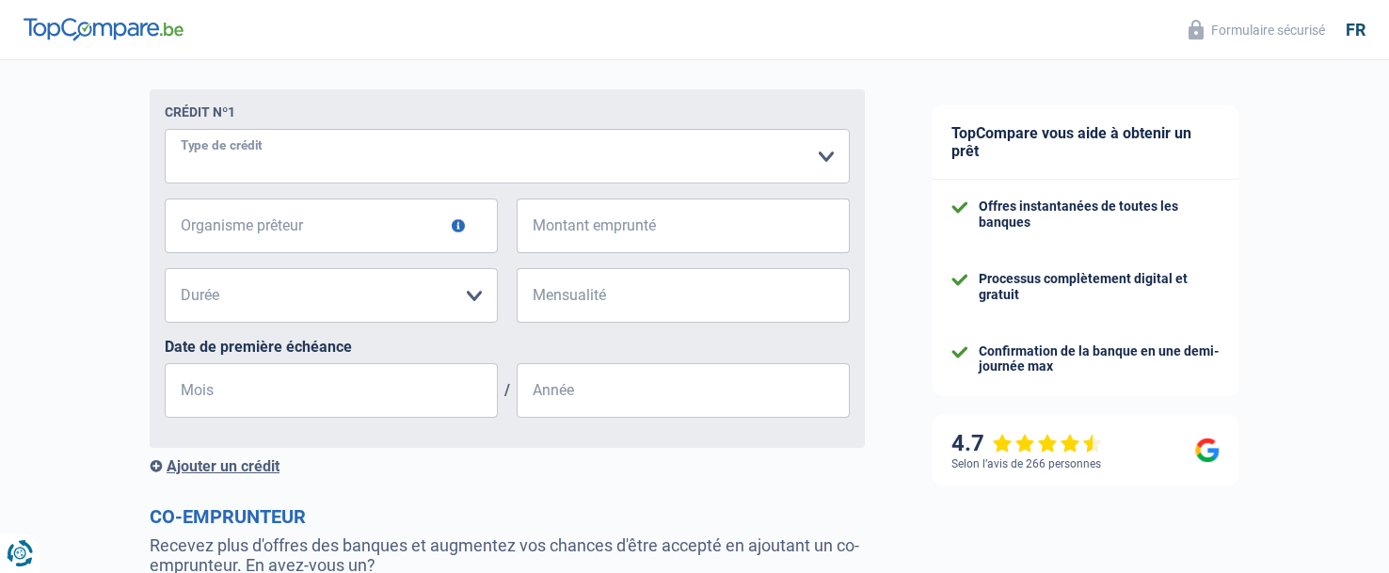
click at [300, 160] on select "Carte ou ouverture de crédit Prêt hypothécaire Vente à tempérament Prêt à tempé…" at bounding box center [507, 156] width 685 height 55
select select "carLoan"
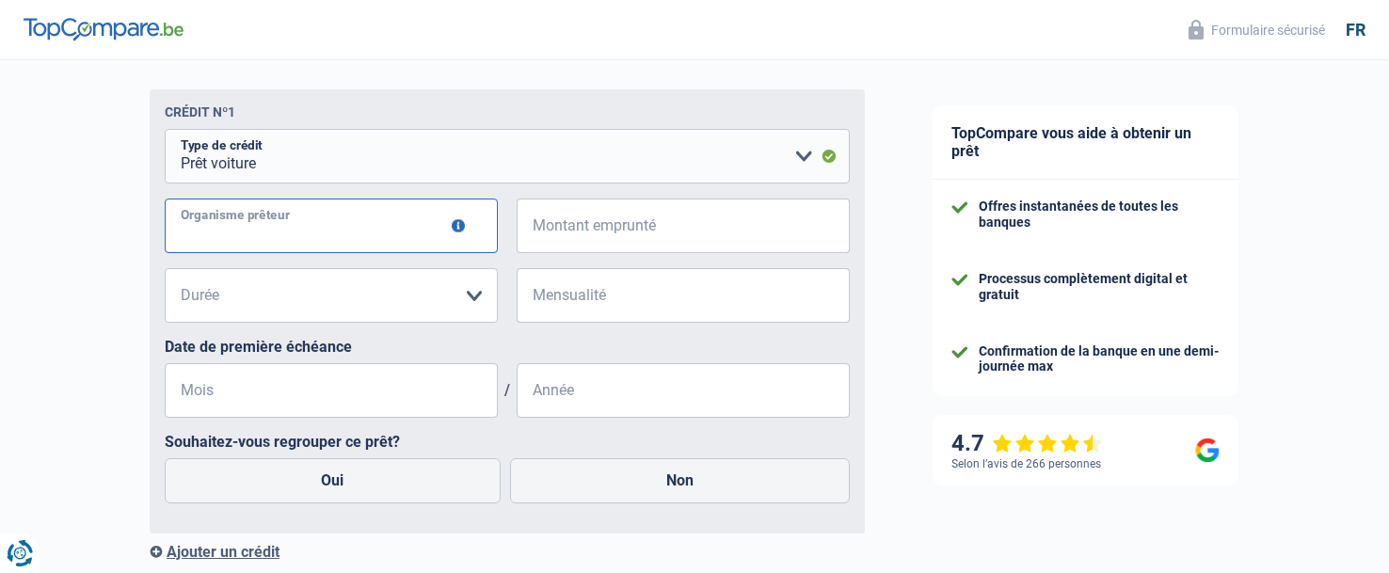
click at [270, 225] on input "Organisme prêteur" at bounding box center [331, 226] width 333 height 55
type input "CBC"
click at [783, 235] on input "Montant emprunté" at bounding box center [695, 226] width 310 height 55
type input "17.300"
click at [328, 297] on select "12 mois 18 mois 24 mois 30 mois 36 mois 42 mois 48 mois 60 mois 72 mois 84 mois…" at bounding box center [331, 295] width 333 height 55
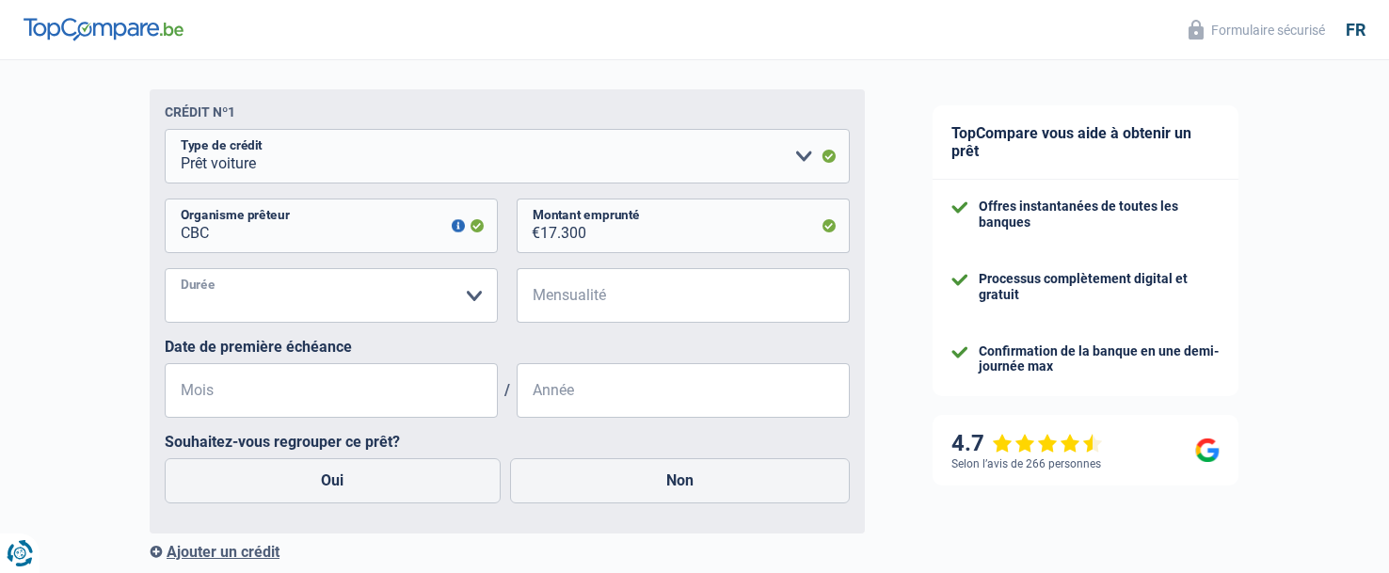
select select "60"
click at [165, 272] on select "12 mois 18 mois 24 mois 30 mois 36 mois 42 mois 48 mois 60 mois 72 mois 84 mois…" at bounding box center [331, 295] width 333 height 55
click at [654, 298] on input "Mensualité" at bounding box center [695, 295] width 310 height 55
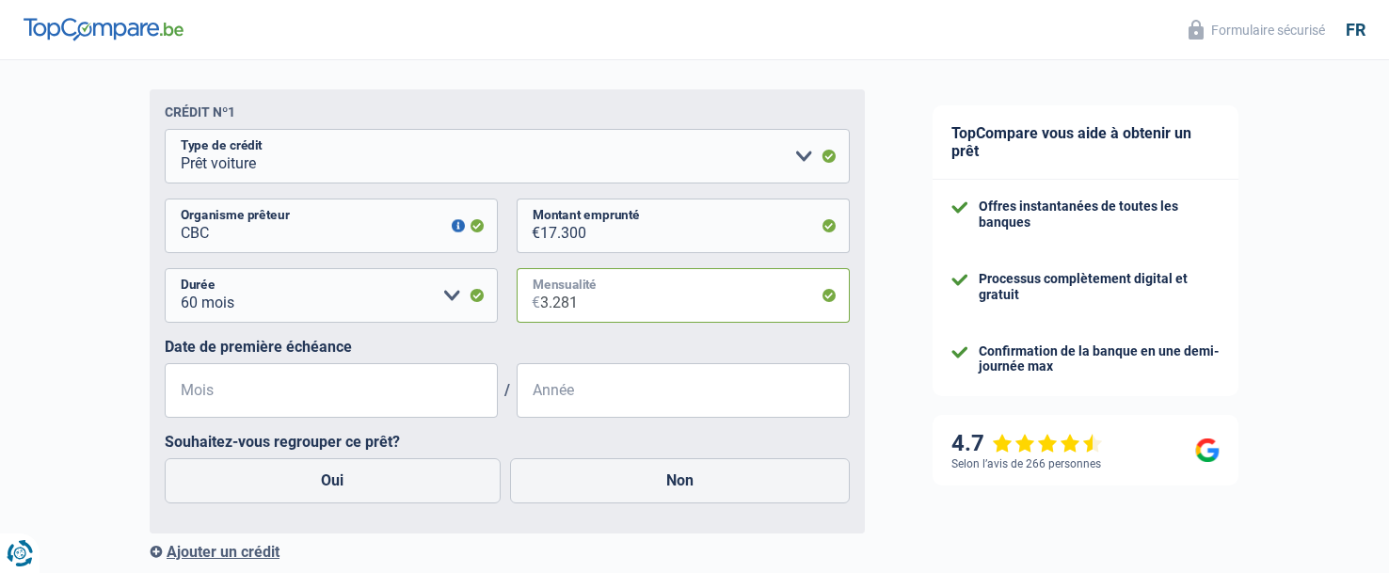
drag, startPoint x: 653, startPoint y: 298, endPoint x: 465, endPoint y: 309, distance: 188.5
click at [465, 309] on div "12 mois 18 mois 24 mois 30 mois 36 mois 42 mois 48 mois 60 mois 72 mois 84 mois…" at bounding box center [507, 303] width 685 height 70
drag, startPoint x: 586, startPoint y: 300, endPoint x: 452, endPoint y: 308, distance: 134.8
click at [452, 308] on div "12 mois 18 mois 24 mois 30 mois 36 mois 42 mois 48 mois 60 mois 72 mois 84 mois…" at bounding box center [507, 303] width 685 height 70
drag, startPoint x: 504, startPoint y: 312, endPoint x: 447, endPoint y: 309, distance: 56.5
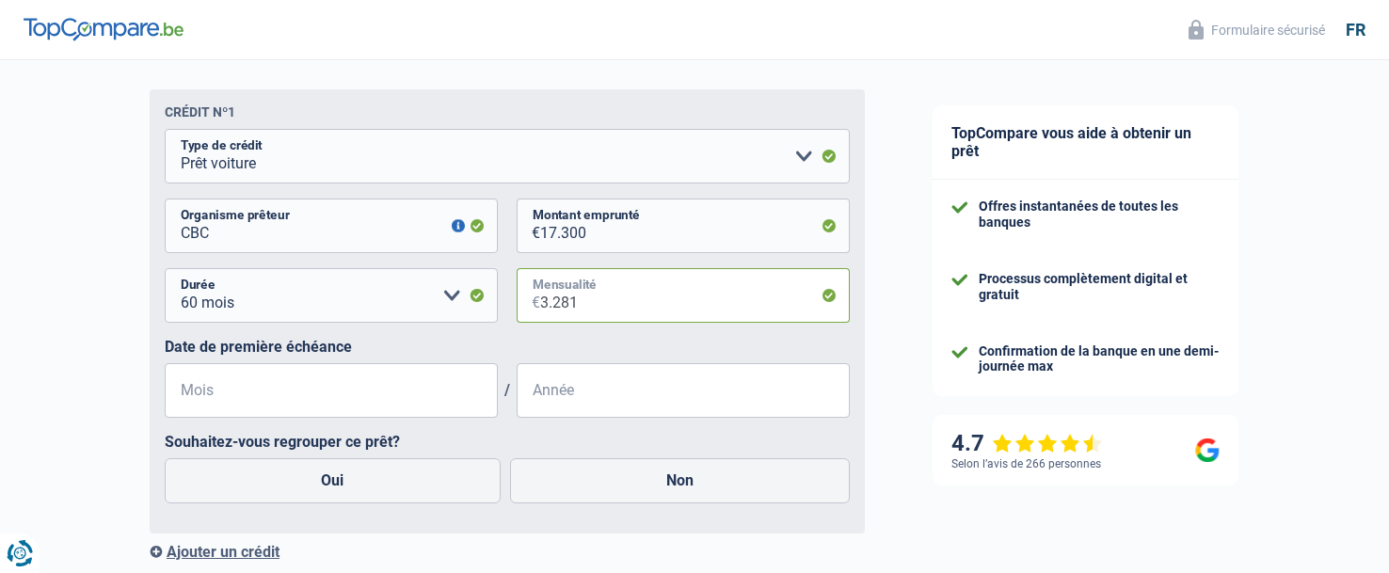
click at [445, 312] on div "12 mois 18 mois 24 mois 30 mois 36 mois 42 mois 48 mois 60 mois 72 mois 84 mois…" at bounding box center [507, 303] width 685 height 70
type input "328"
click at [274, 401] on input "Mois" at bounding box center [331, 390] width 333 height 55
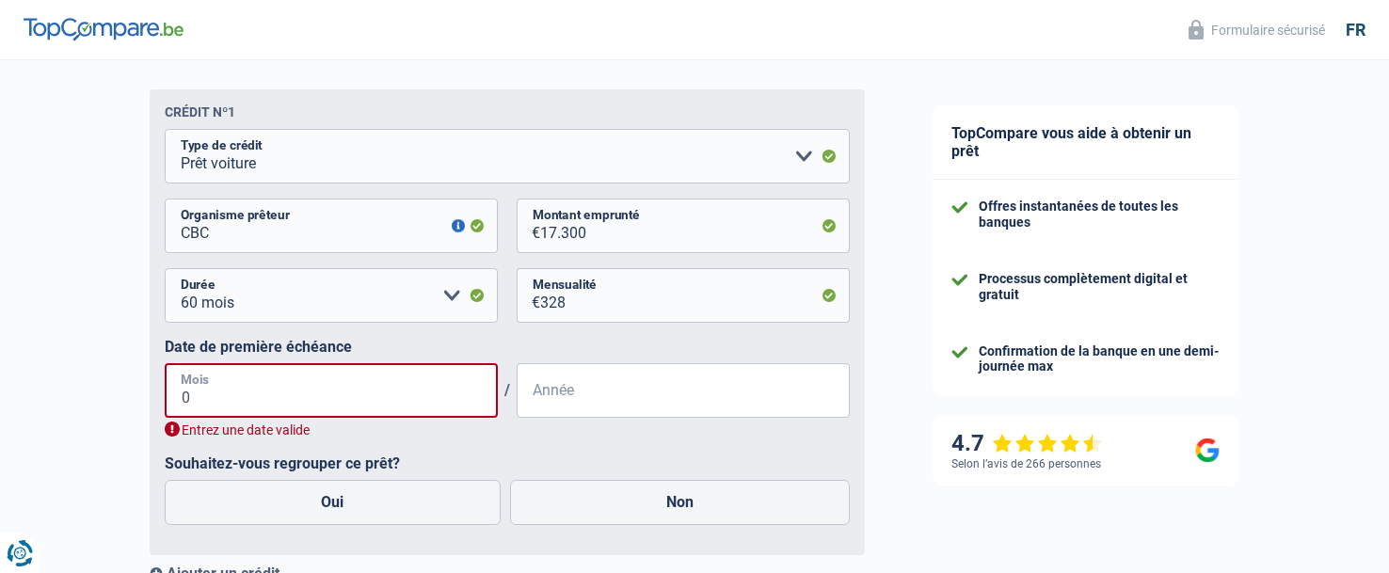
type input "08"
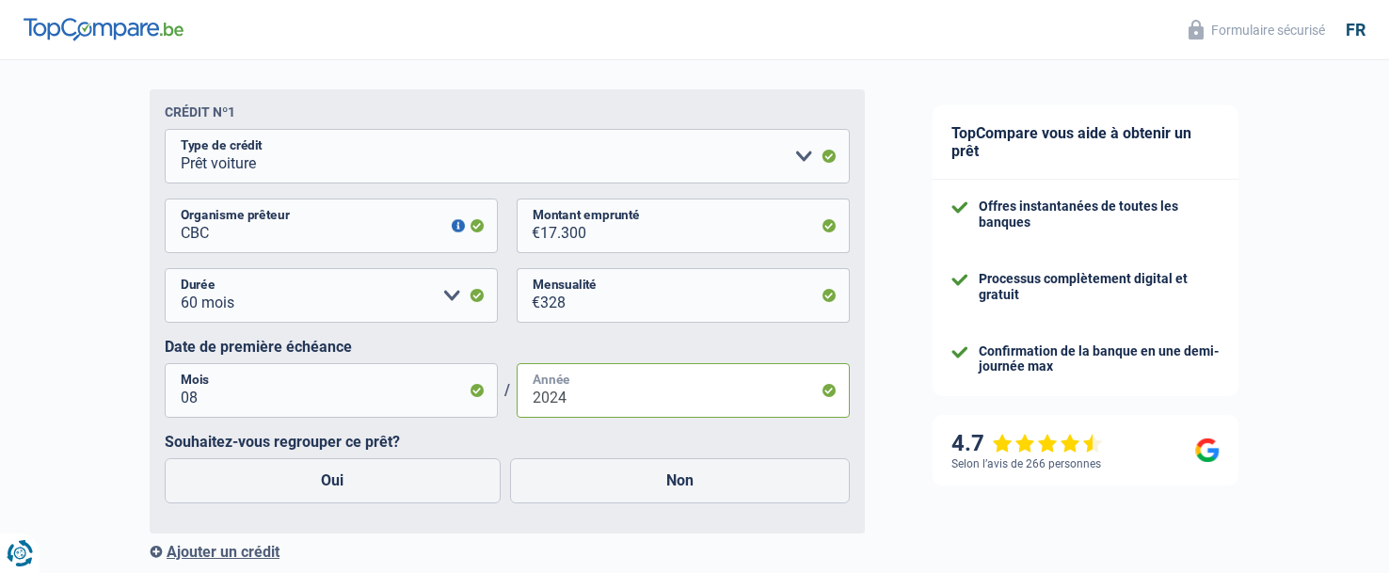
type input "2024"
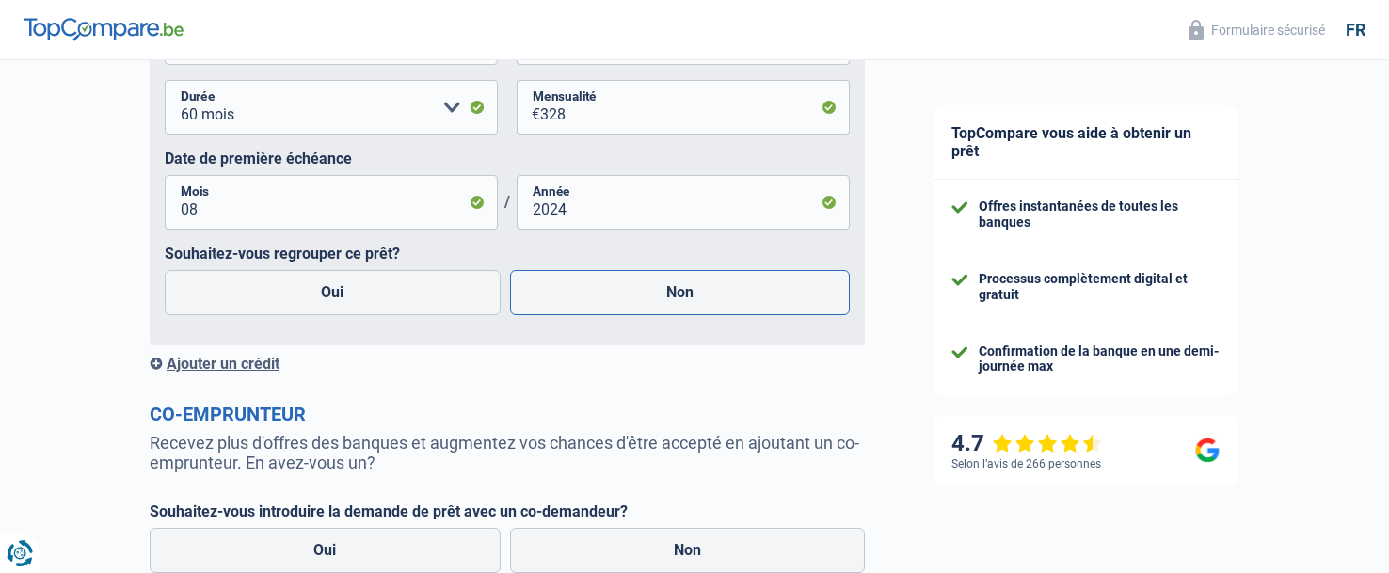
click at [680, 295] on label "Non" at bounding box center [680, 292] width 341 height 45
click at [680, 295] on input "Non" at bounding box center [680, 292] width 341 height 45
radio input "true"
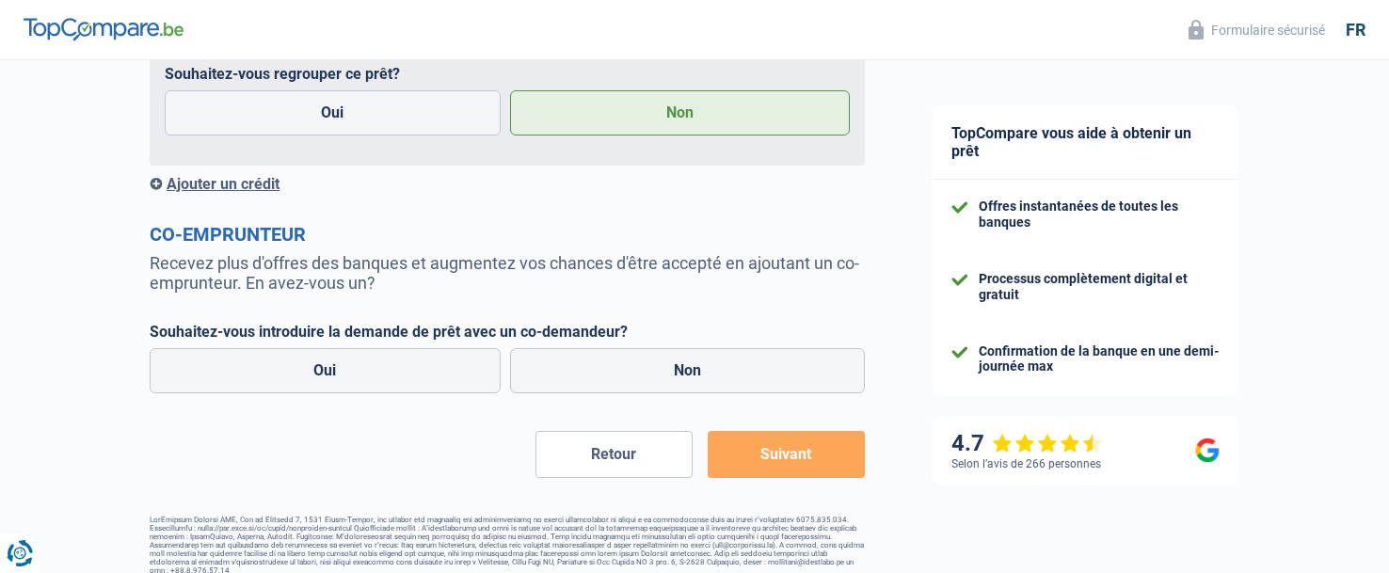
scroll to position [1412, 0]
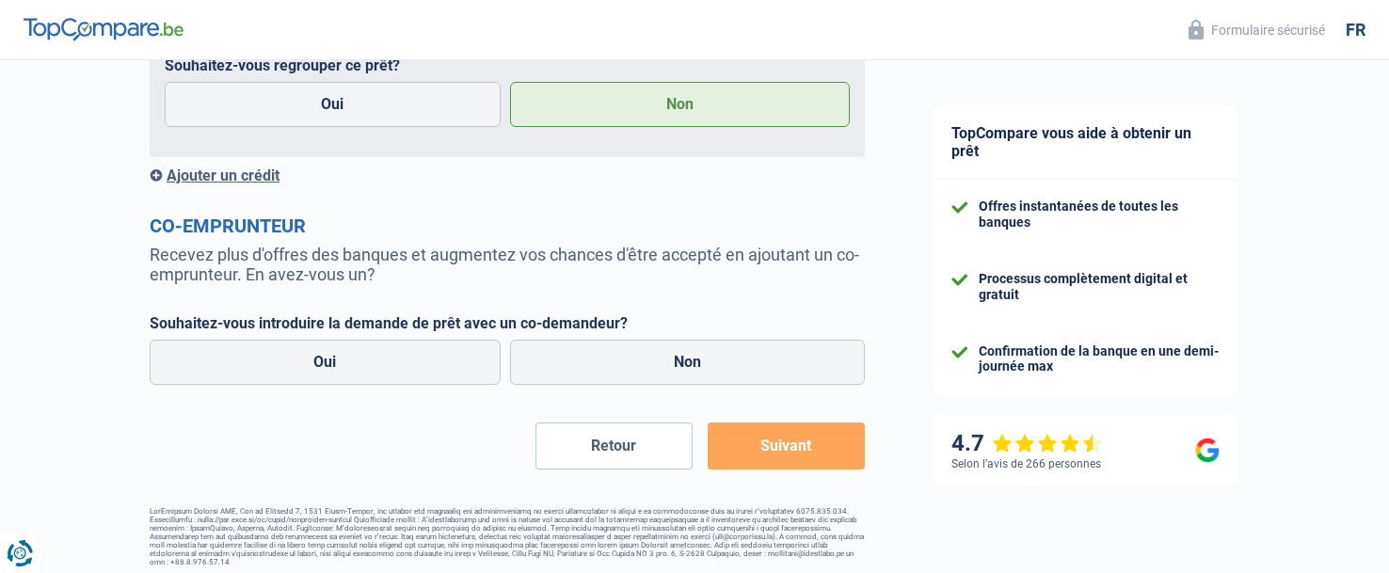
click at [783, 452] on button "Suivant" at bounding box center [786, 446] width 157 height 47
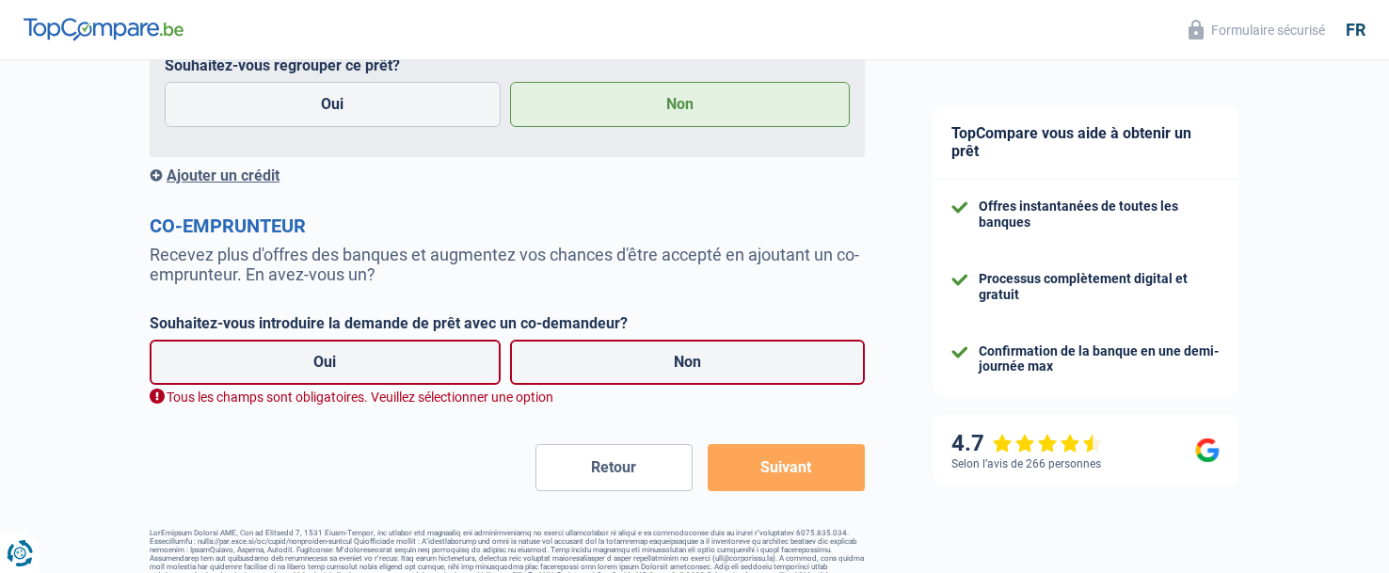
scroll to position [1424, 0]
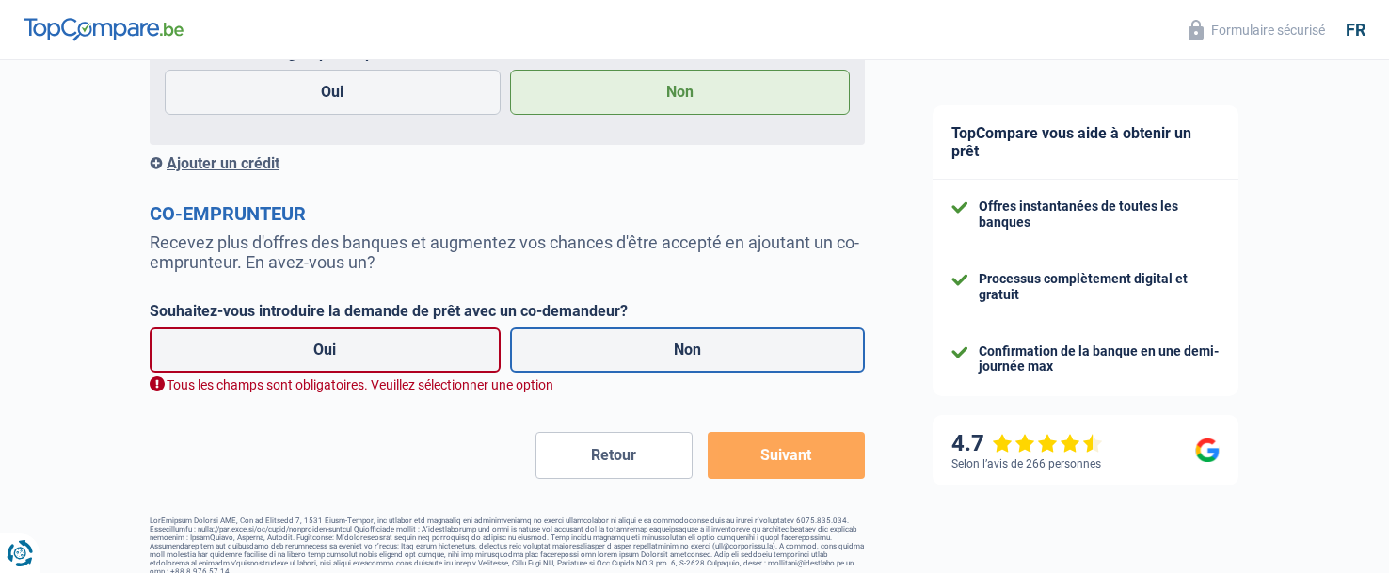
click at [700, 347] on label "Non" at bounding box center [688, 350] width 356 height 45
click at [700, 347] on input "Non" at bounding box center [688, 350] width 356 height 45
radio input "true"
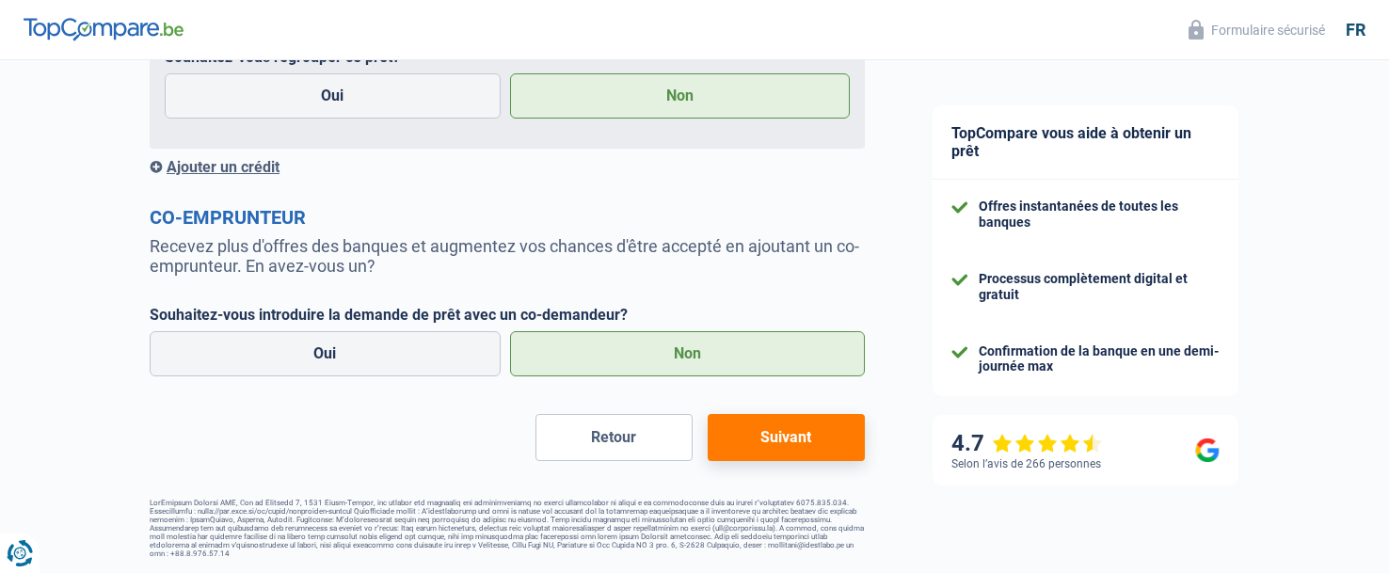
click at [771, 430] on button "Suivant" at bounding box center [786, 437] width 157 height 47
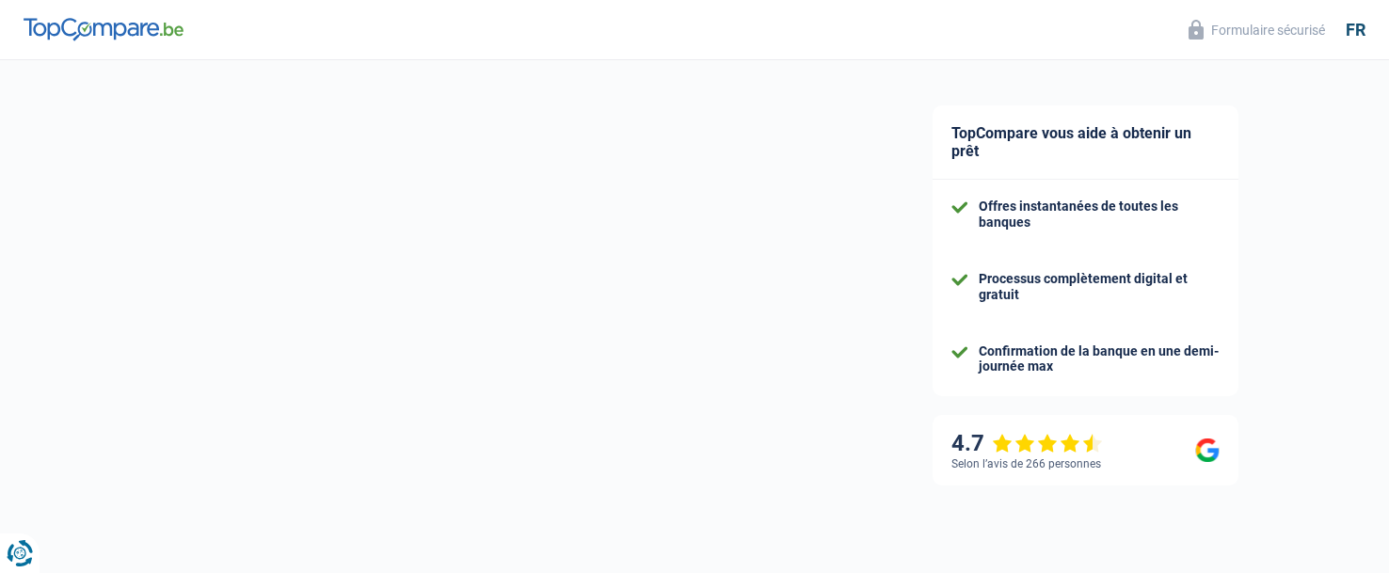
select select "120"
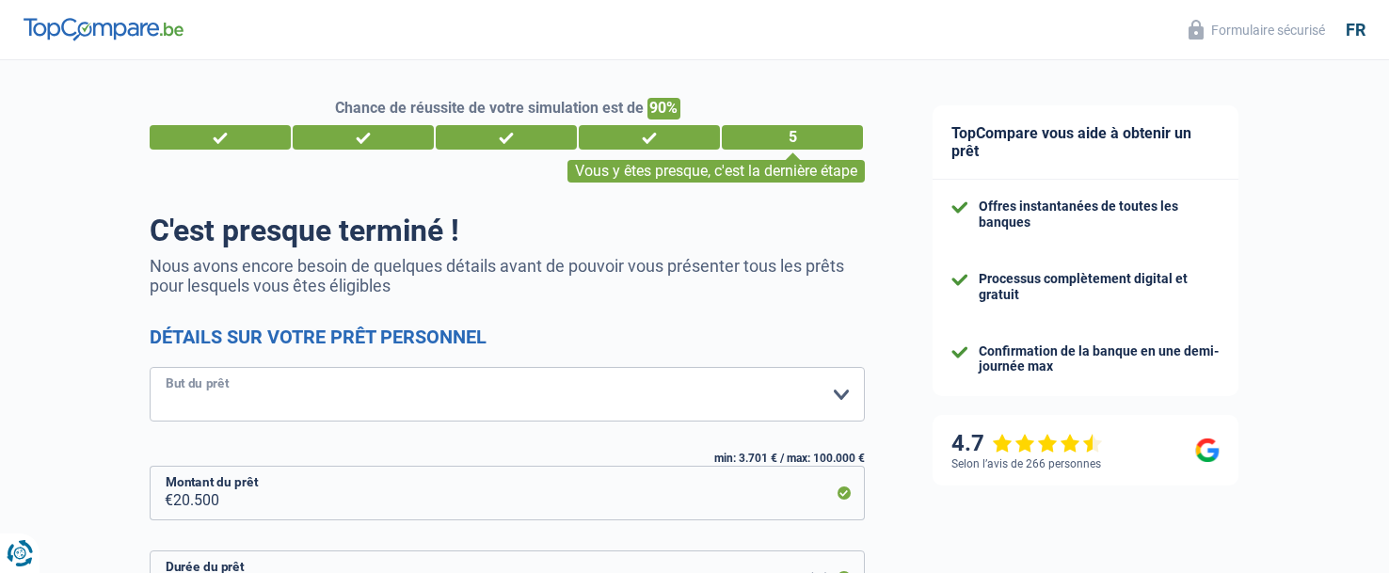
click at [251, 387] on select "Confort maison: meubles, textile, peinture, électroménager, outillage non-profe…" at bounding box center [507, 394] width 715 height 55
select select "other"
click at [150, 369] on select "Confort maison: meubles, textile, peinture, électroménager, outillage non-profe…" at bounding box center [507, 394] width 715 height 55
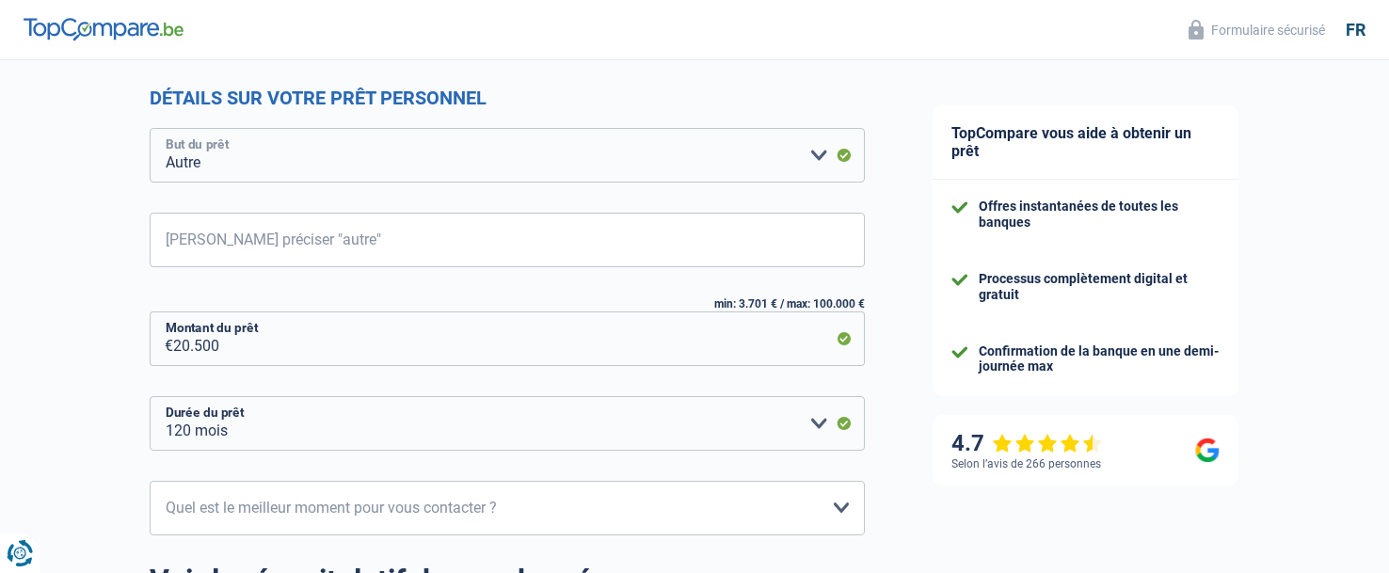
scroll to position [282, 0]
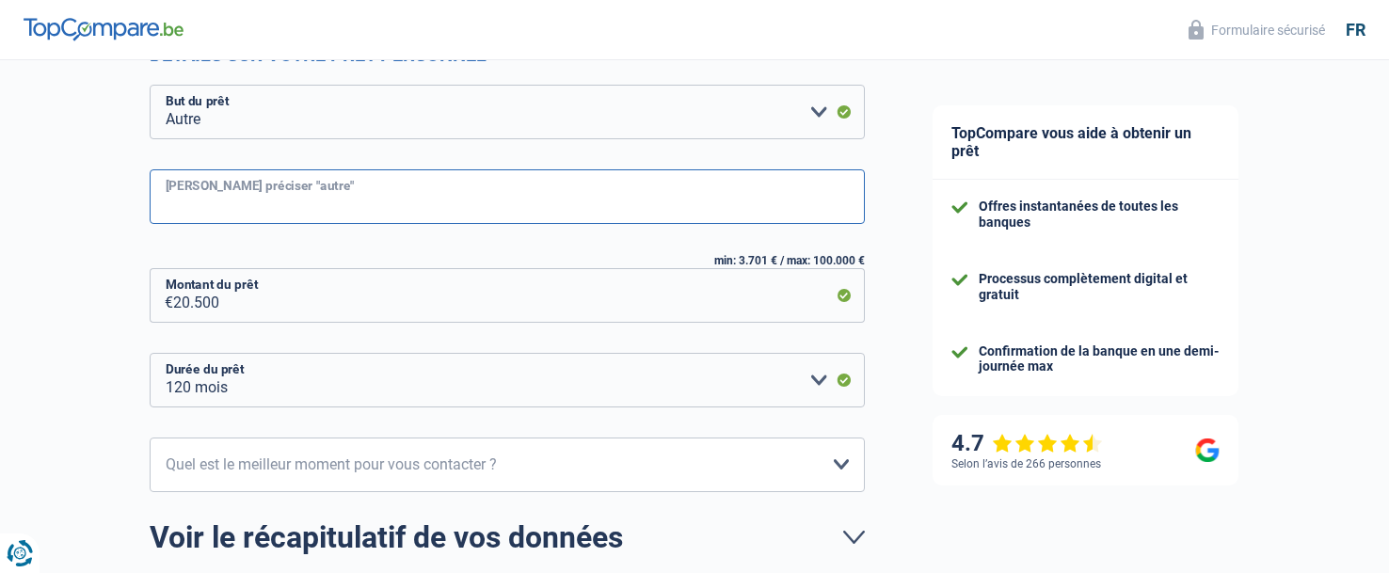
click at [272, 184] on input "Veuillez préciser "autre"" at bounding box center [507, 196] width 715 height 55
click at [362, 192] on input "Apport achat maison" at bounding box center [507, 196] width 715 height 55
type input "Apport achat maison à l'étranger"
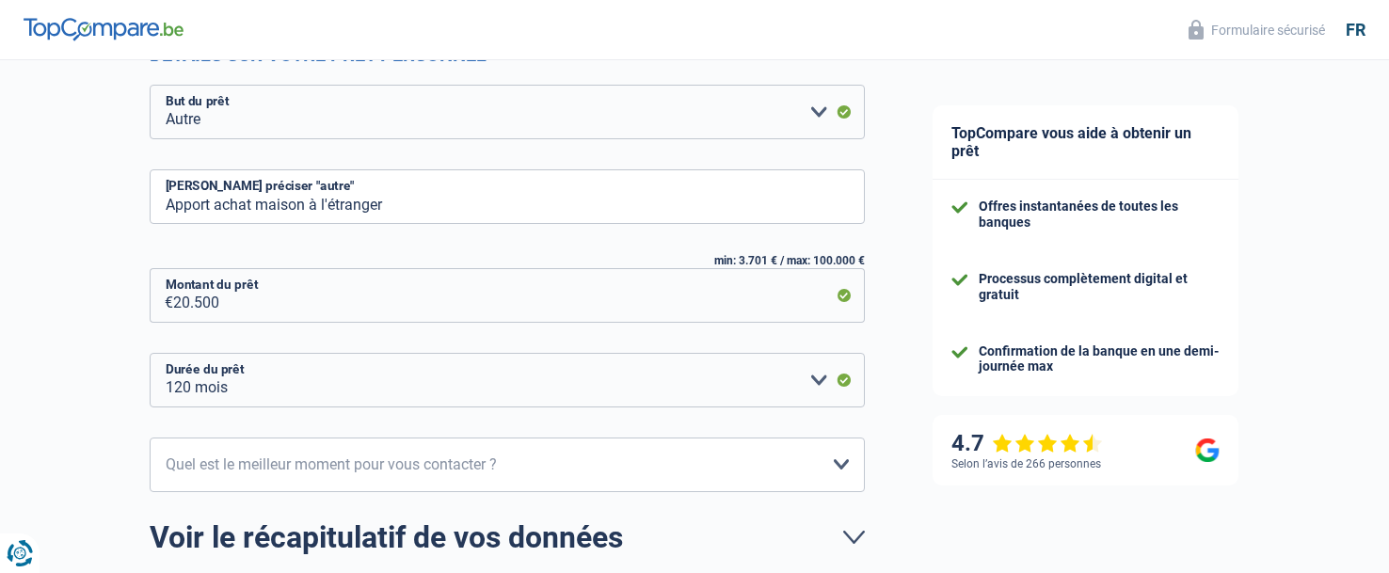
click at [67, 244] on div "Chance de réussite de votre simulation est de 90% 1 2 3 4 5 Vous y êtes presque…" at bounding box center [449, 255] width 899 height 971
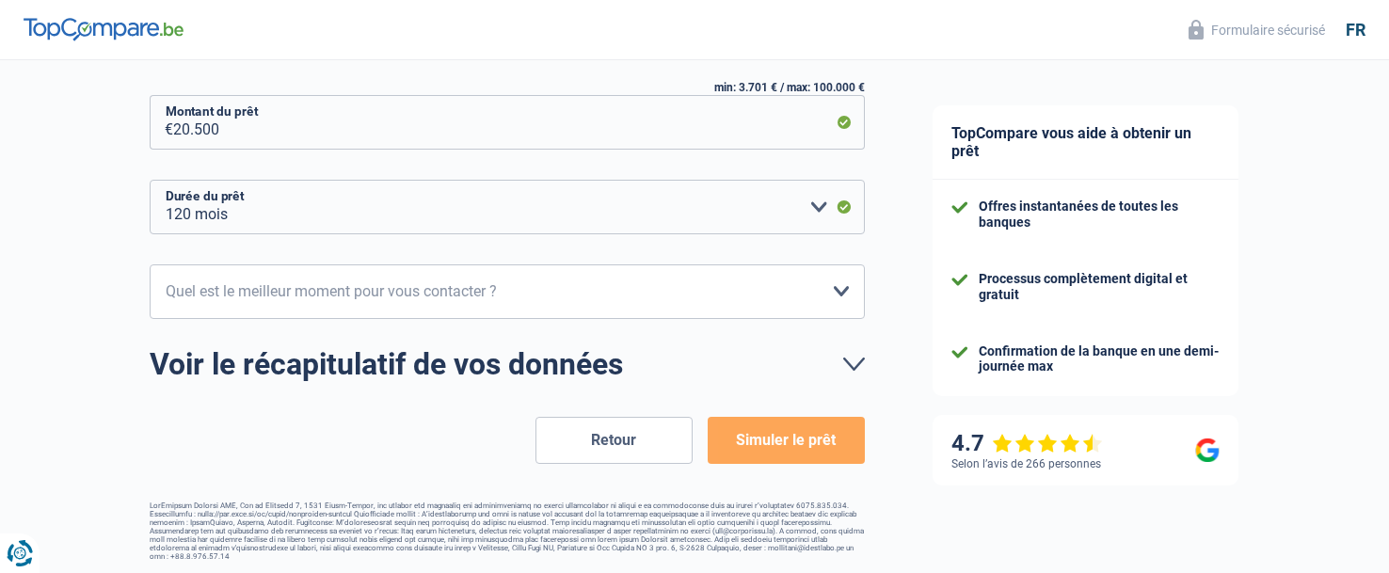
scroll to position [457, 0]
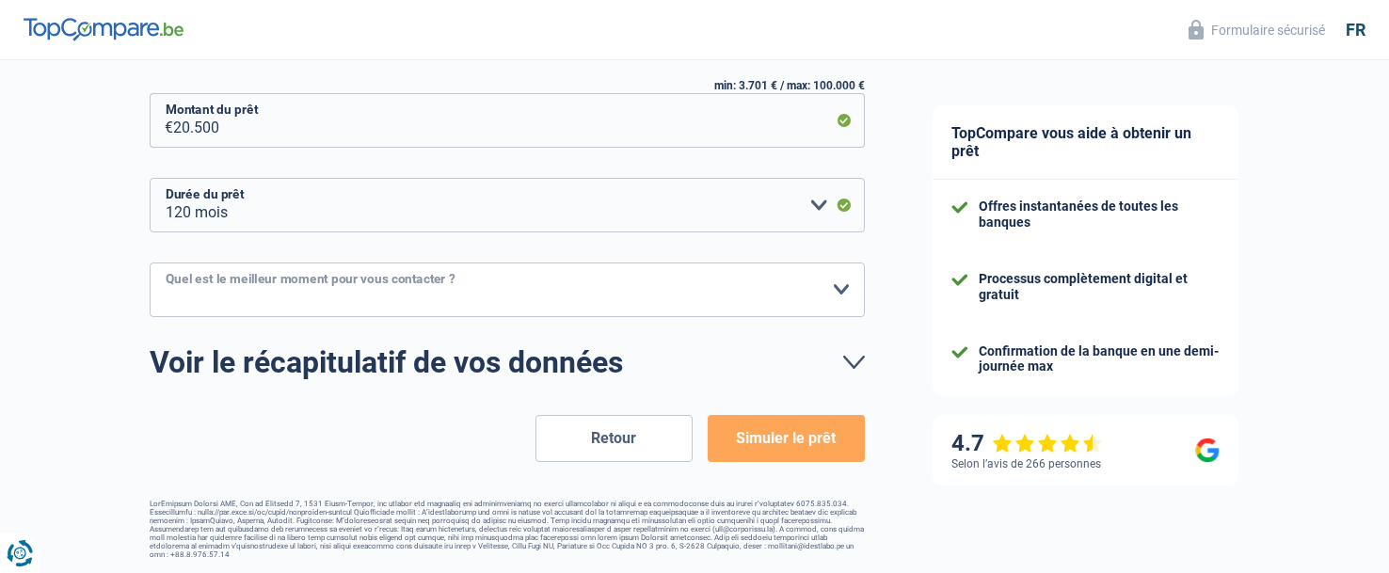
click at [242, 291] on select "10h-12h 12h-14h 14h-16h 16h-18h Veuillez sélectionner une option" at bounding box center [507, 290] width 715 height 55
select select "16-18"
click at [150, 264] on select "10h-12h 12h-14h 14h-16h 16h-18h Veuillez sélectionner une option" at bounding box center [507, 290] width 715 height 55
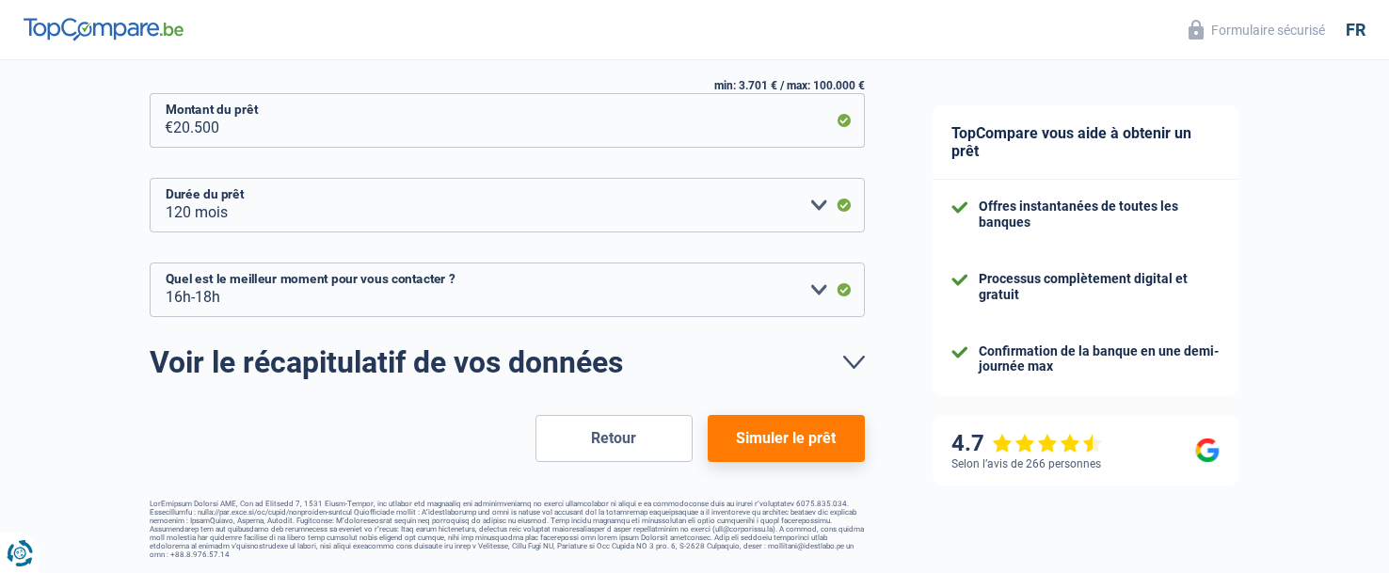
click at [810, 444] on button "Simuler le prêt" at bounding box center [786, 438] width 157 height 47
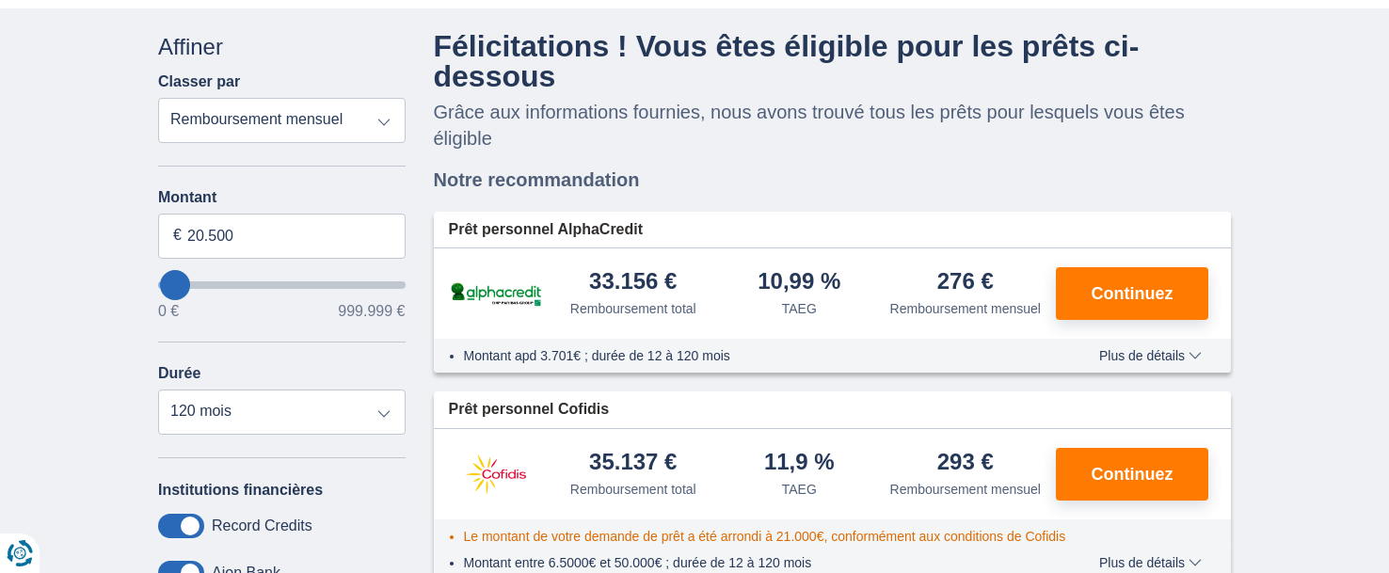
scroll to position [94, 0]
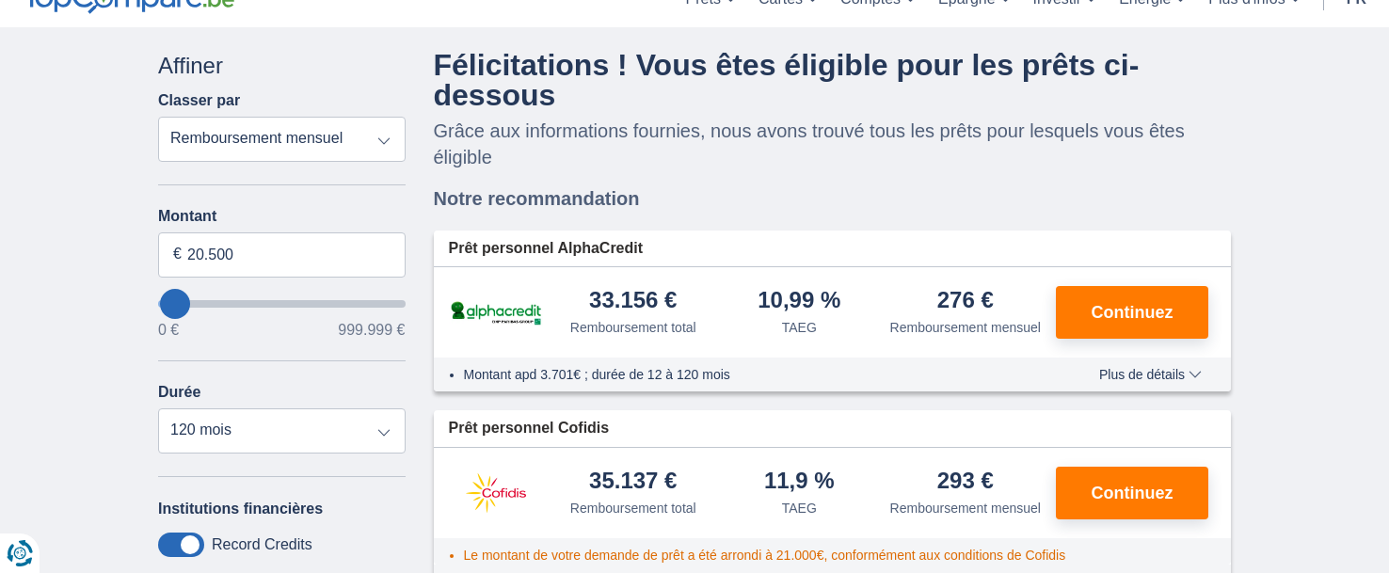
click at [1145, 368] on span "Plus de détails" at bounding box center [1150, 374] width 103 height 13
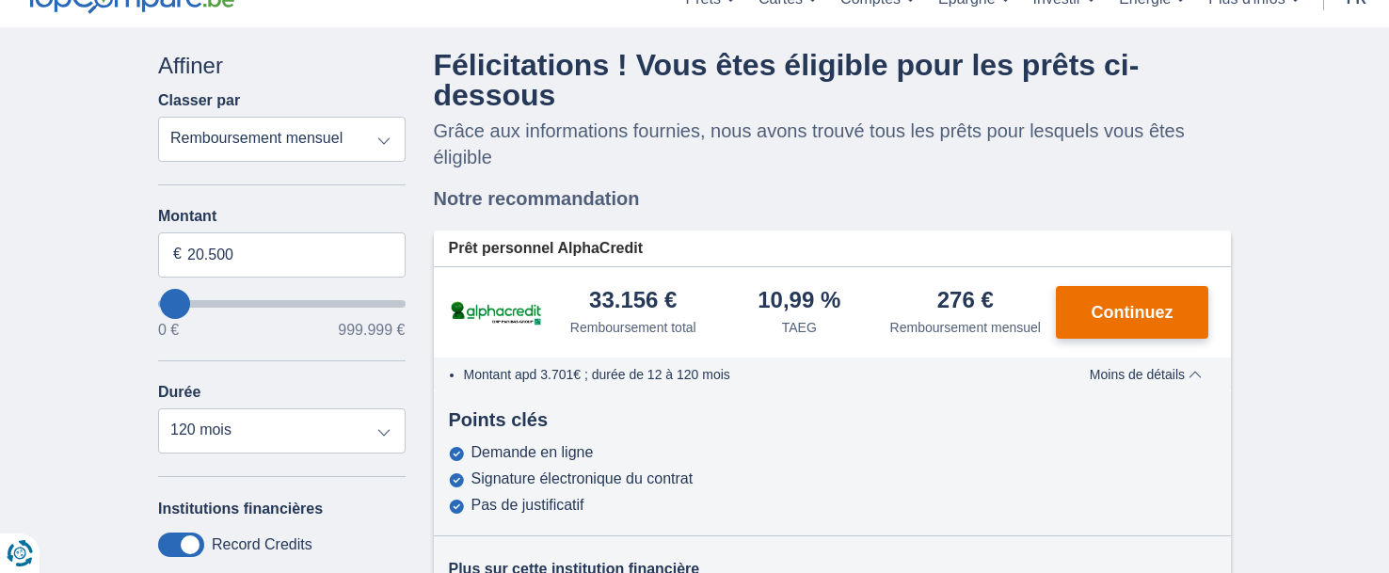
click at [1120, 293] on button "Continuez" at bounding box center [1132, 312] width 152 height 53
